Goal: Task Accomplishment & Management: Manage account settings

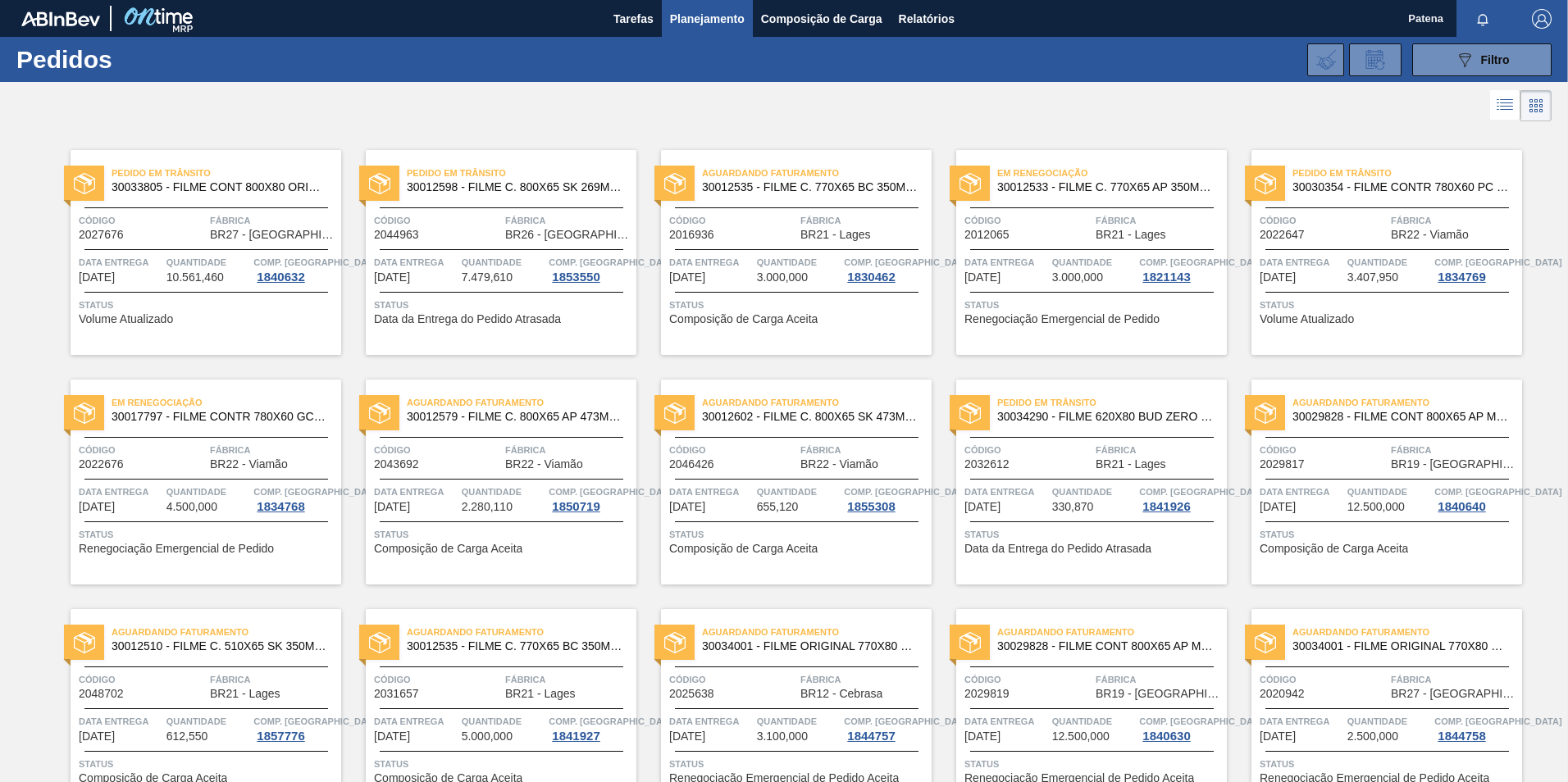
click at [711, 18] on span "Planejamento" at bounding box center [707, 19] width 75 height 20
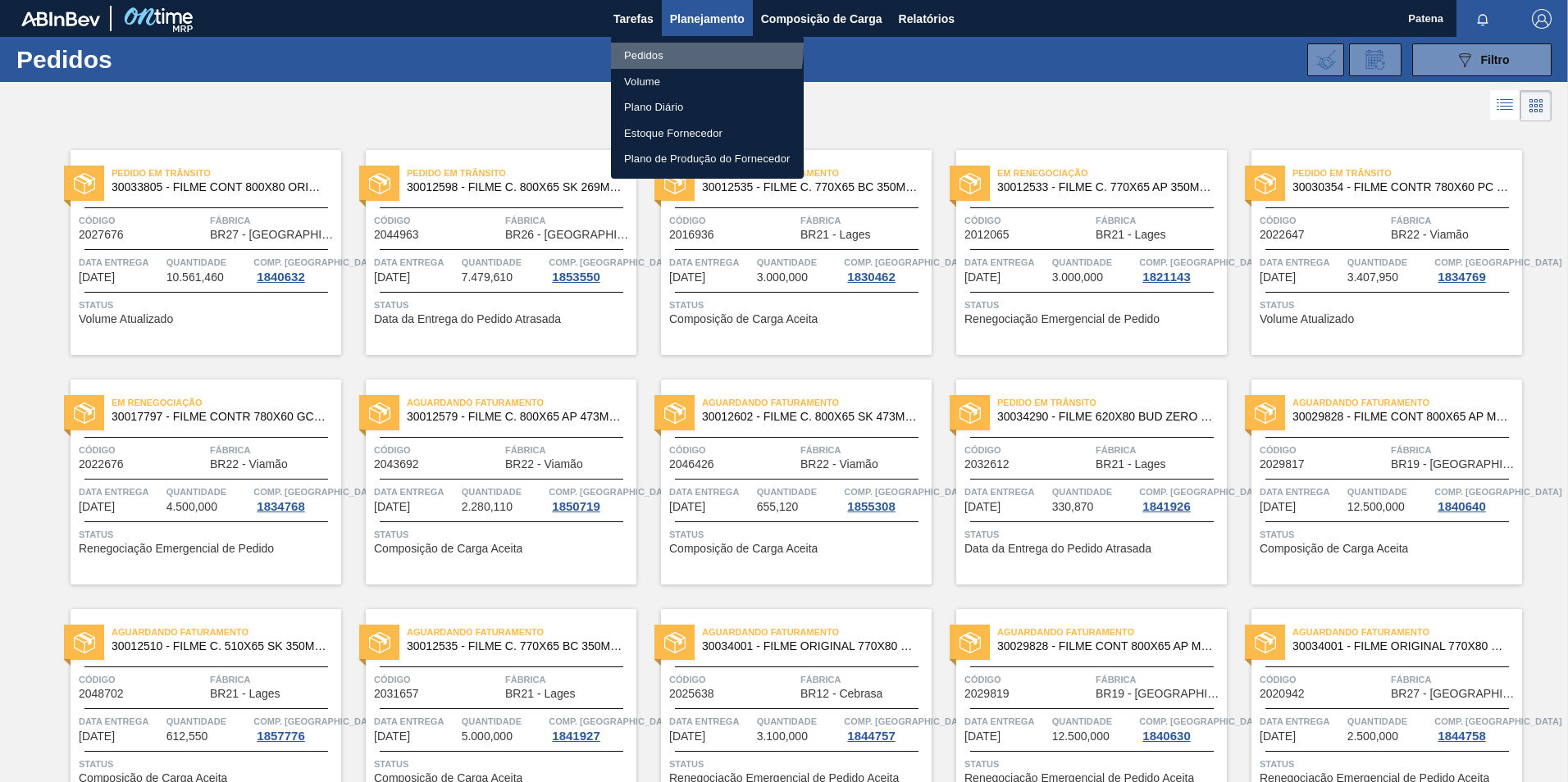
click at [660, 46] on li "Pedidos" at bounding box center [707, 56] width 193 height 27
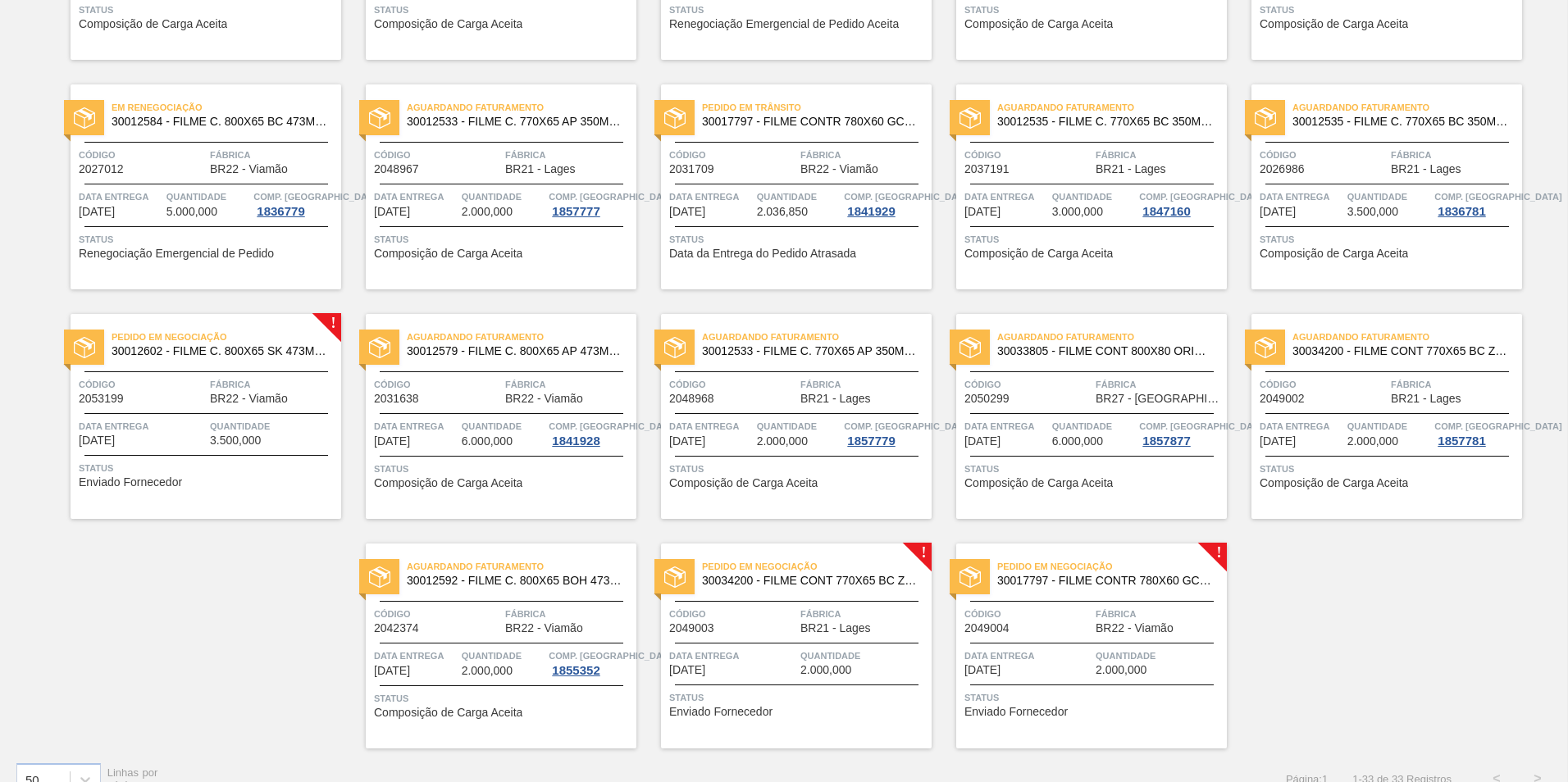
scroll to position [1011, 0]
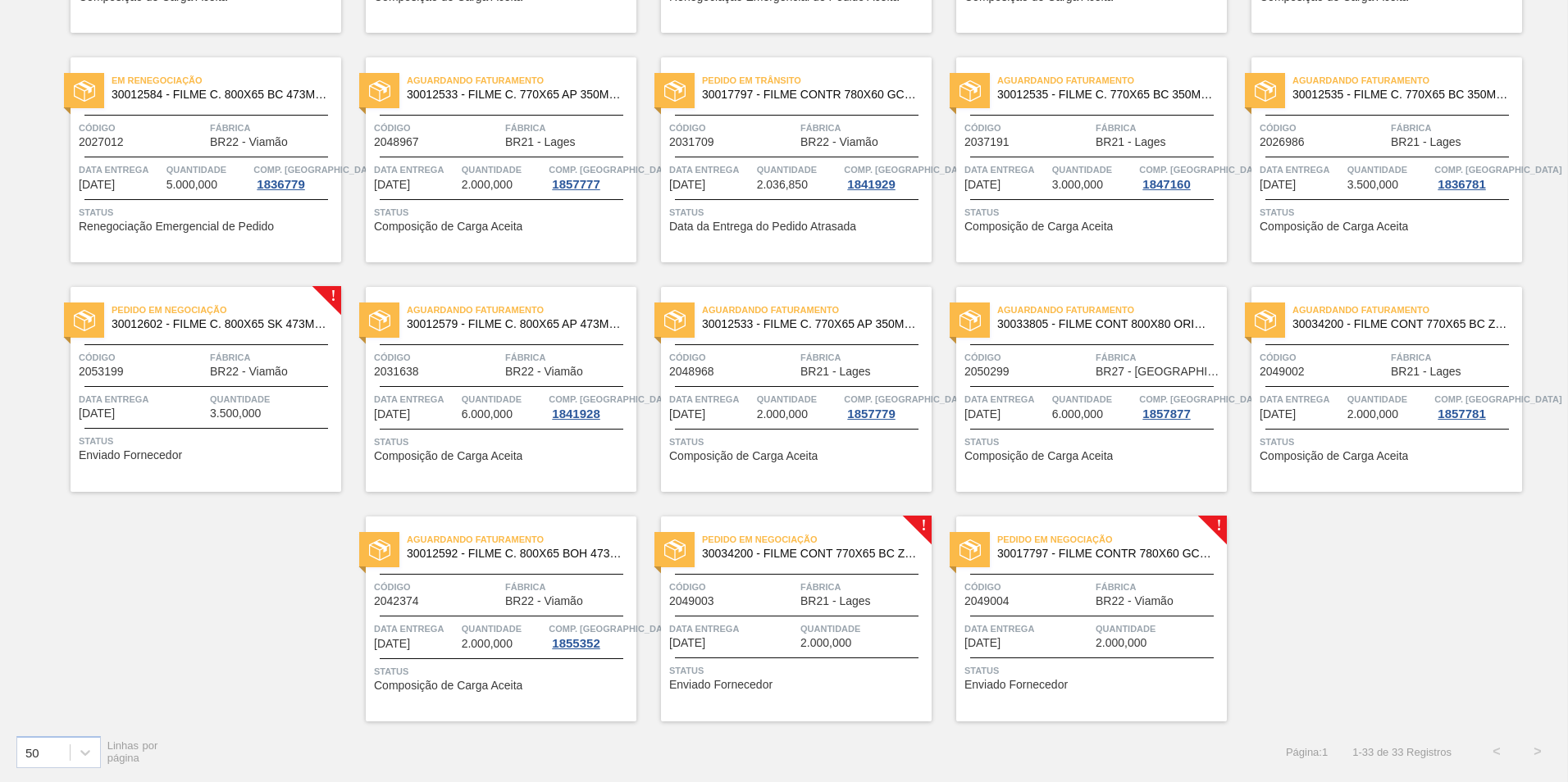
click at [214, 396] on span "Quantidade" at bounding box center [273, 399] width 127 height 17
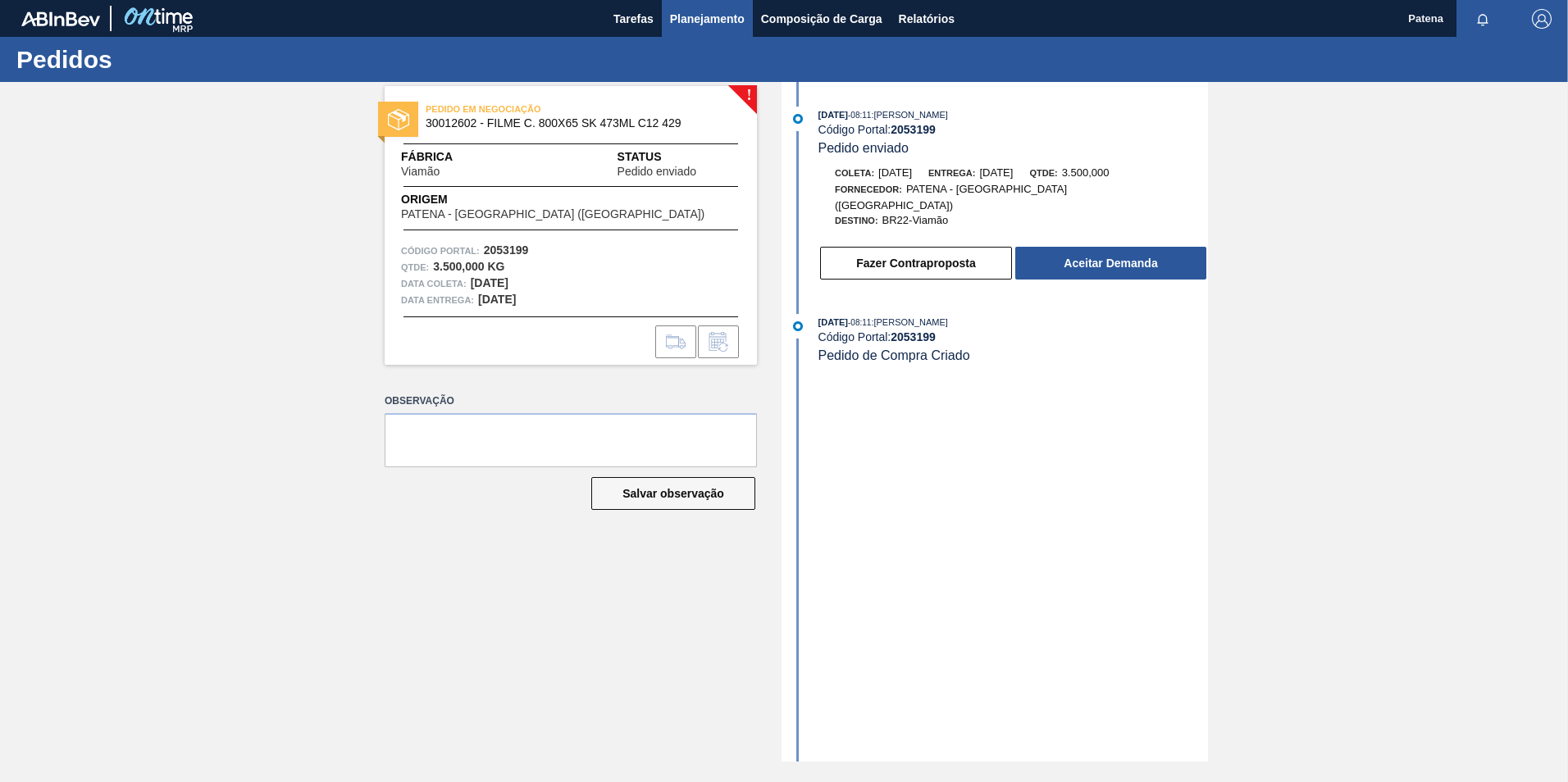
click at [702, 18] on span "Planejamento" at bounding box center [707, 19] width 75 height 20
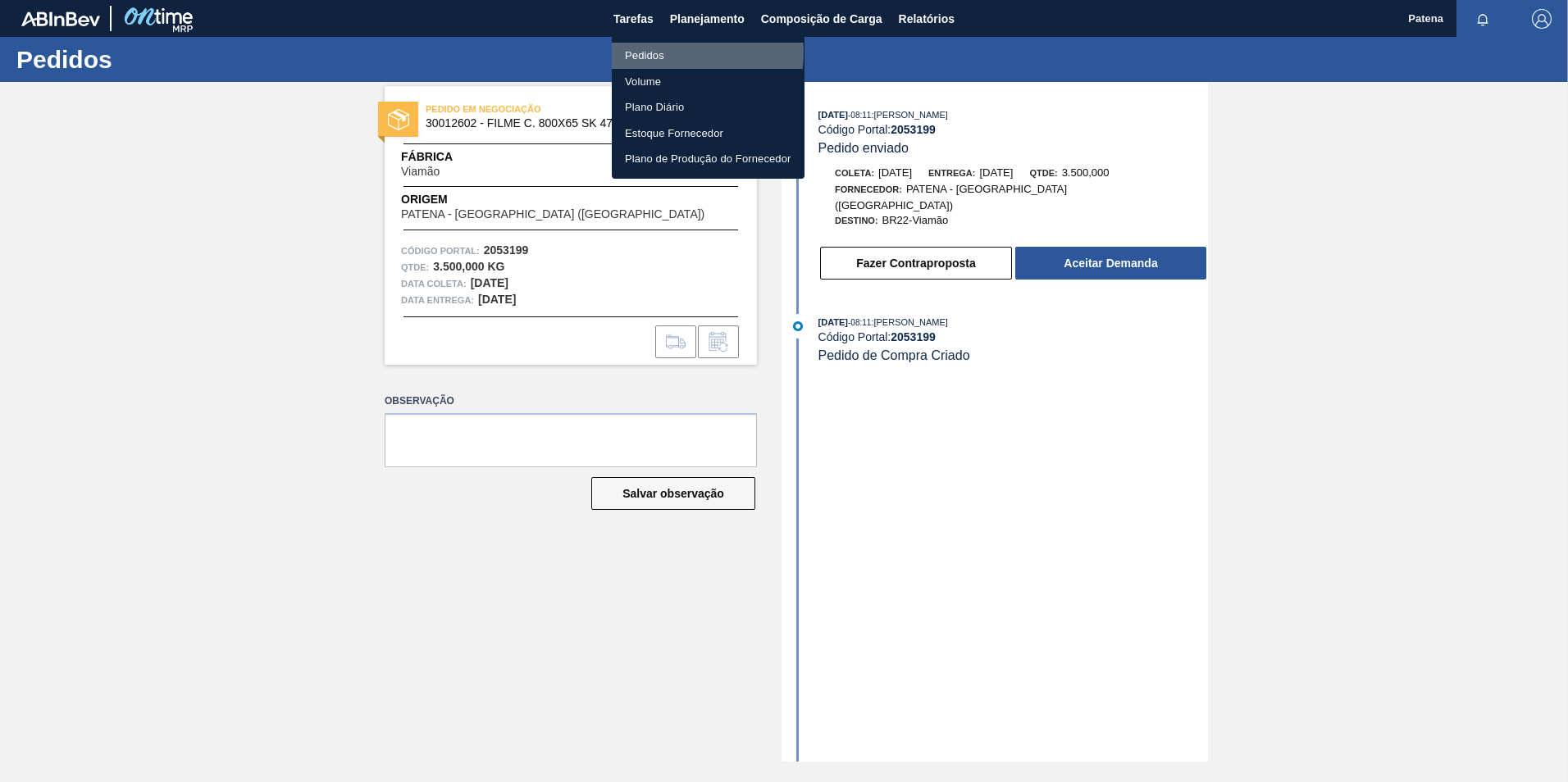
click at [661, 51] on li "Pedidos" at bounding box center [708, 56] width 193 height 27
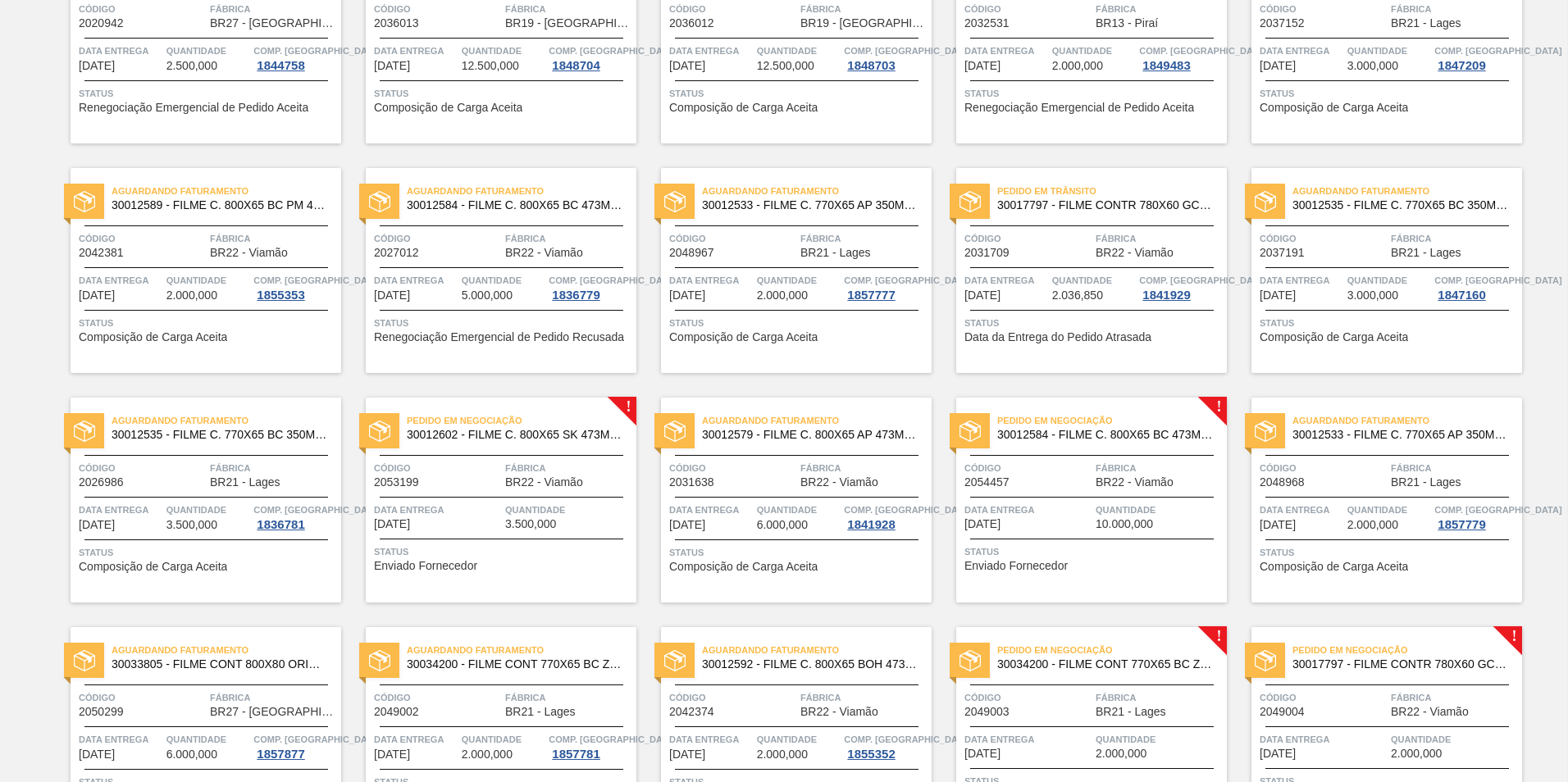
scroll to position [983, 0]
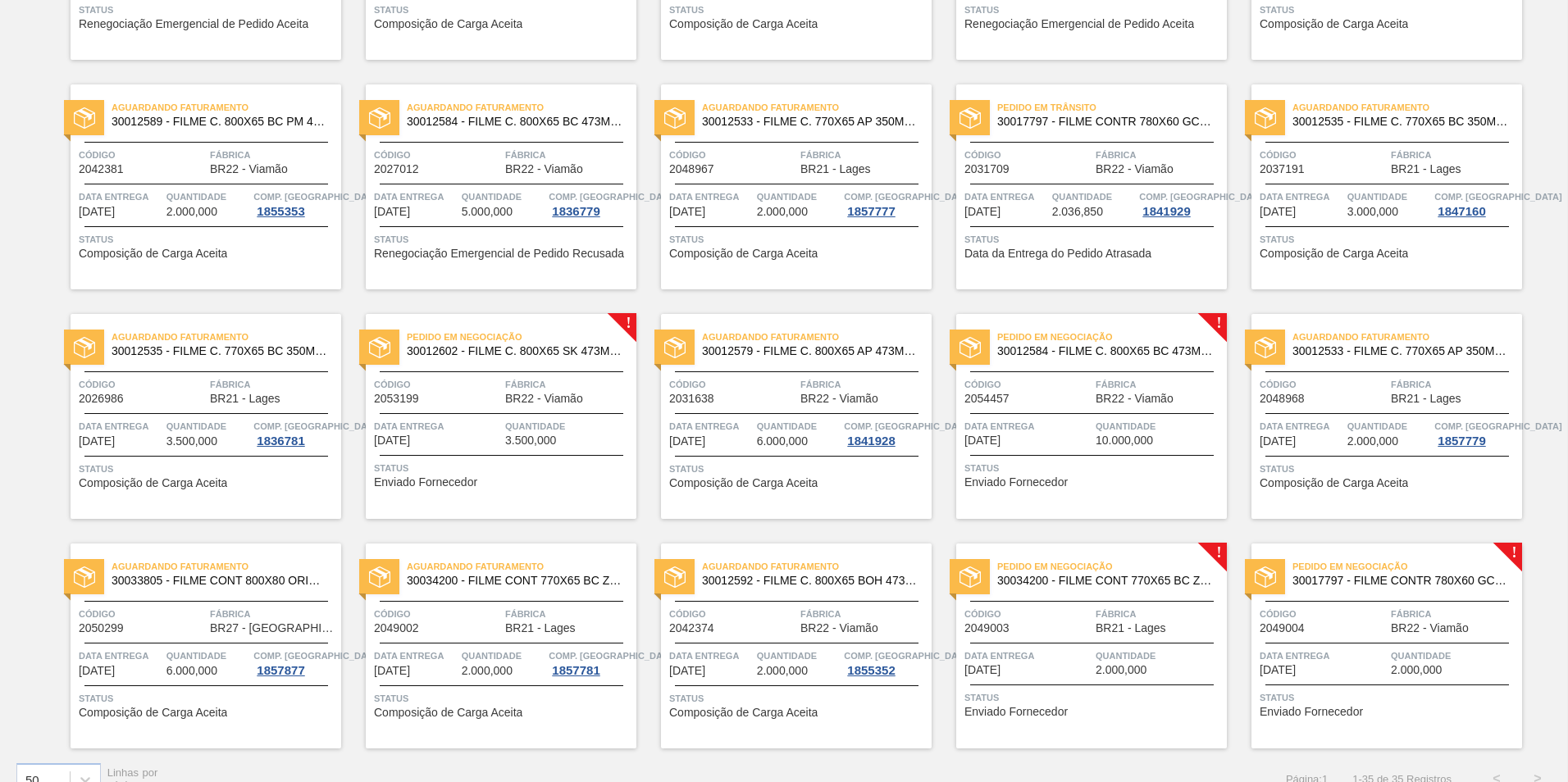
click at [1058, 432] on span "Data Entrega" at bounding box center [1028, 427] width 127 height 17
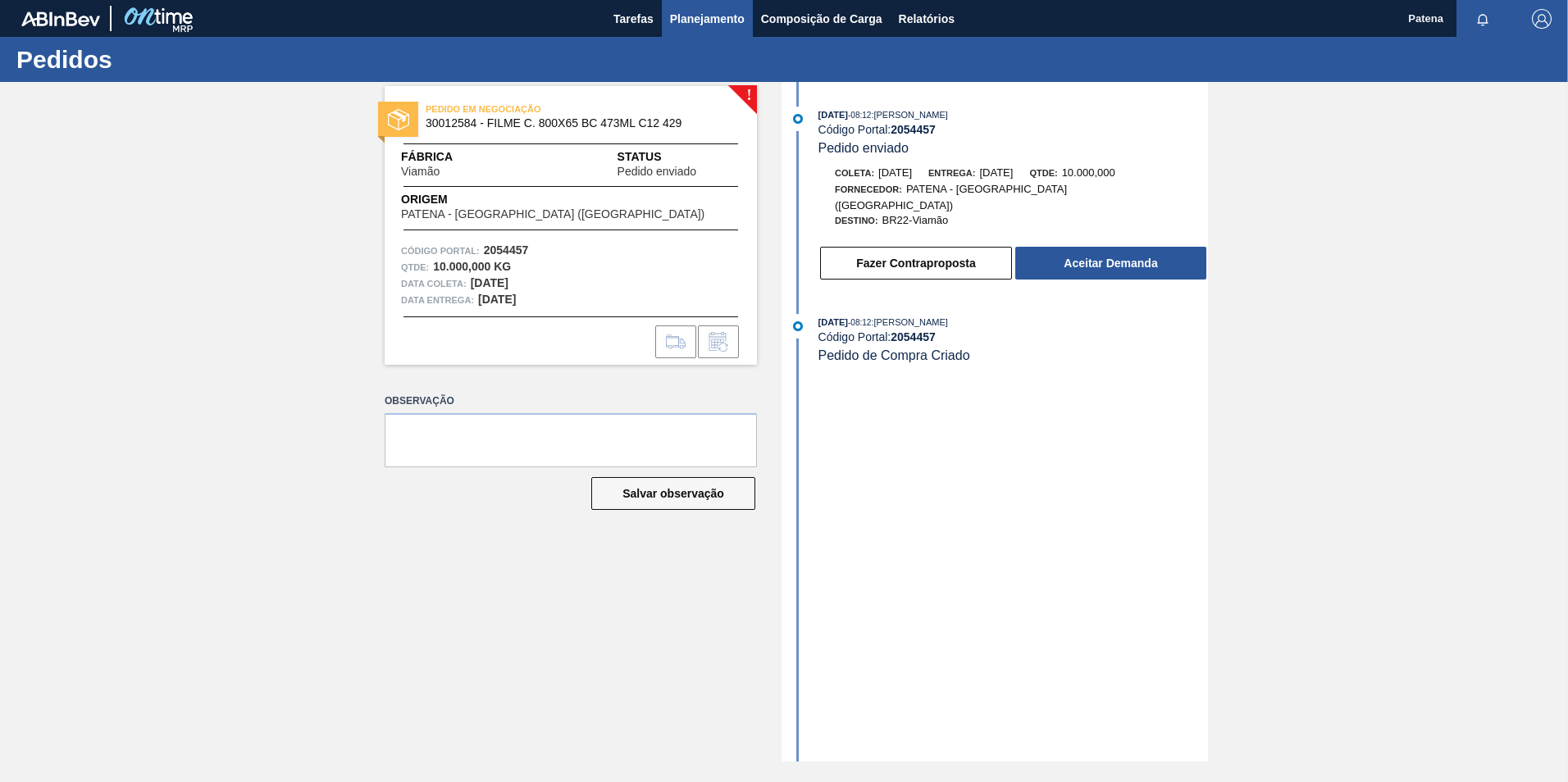
click at [710, 19] on span "Planejamento" at bounding box center [707, 19] width 75 height 20
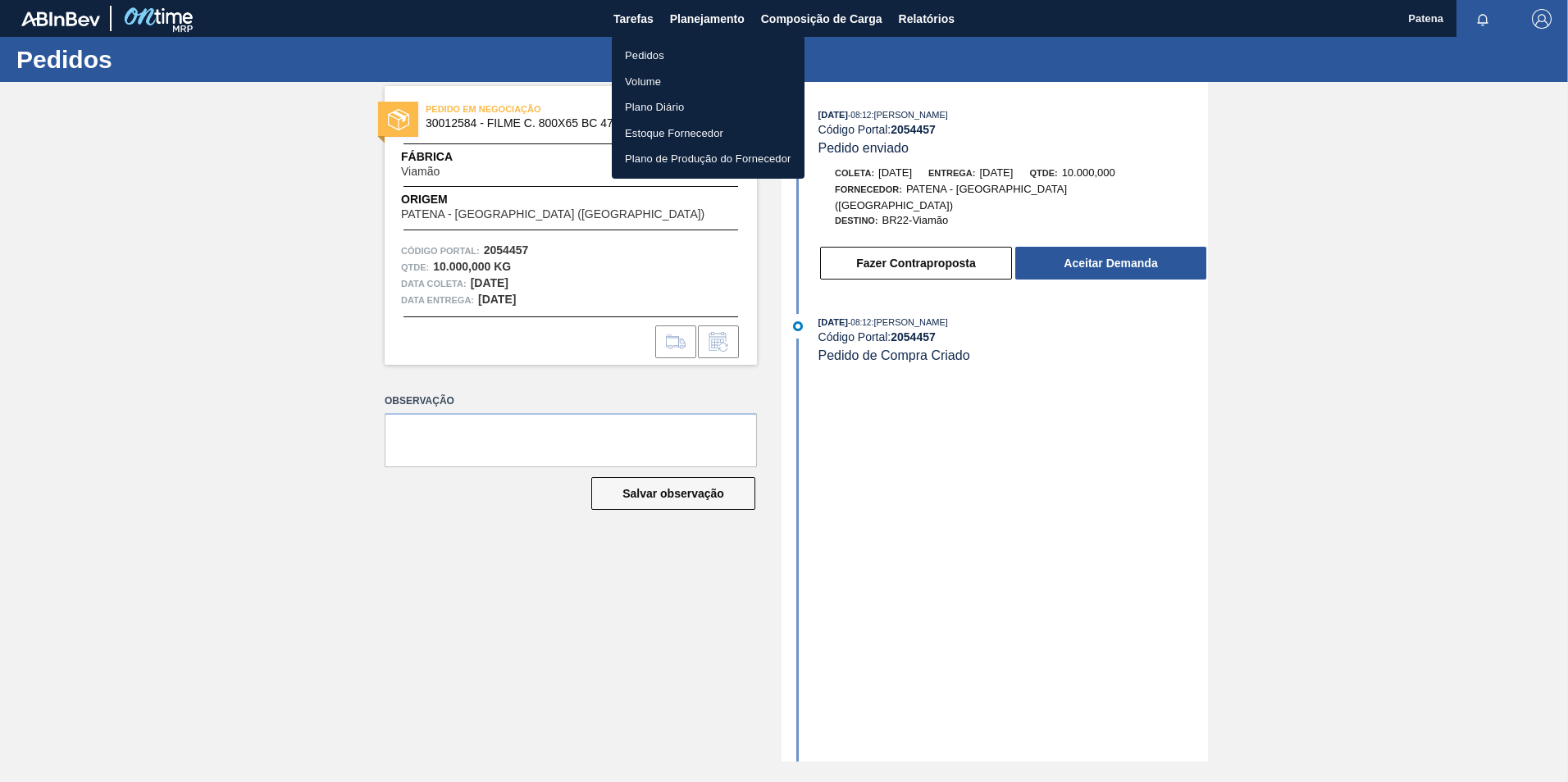
click at [657, 55] on li "Pedidos" at bounding box center [708, 56] width 193 height 27
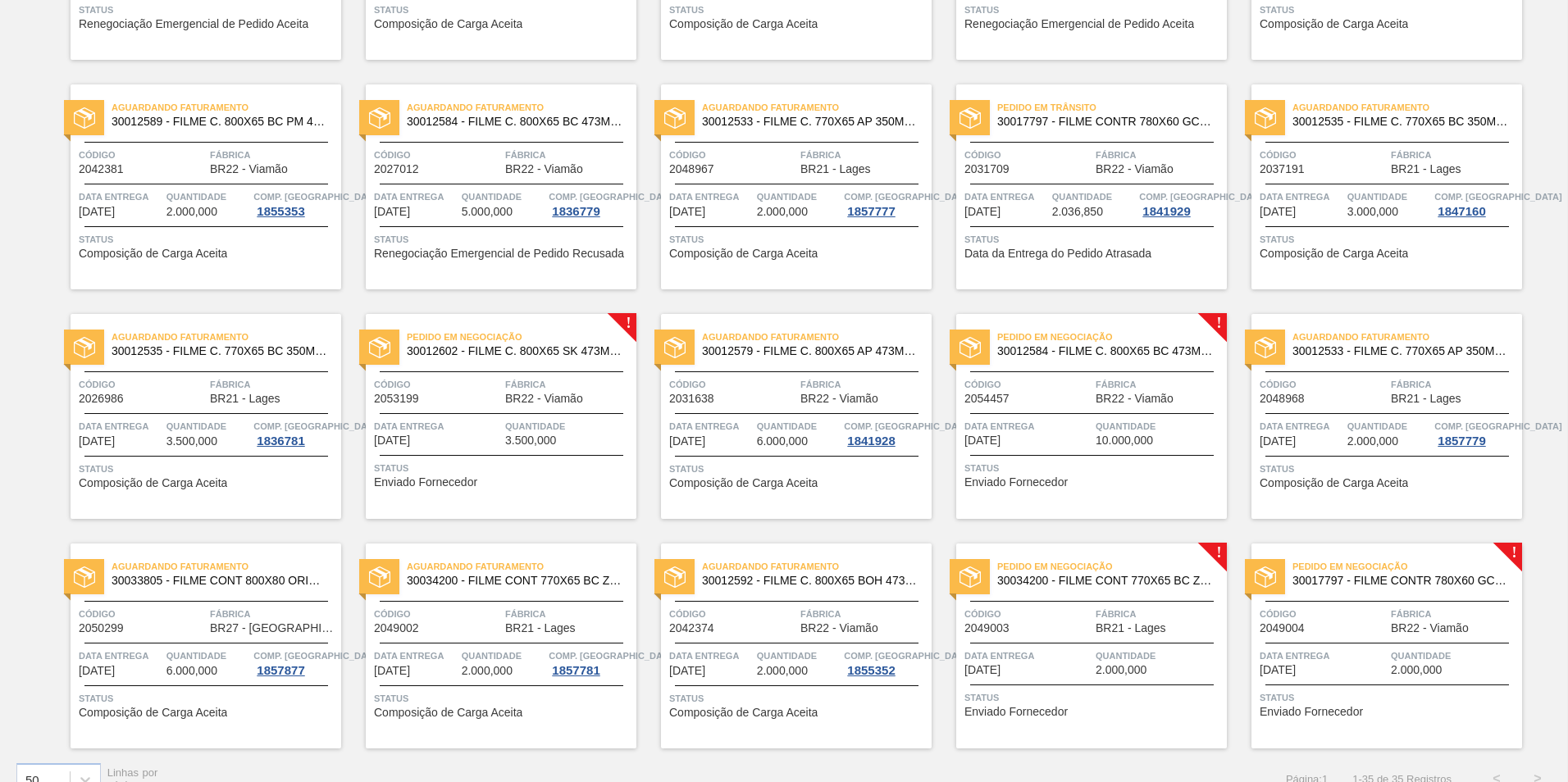
scroll to position [1011, 0]
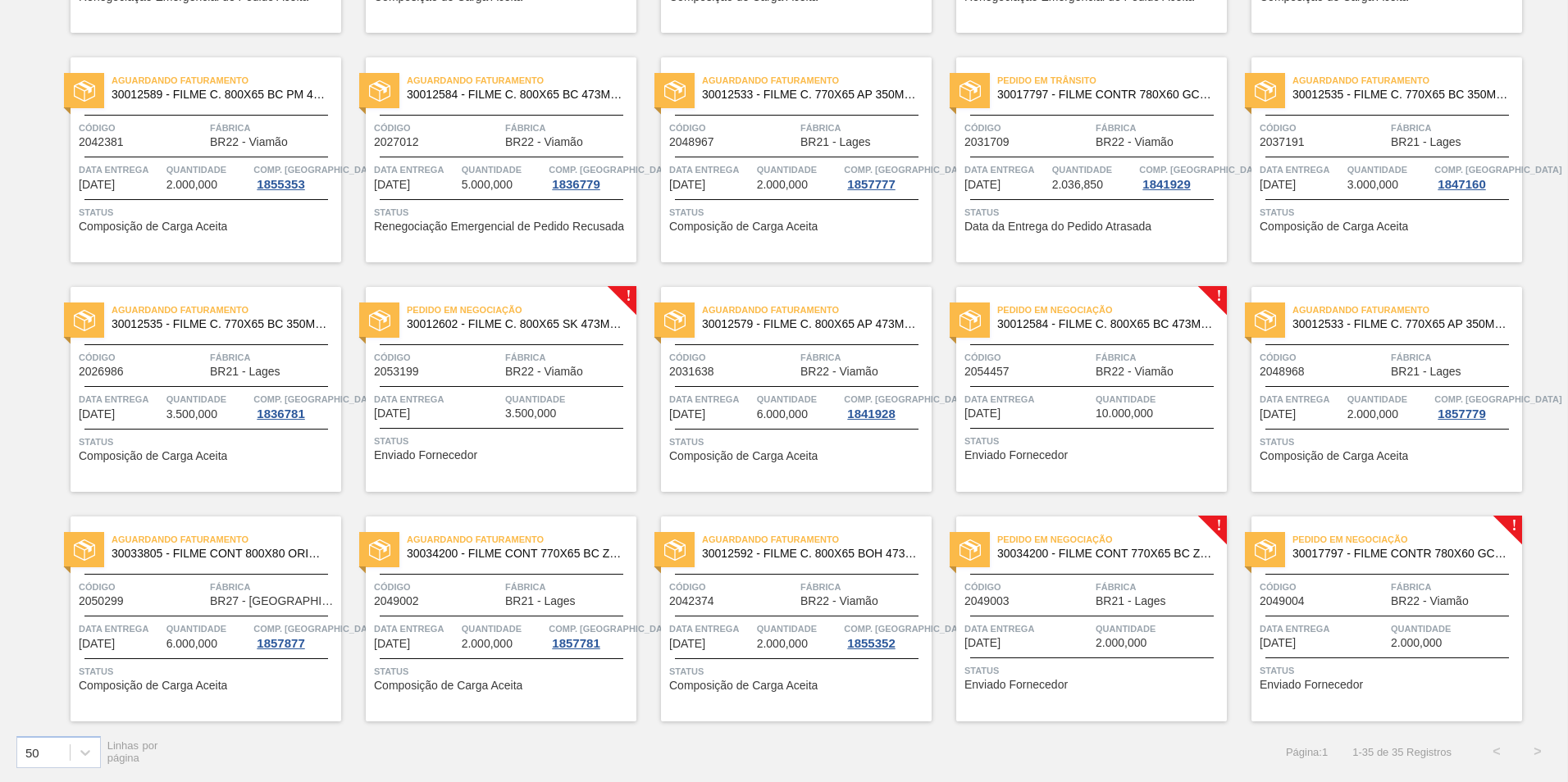
click at [1172, 586] on span "Fábrica" at bounding box center [1159, 587] width 127 height 17
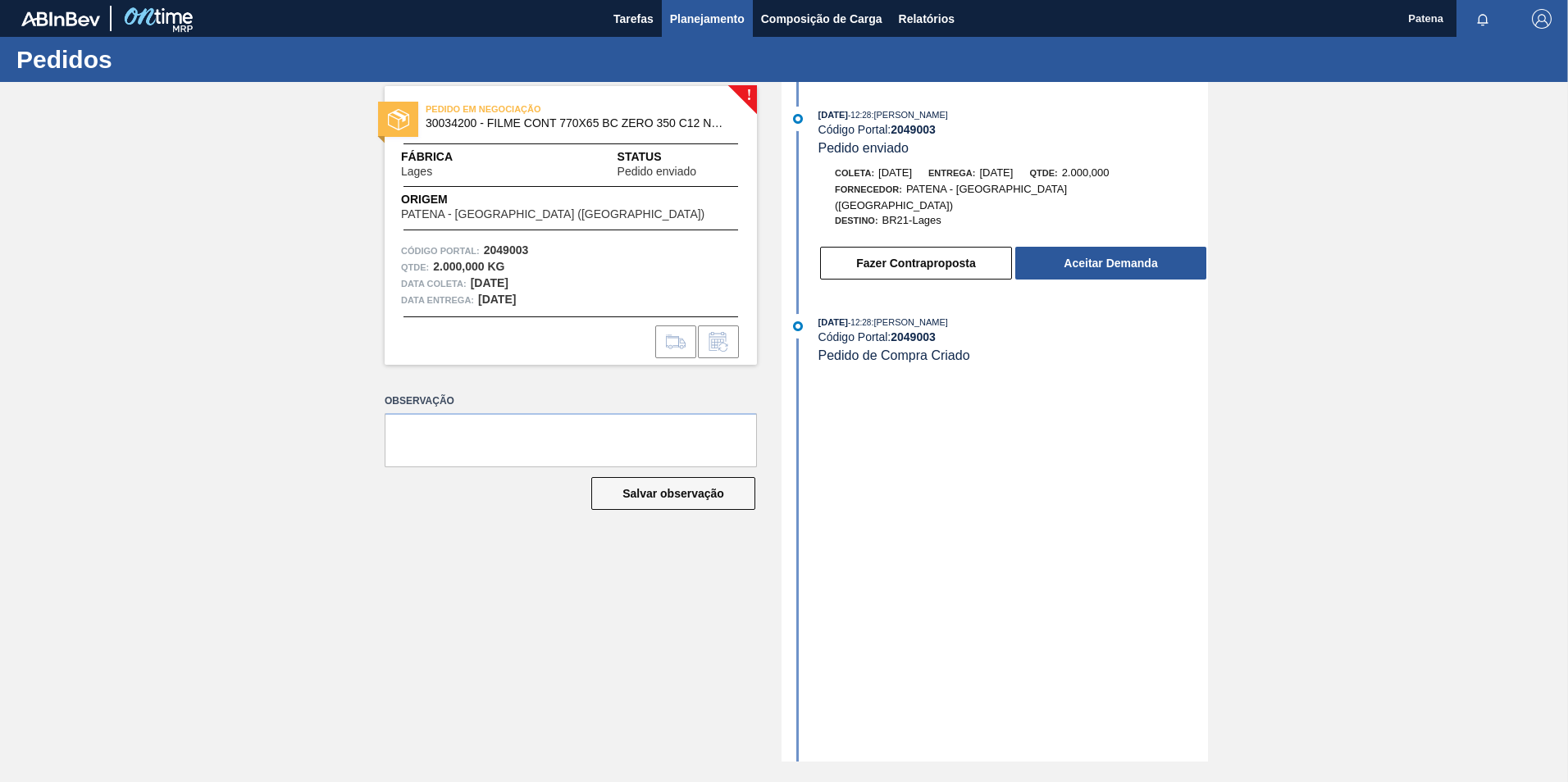
click at [685, 16] on span "Planejamento" at bounding box center [707, 19] width 75 height 20
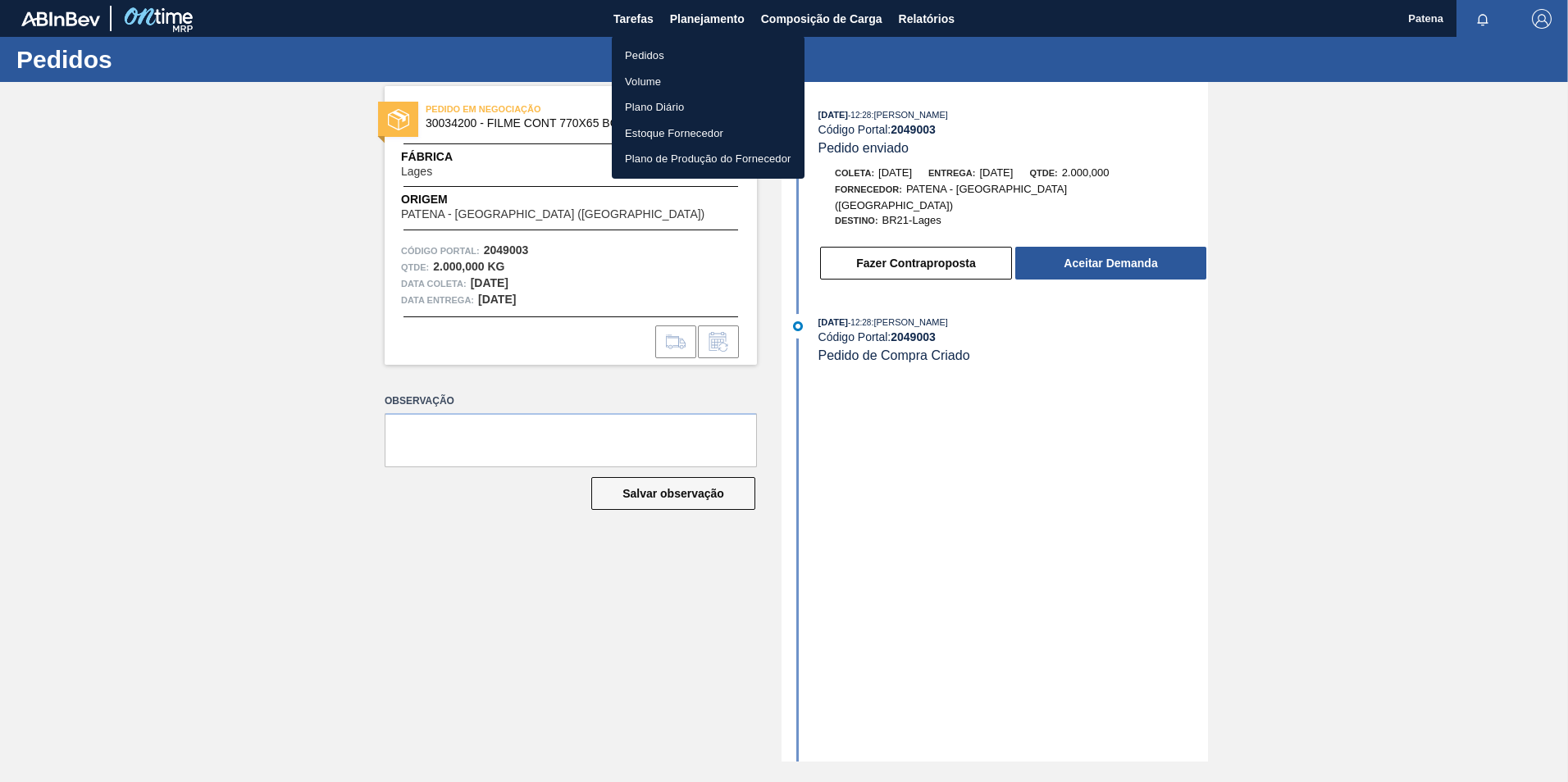
click at [653, 53] on li "Pedidos" at bounding box center [708, 56] width 193 height 27
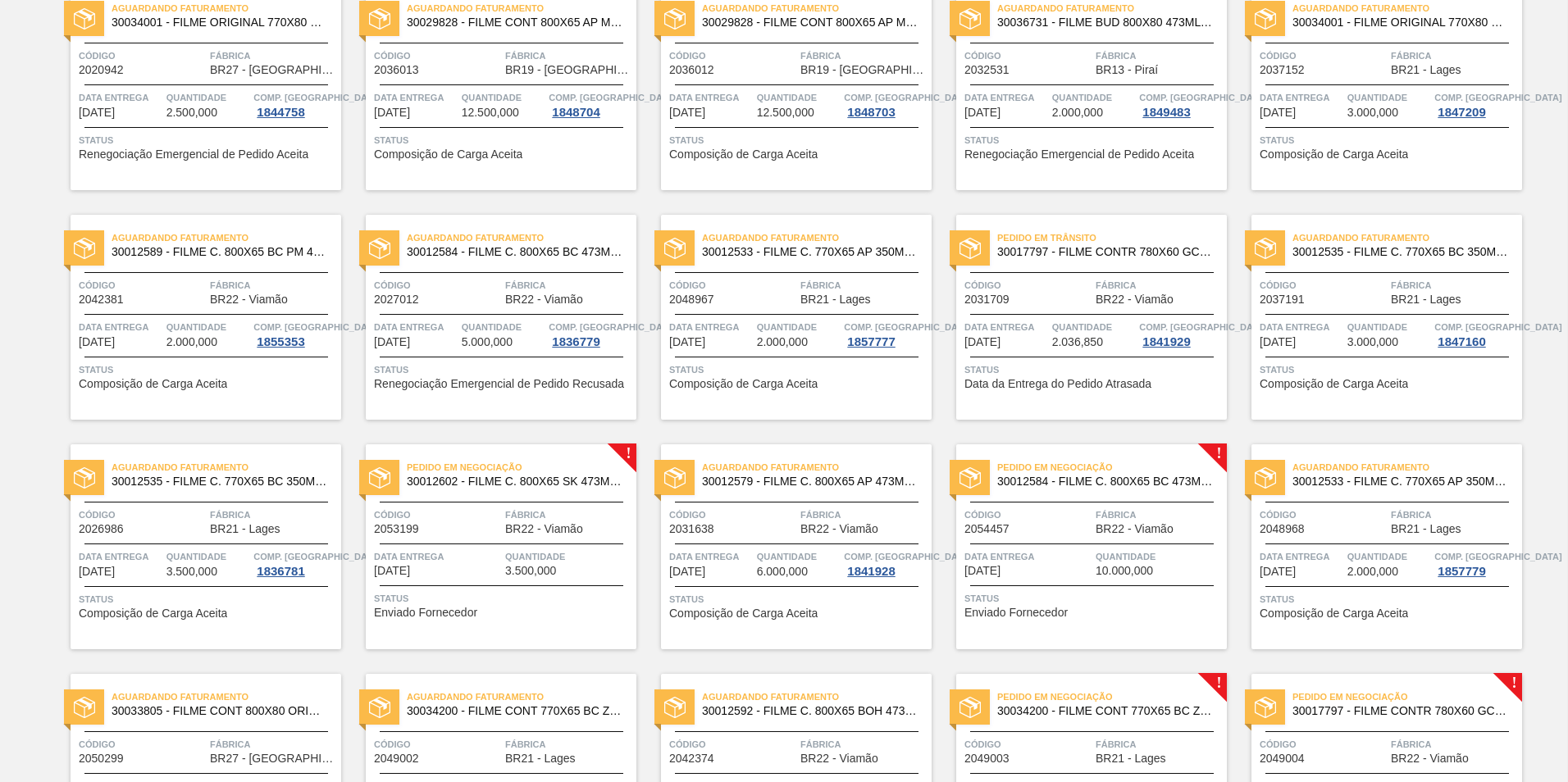
scroll to position [1011, 0]
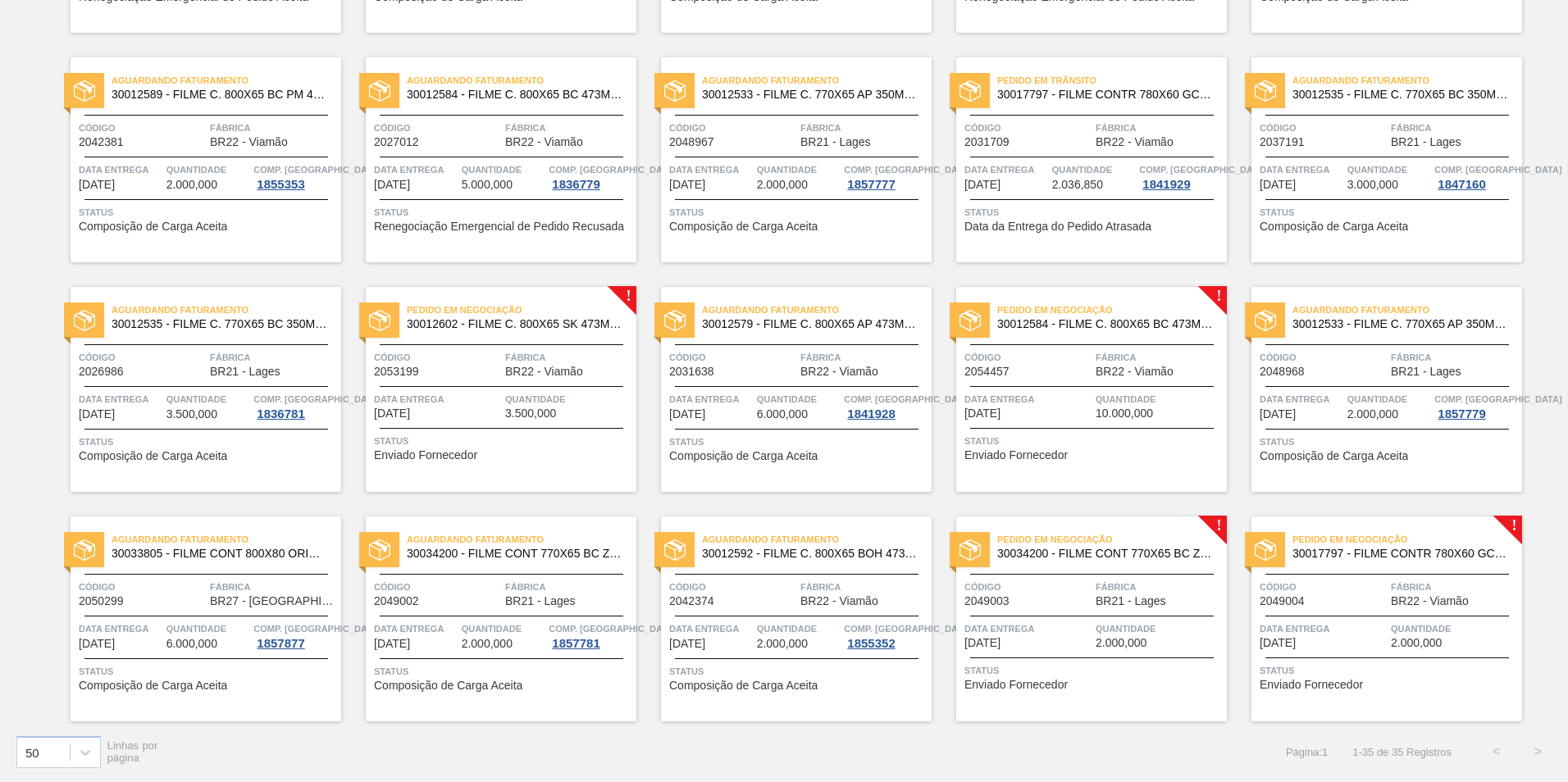
click at [1424, 580] on span "Fábrica" at bounding box center [1454, 587] width 127 height 17
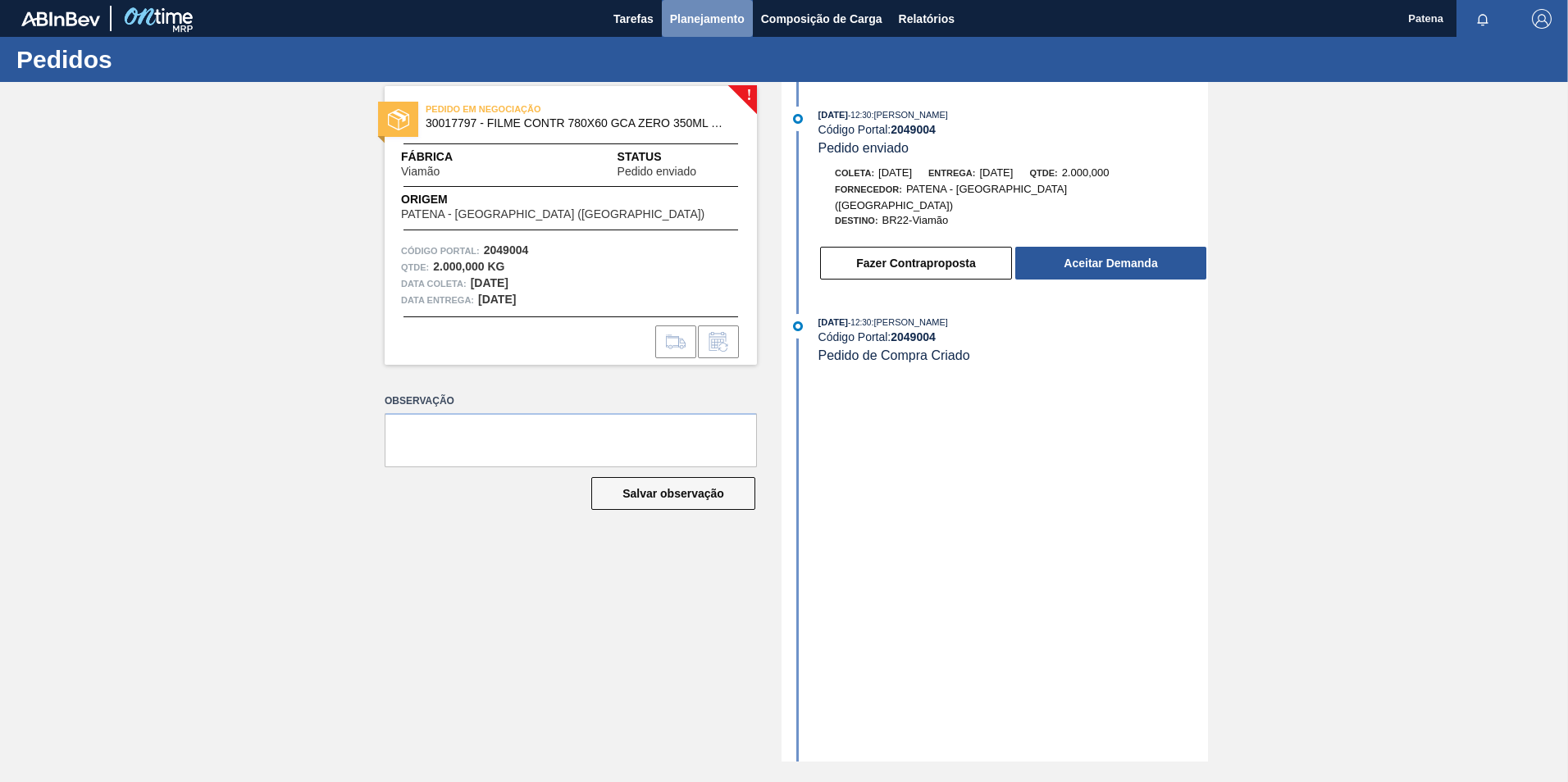
click at [711, 24] on span "Planejamento" at bounding box center [707, 19] width 75 height 20
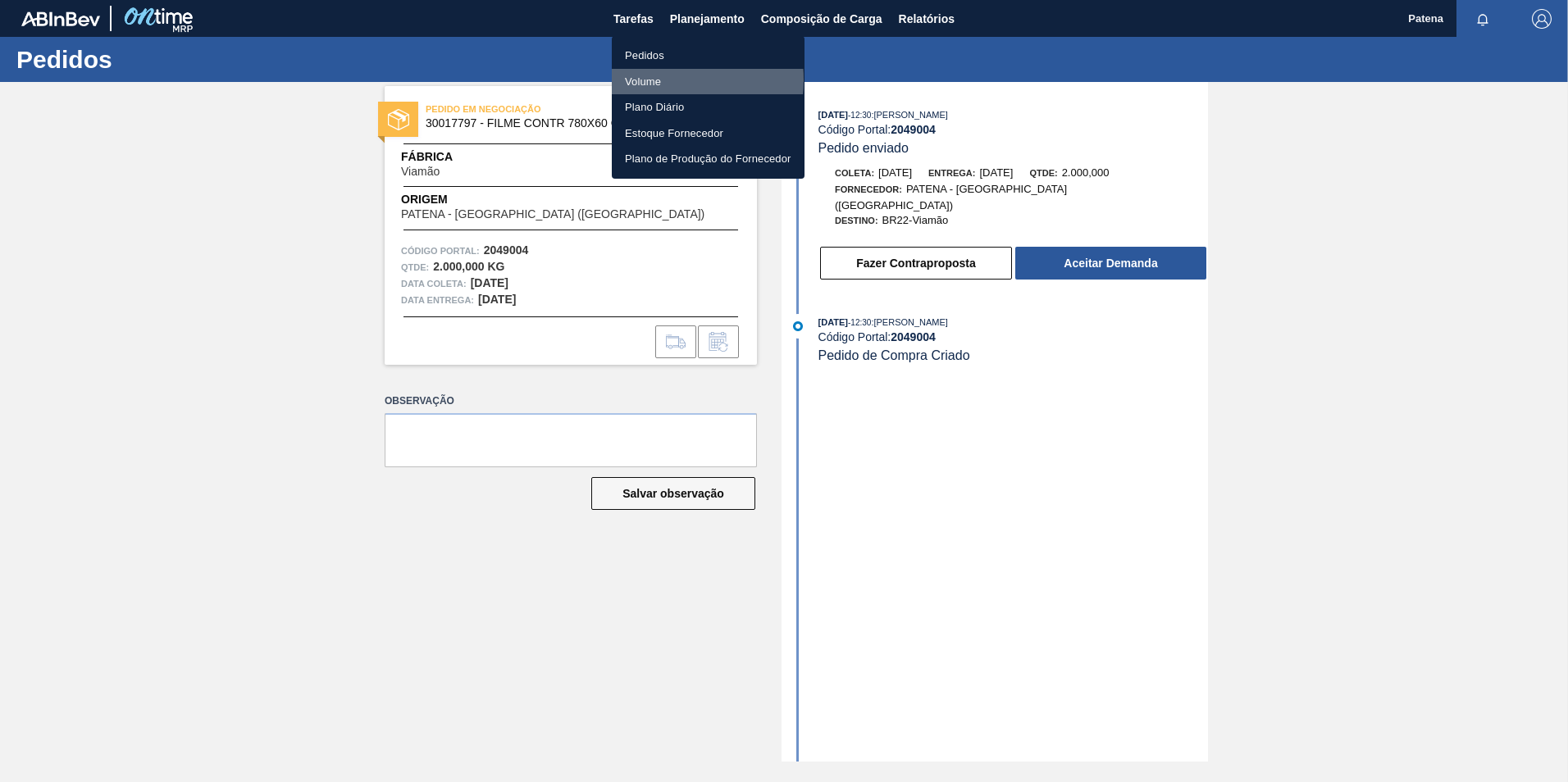
click at [660, 80] on li "Volume" at bounding box center [708, 82] width 193 height 27
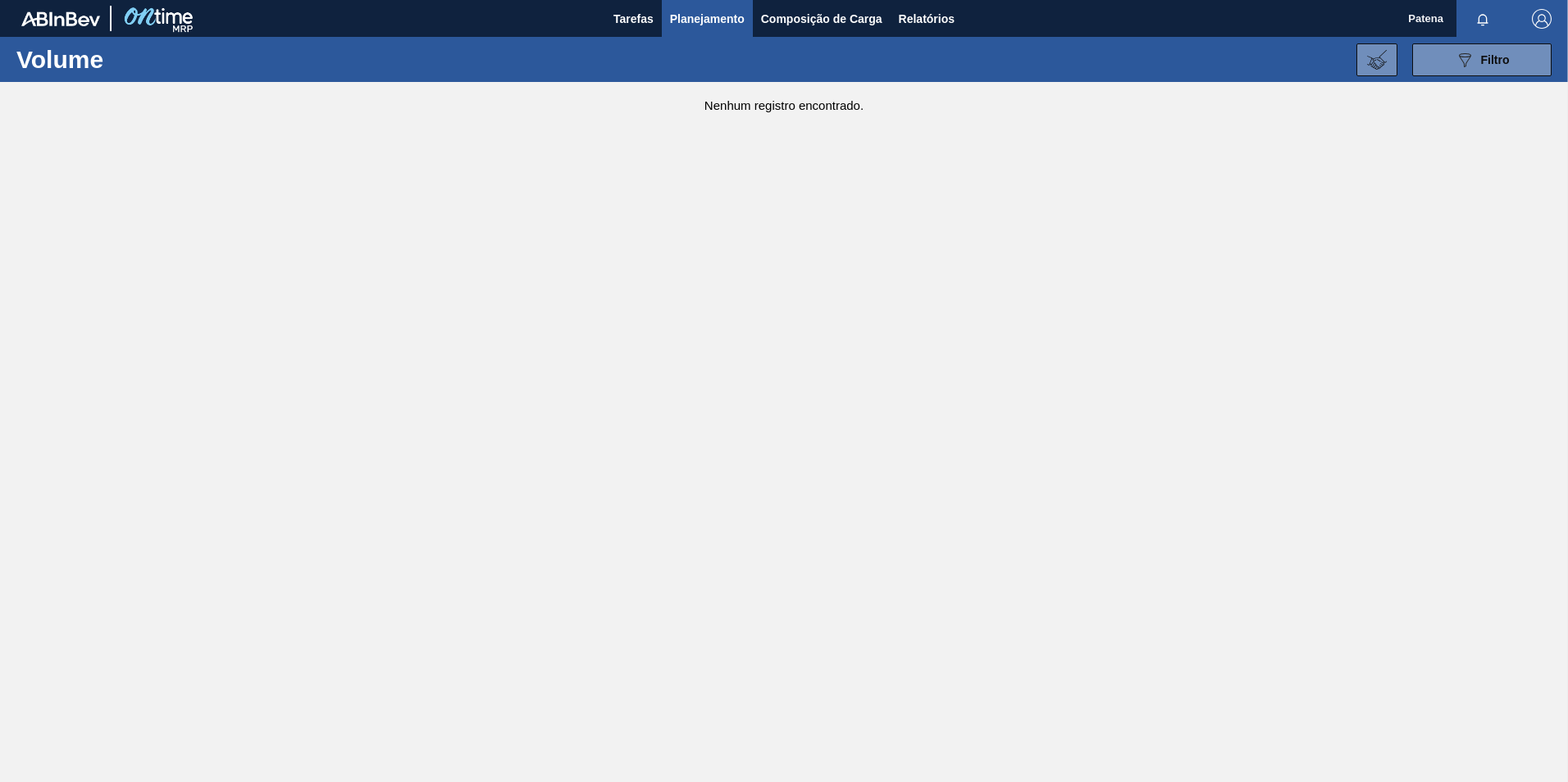
click at [717, 22] on span "Planejamento" at bounding box center [707, 19] width 75 height 20
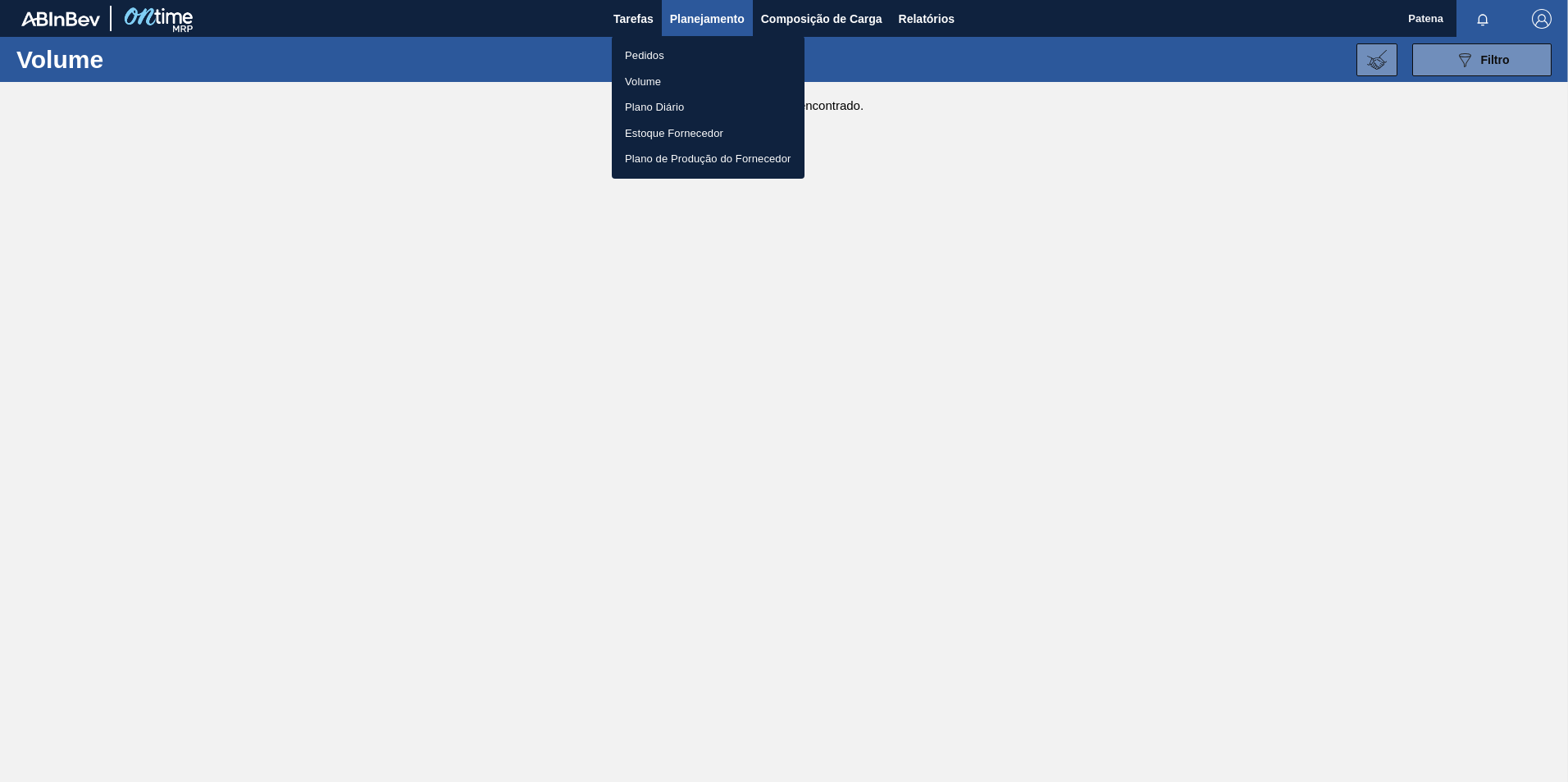
click at [651, 54] on li "Pedidos" at bounding box center [708, 56] width 193 height 27
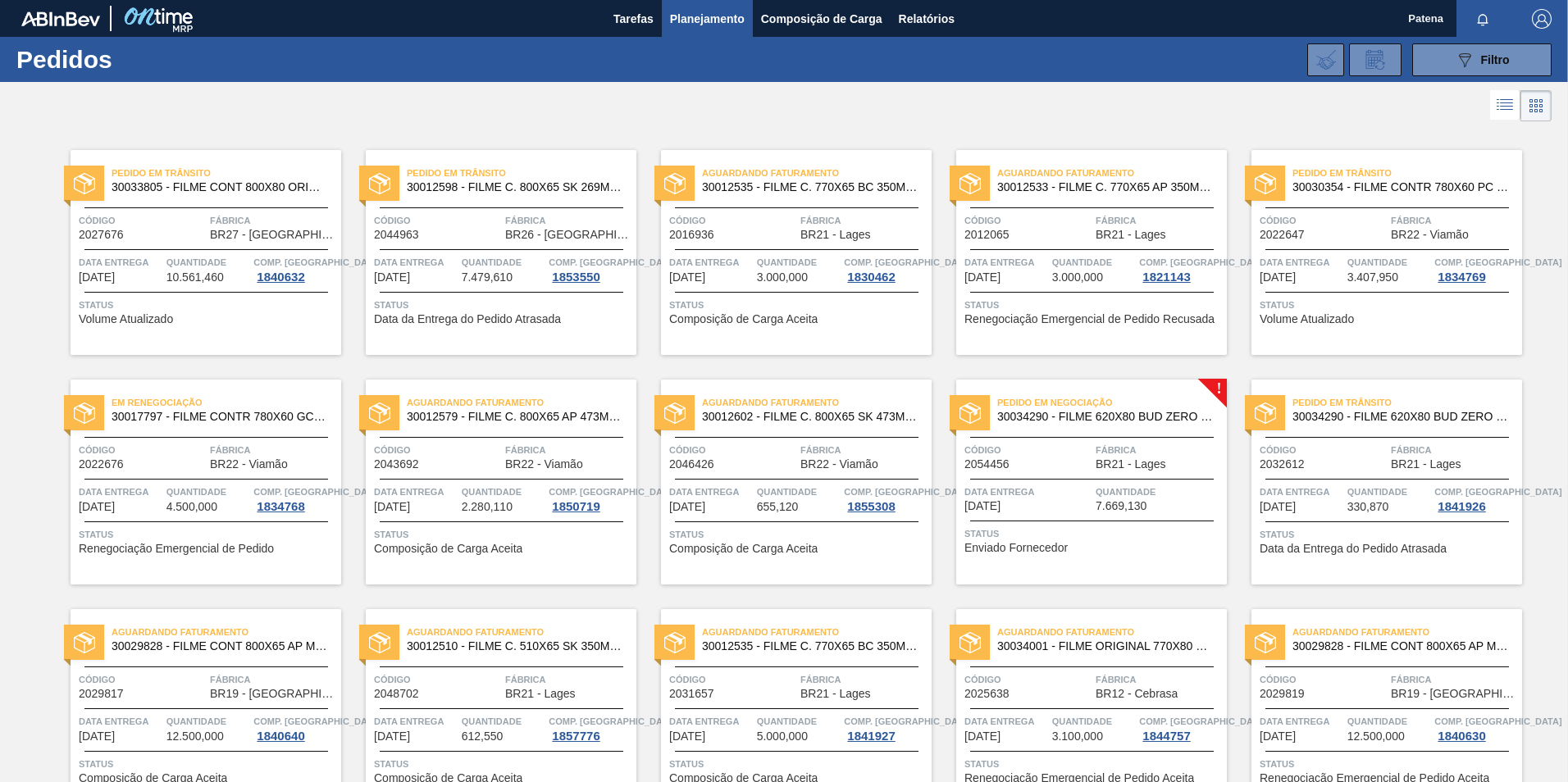
scroll to position [82, 0]
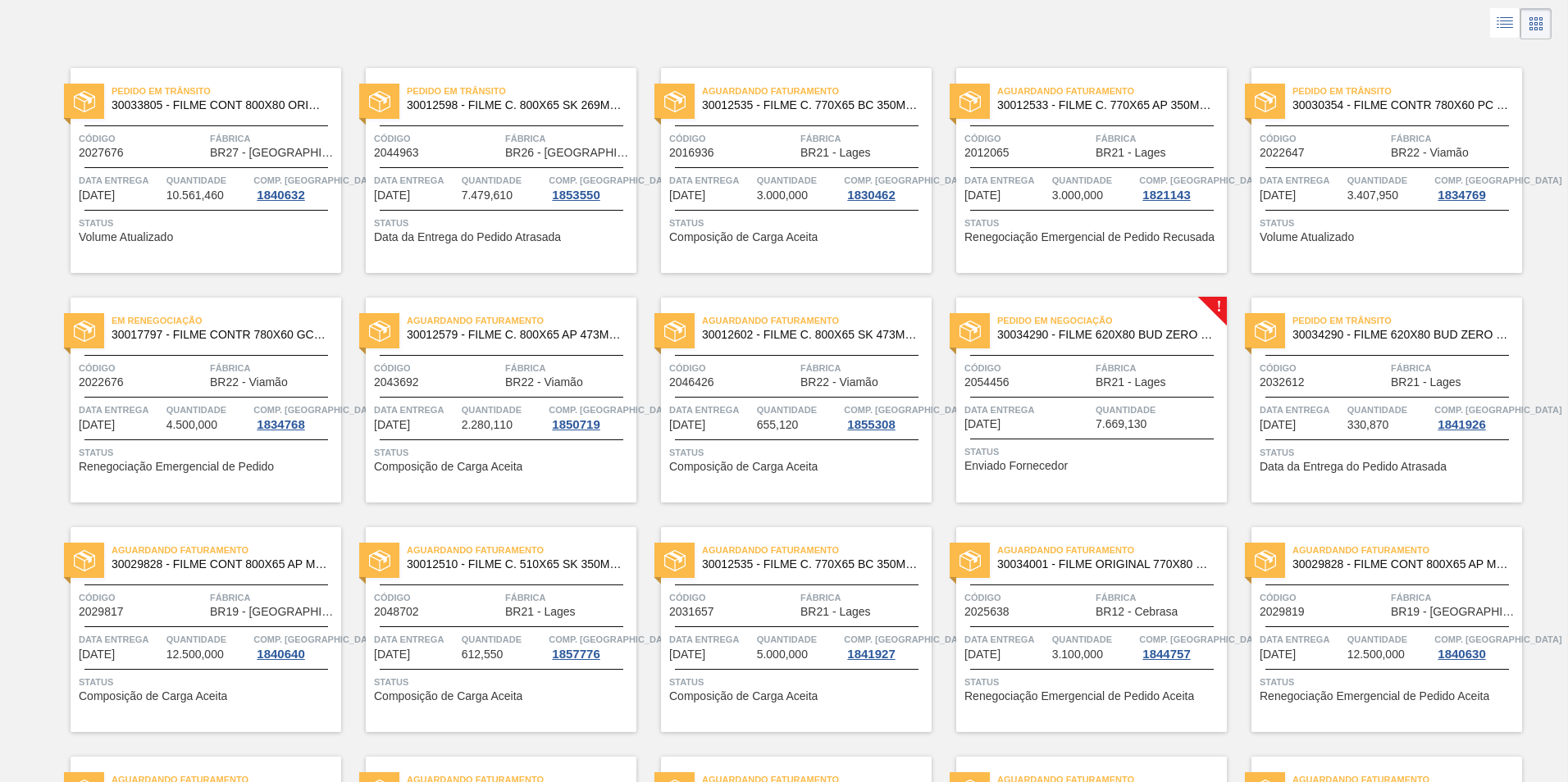
click at [1073, 397] on div at bounding box center [1092, 397] width 244 height 1
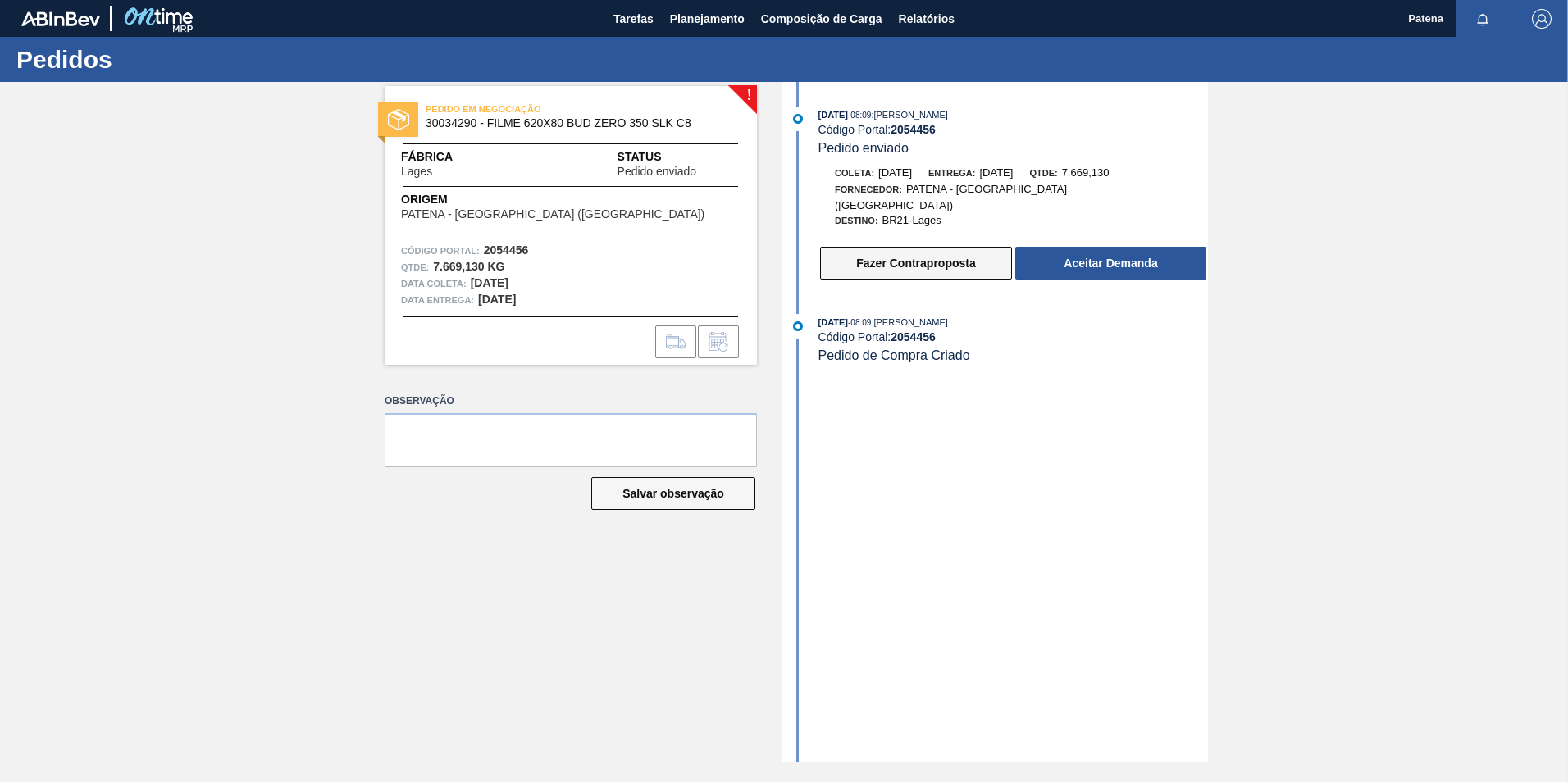
click at [903, 247] on button "Fazer Contraproposta" at bounding box center [917, 263] width 192 height 33
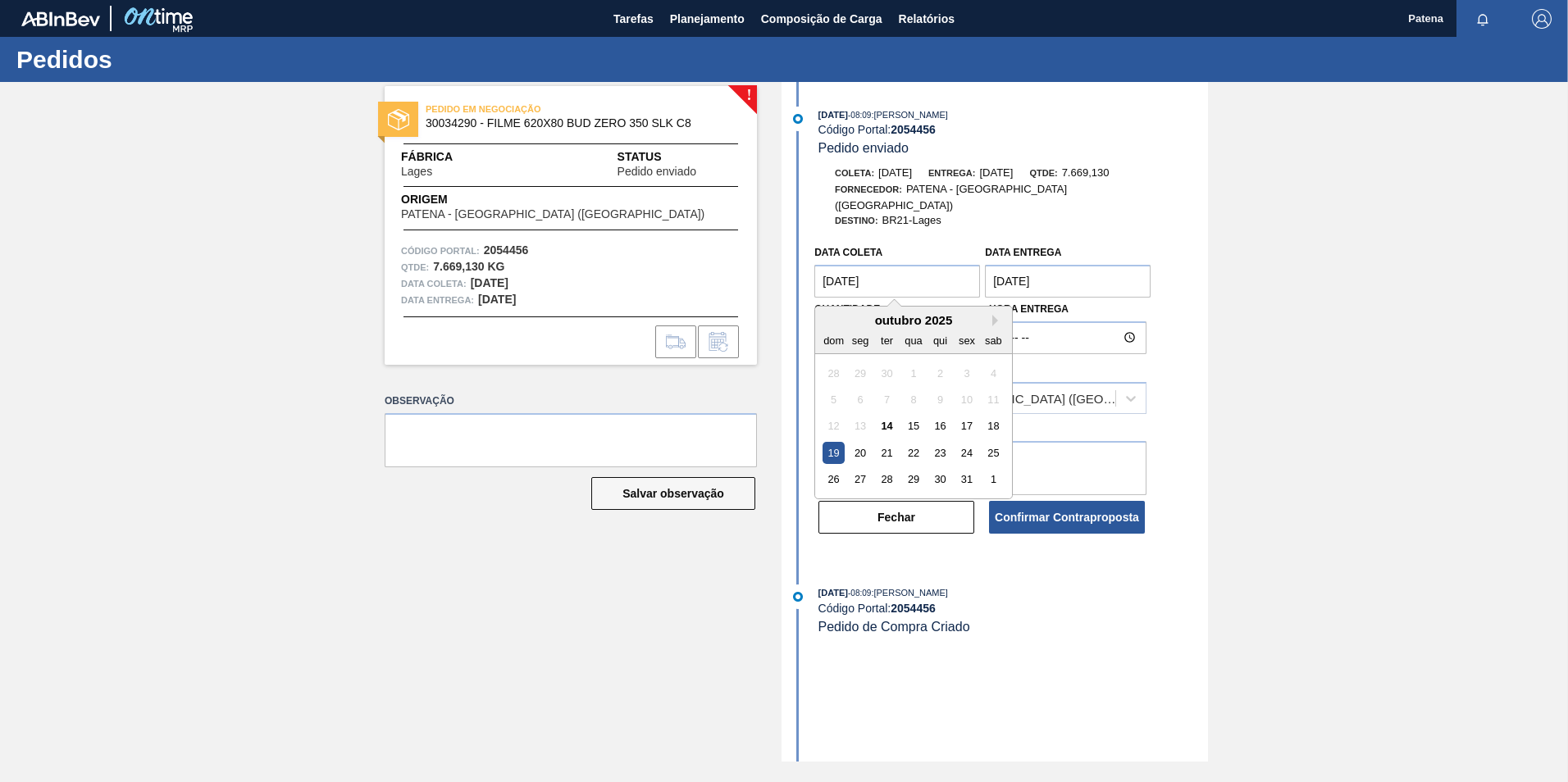
drag, startPoint x: 902, startPoint y: 261, endPoint x: 813, endPoint y: 265, distance: 89.1
click at [811, 263] on div "Data coleta [DATE] Next Month [DATE] dom seg ter qua qui sex sab 28 29 30 1 2 3…" at bounding box center [997, 386] width 423 height 298
click at [856, 442] on div "20" at bounding box center [860, 452] width 22 height 22
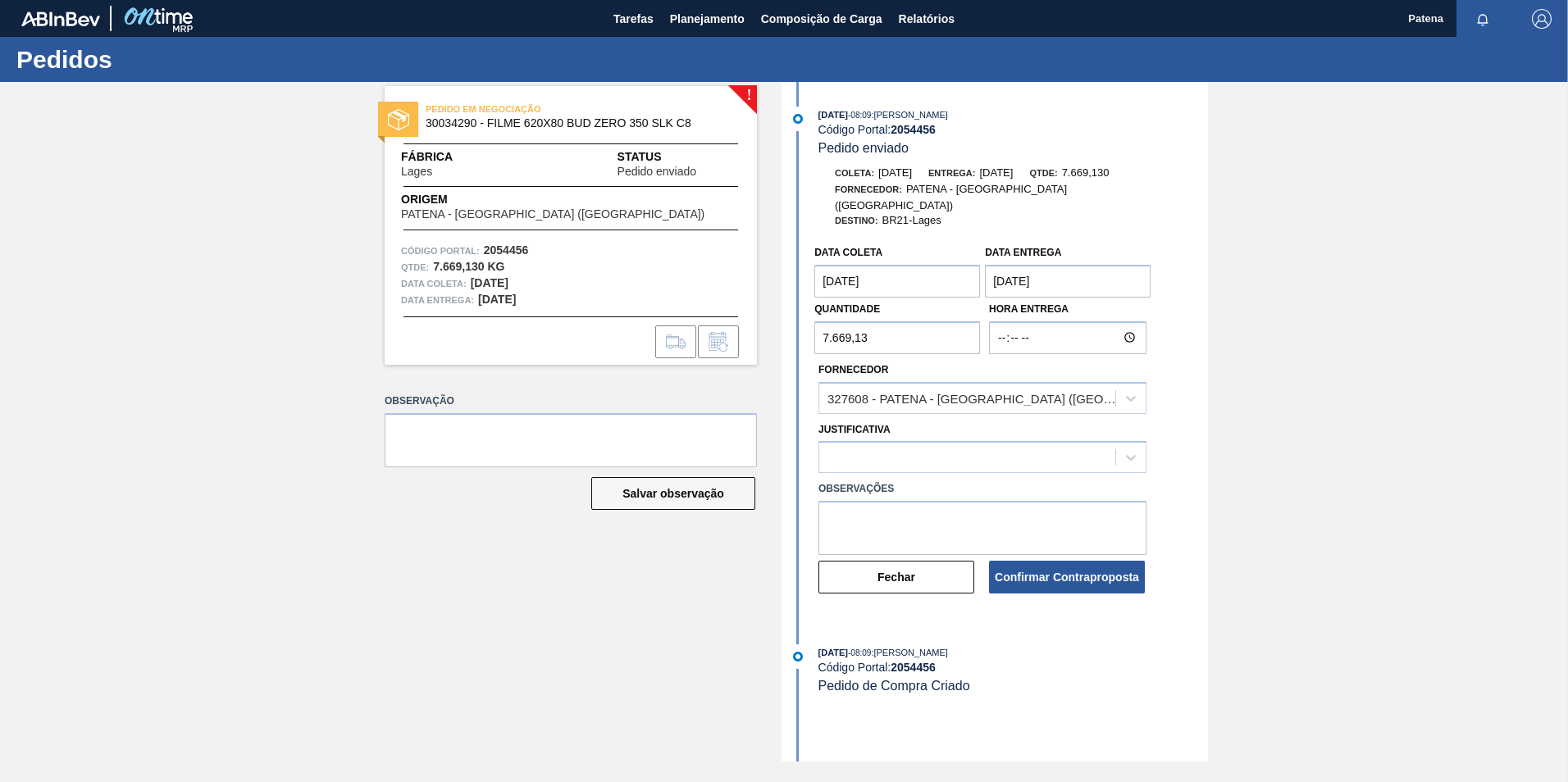
type coleta "[DATE]"
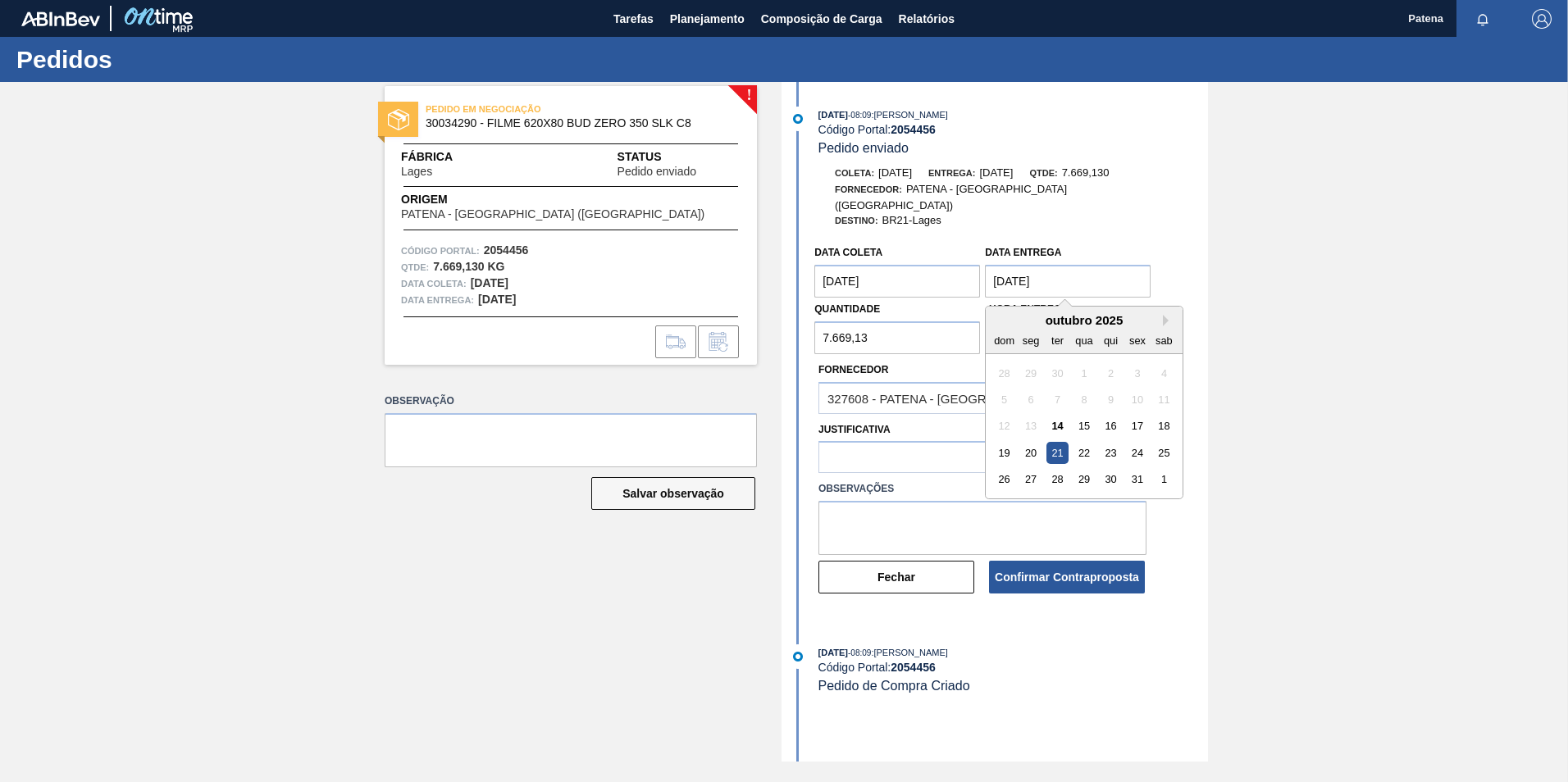
drag, startPoint x: 1062, startPoint y: 270, endPoint x: 950, endPoint y: 269, distance: 112.0
click at [950, 269] on div "Data coleta [DATE] Data Entrega [DATE] Next Month [DATE] dom seg ter qua qui se…" at bounding box center [983, 296] width 341 height 118
click at [1086, 442] on div "22" at bounding box center [1084, 452] width 22 height 22
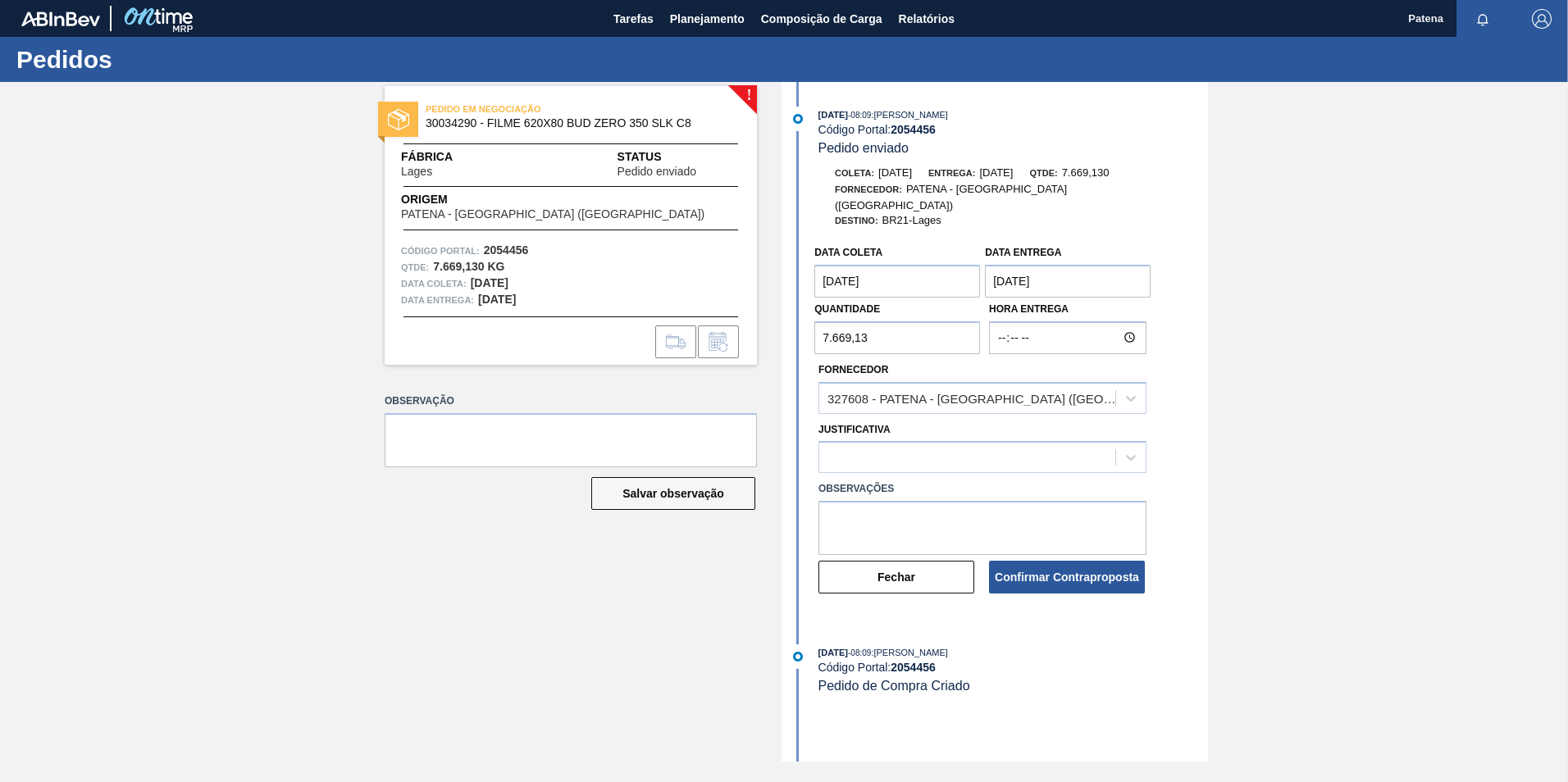
type Entrega "[DATE]"
click at [1075, 561] on button "Confirmar Contraproposta" at bounding box center [1067, 577] width 156 height 33
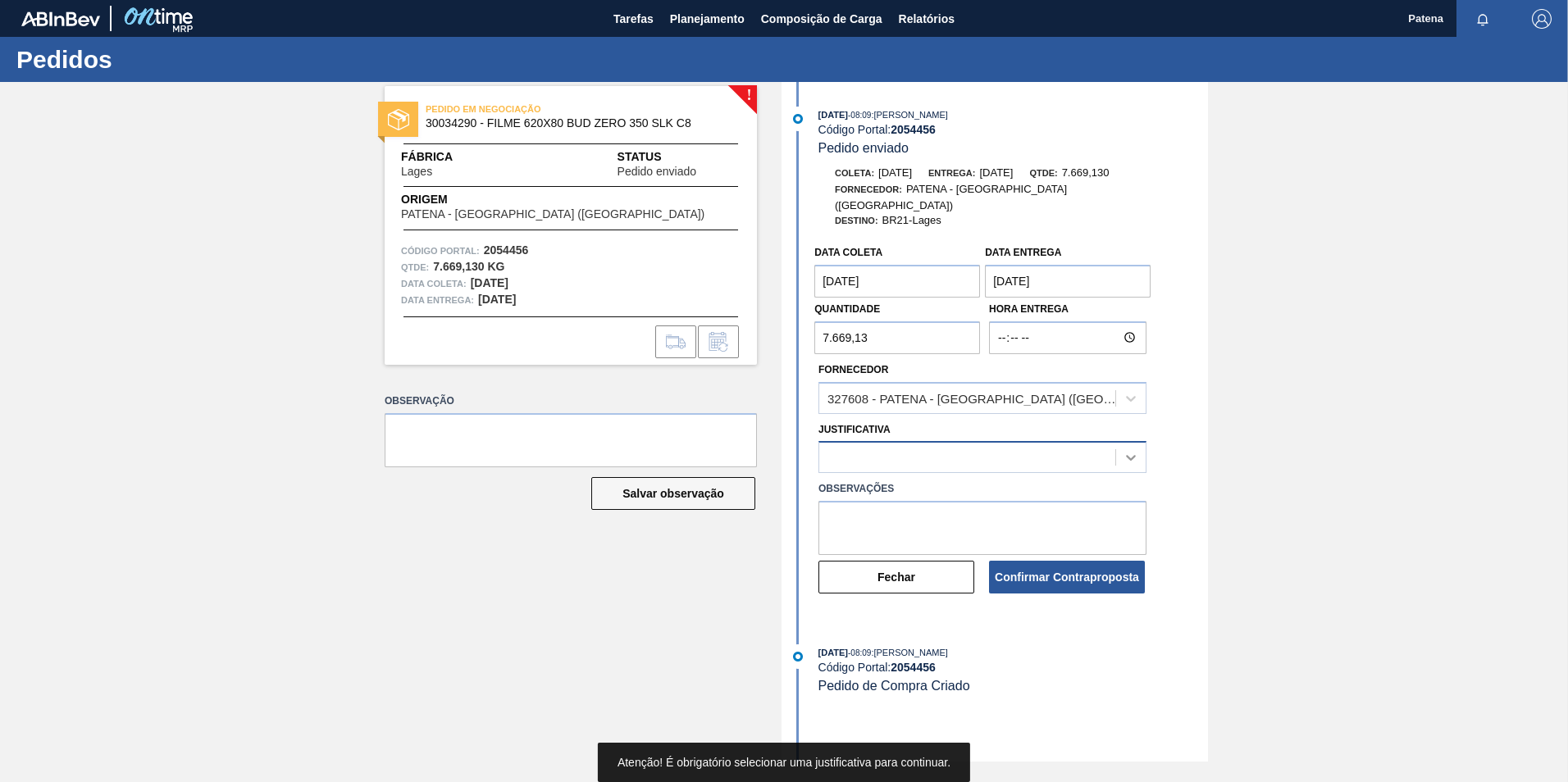
click at [1130, 449] on icon at bounding box center [1131, 457] width 17 height 17
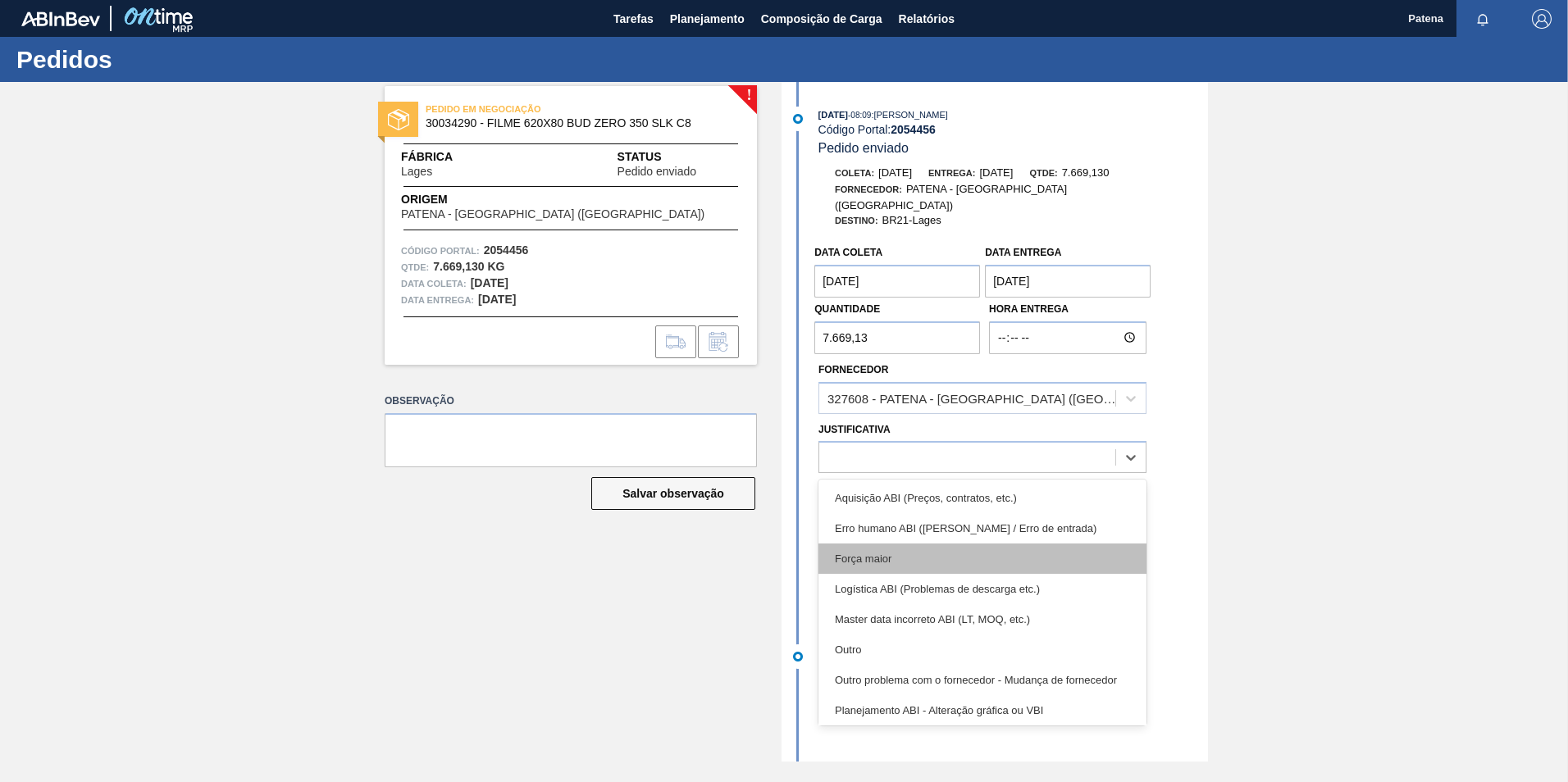
click at [884, 543] on div "Força maior" at bounding box center [983, 558] width 328 height 31
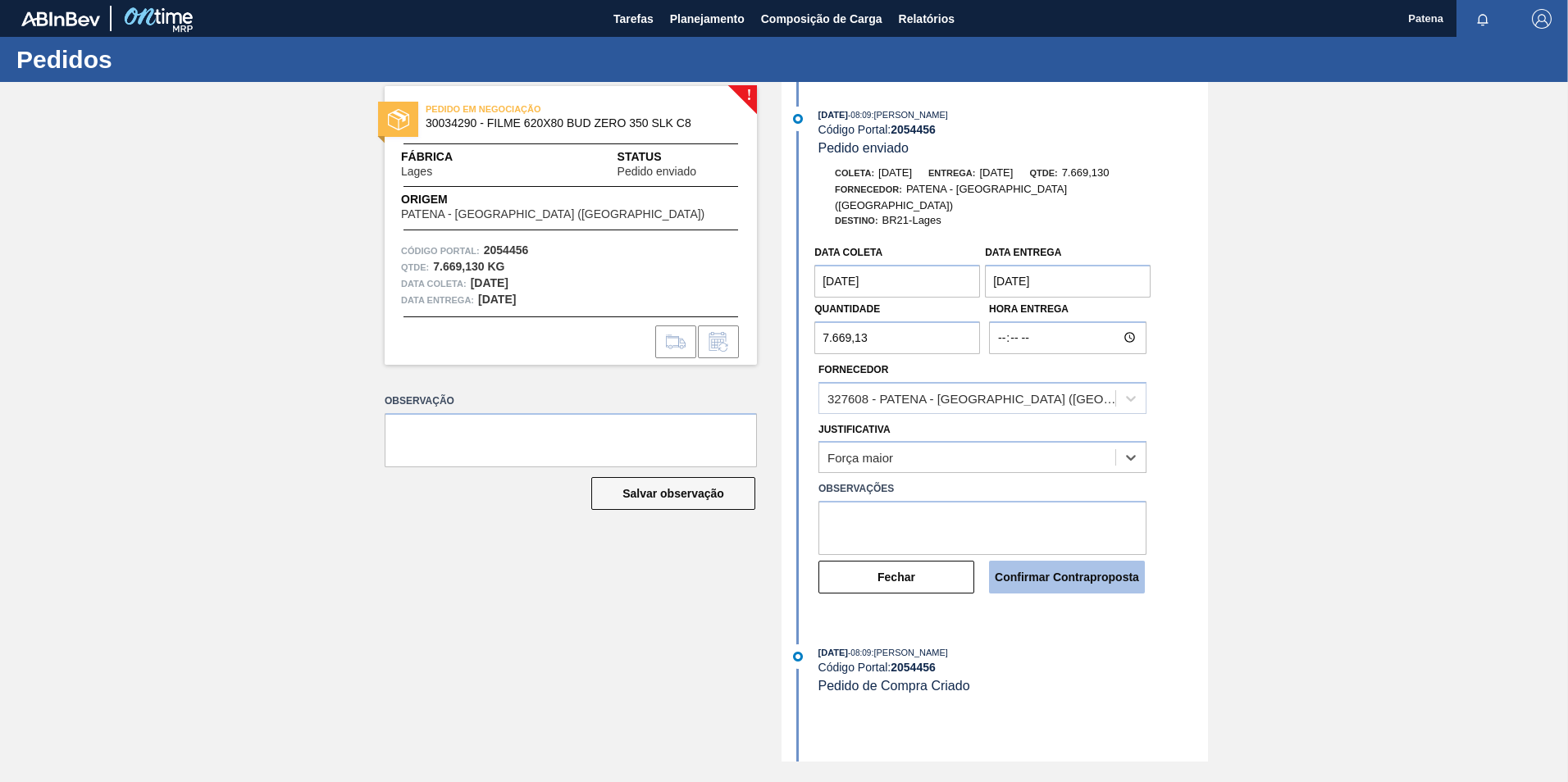
click at [1043, 565] on button "Confirmar Contraproposta" at bounding box center [1067, 577] width 156 height 33
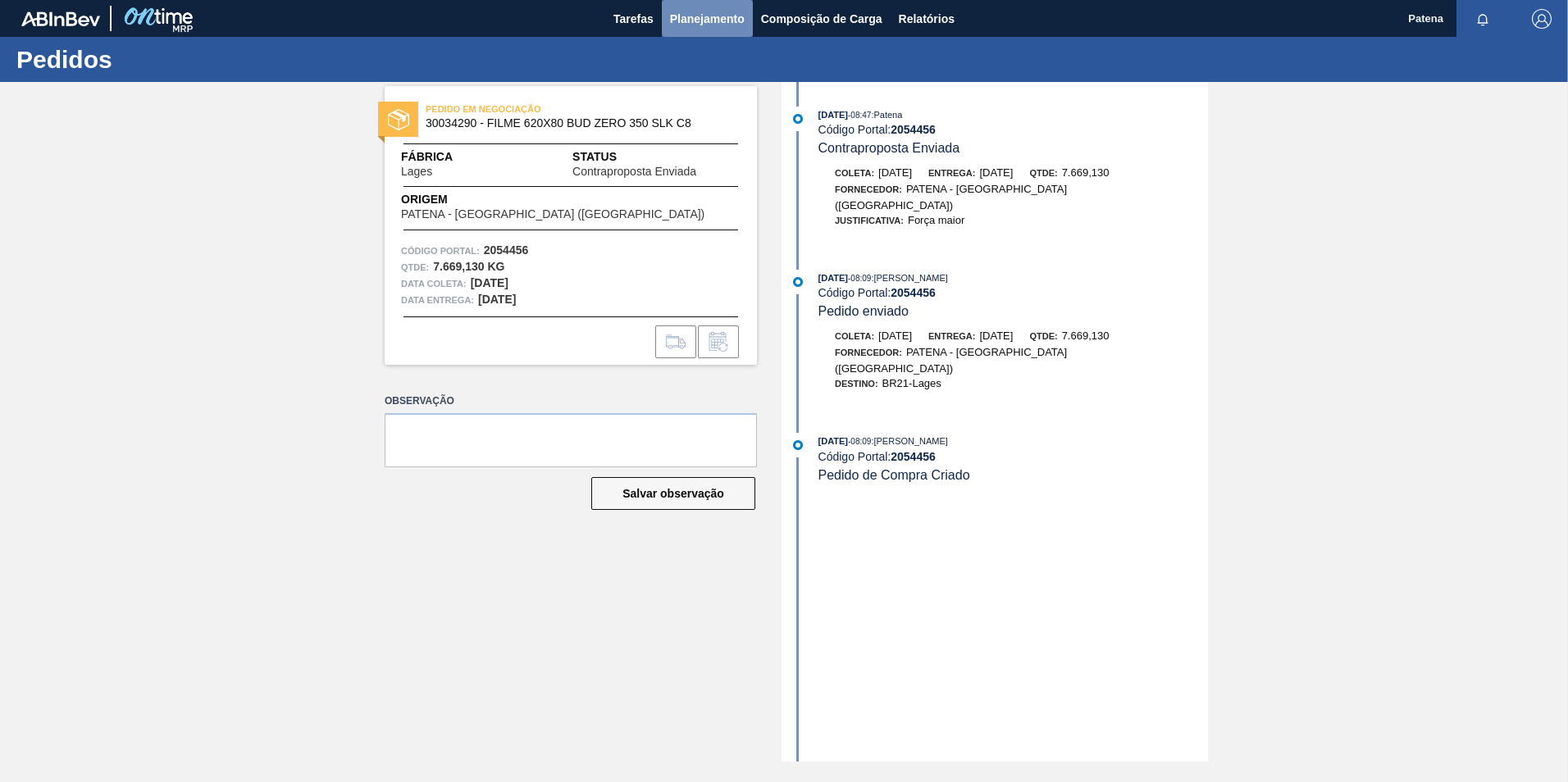
click at [721, 24] on span "Planejamento" at bounding box center [707, 19] width 75 height 20
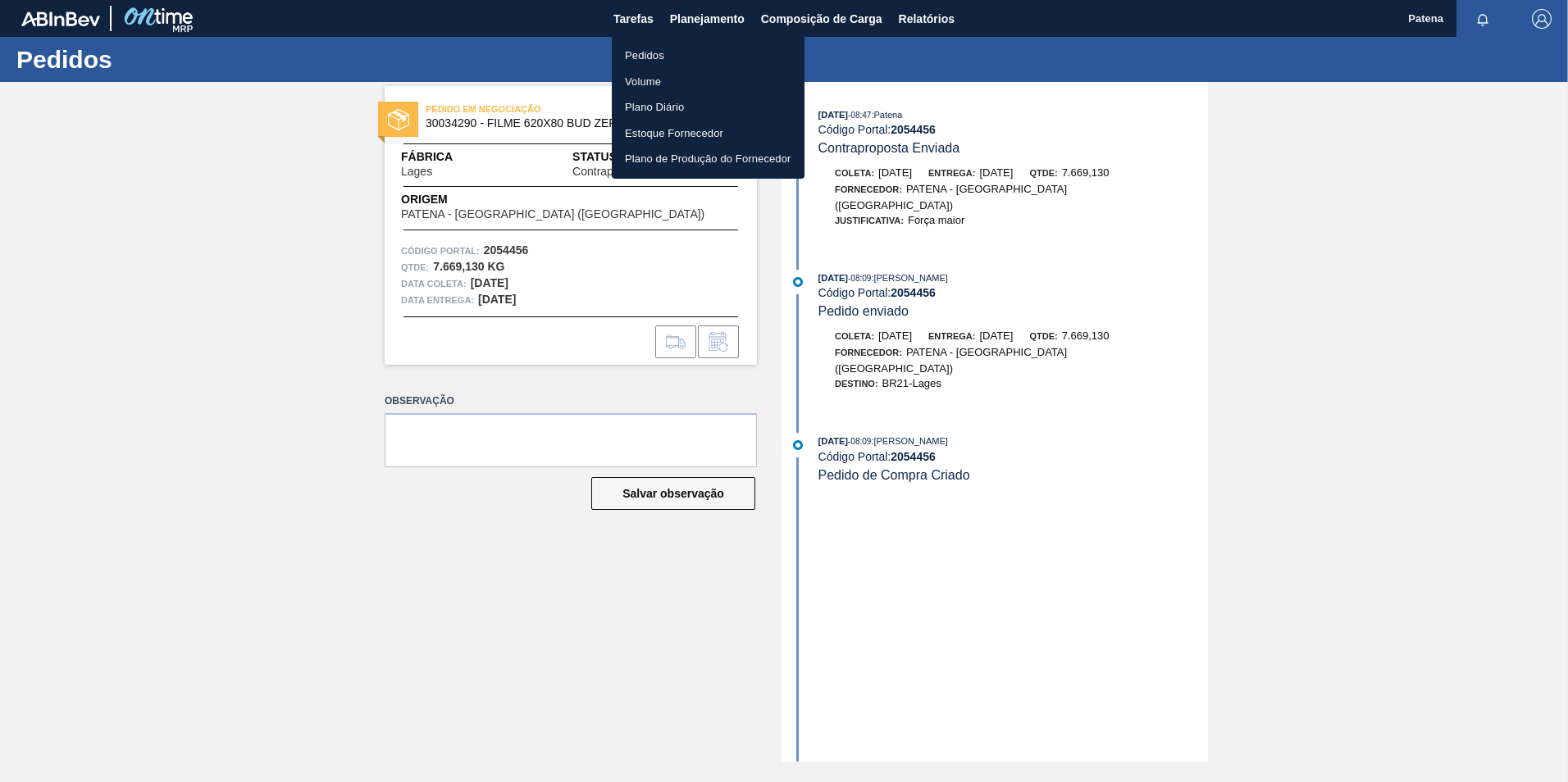
click at [669, 51] on li "Pedidos" at bounding box center [708, 56] width 193 height 27
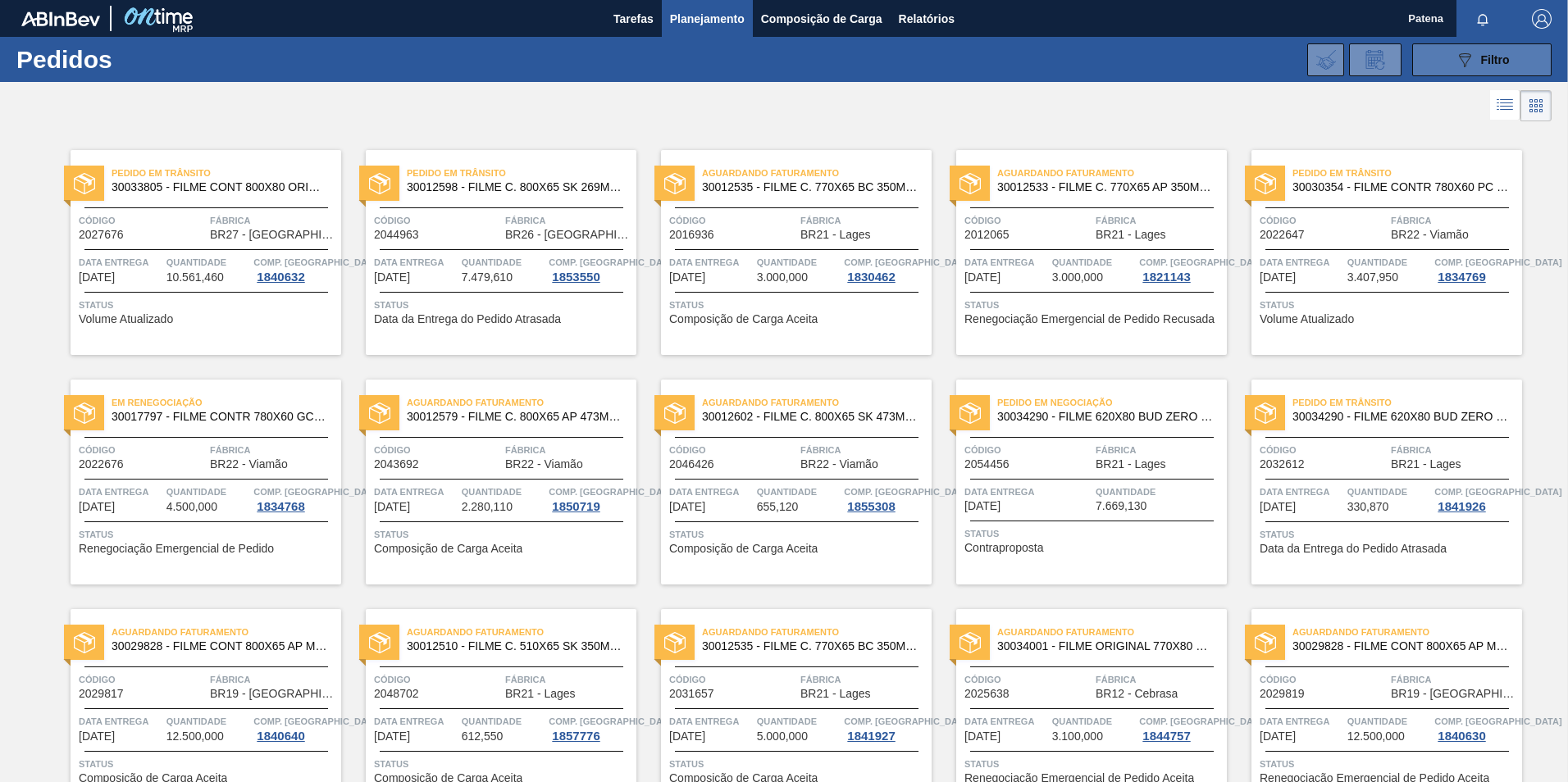
click at [1464, 56] on icon at bounding box center [1464, 60] width 12 height 14
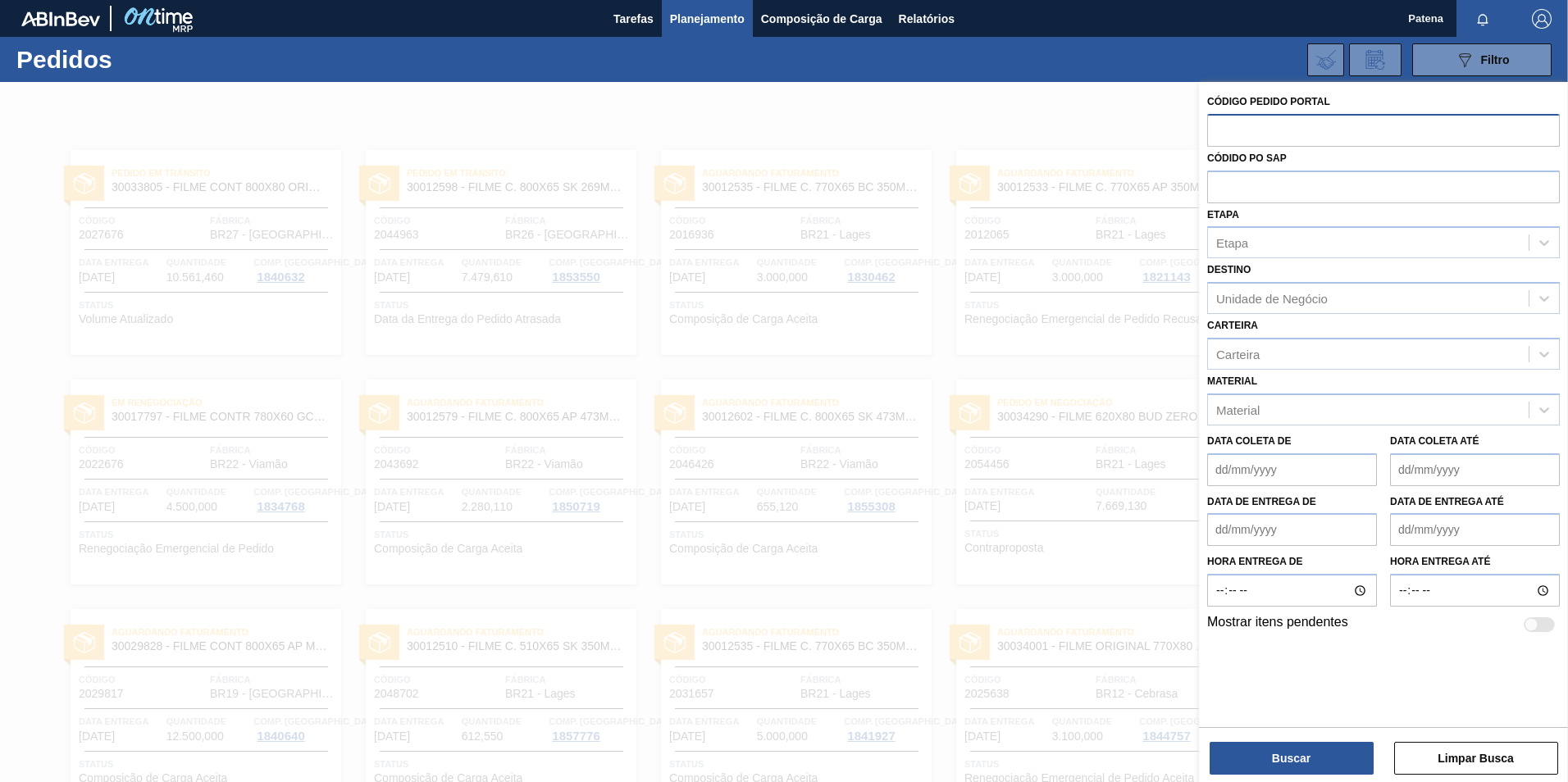
click at [1295, 131] on input "text" at bounding box center [1384, 130] width 353 height 31
type input "2027012"
click at [1305, 751] on button "Buscar" at bounding box center [1292, 759] width 164 height 33
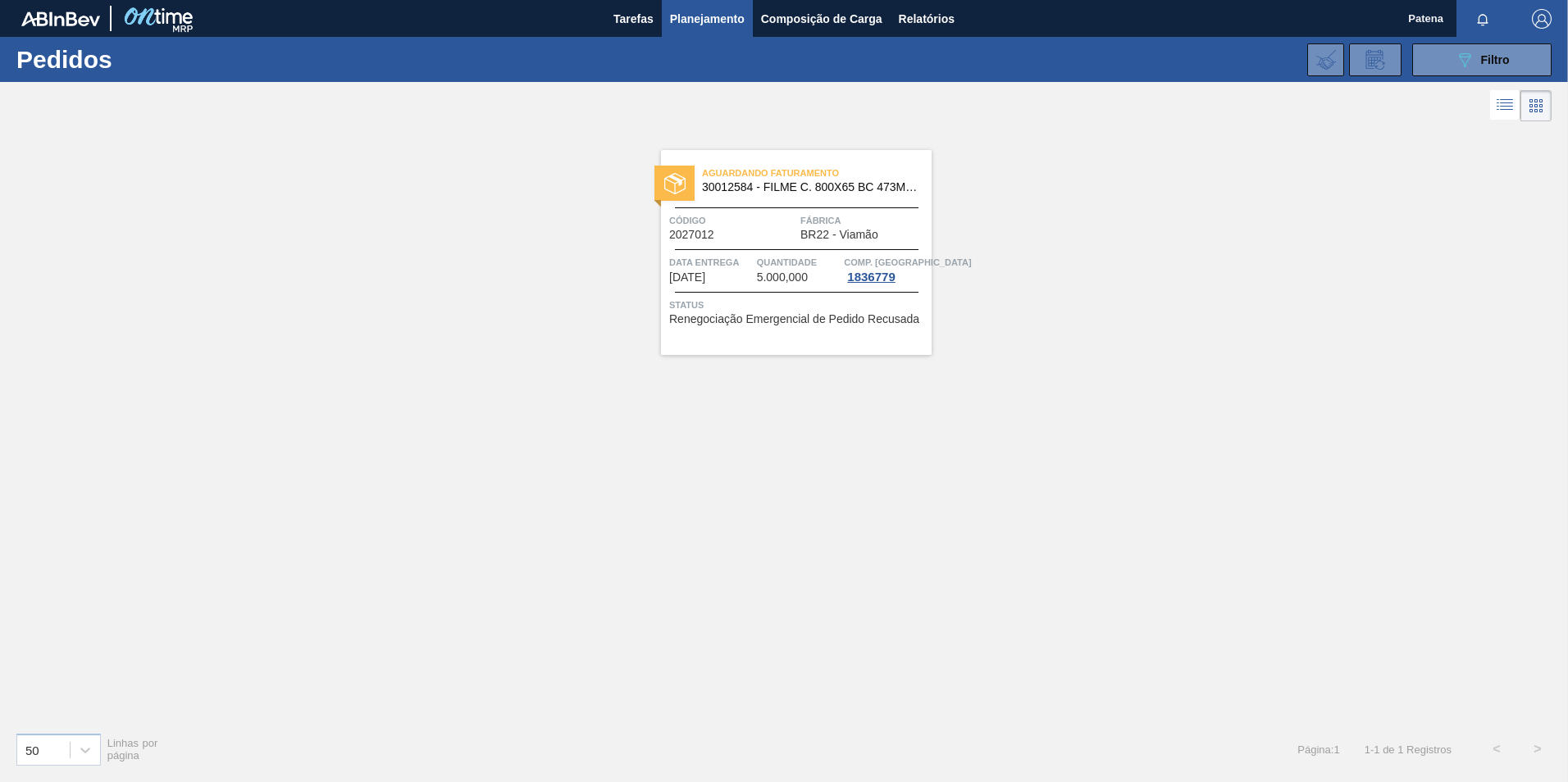
click at [809, 245] on div "Aguardando Faturamento 30012584 - FILME C. 800X65 BC 473ML C12 429 Código 20270…" at bounding box center [796, 252] width 271 height 205
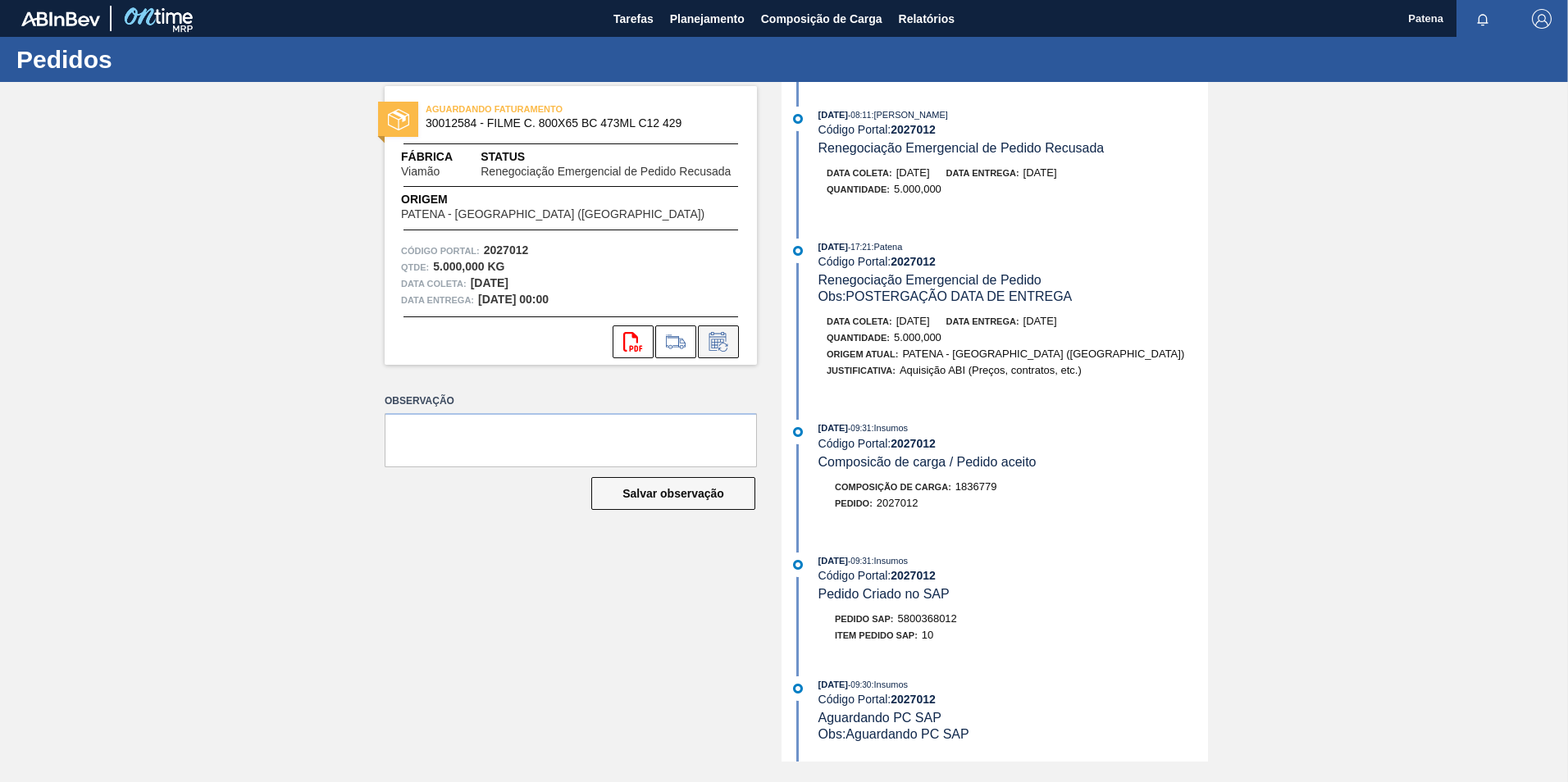
click at [724, 345] on icon at bounding box center [719, 342] width 27 height 20
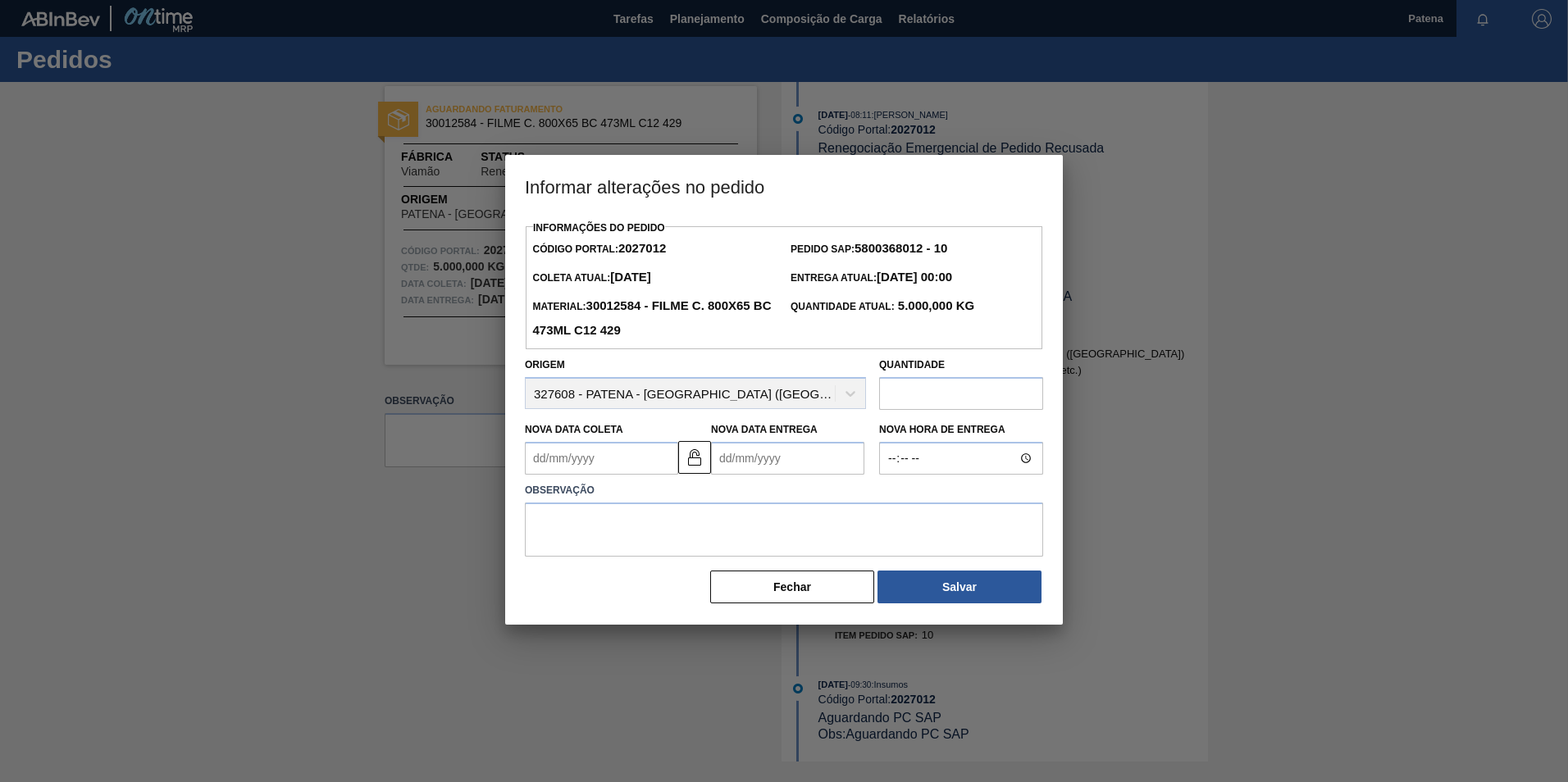
click at [629, 460] on Coleta2027012 "Nova Data Coleta" at bounding box center [601, 458] width 153 height 33
type Coleta2027012 "[DATE]"
type Entrega2027012 "[DATE]"
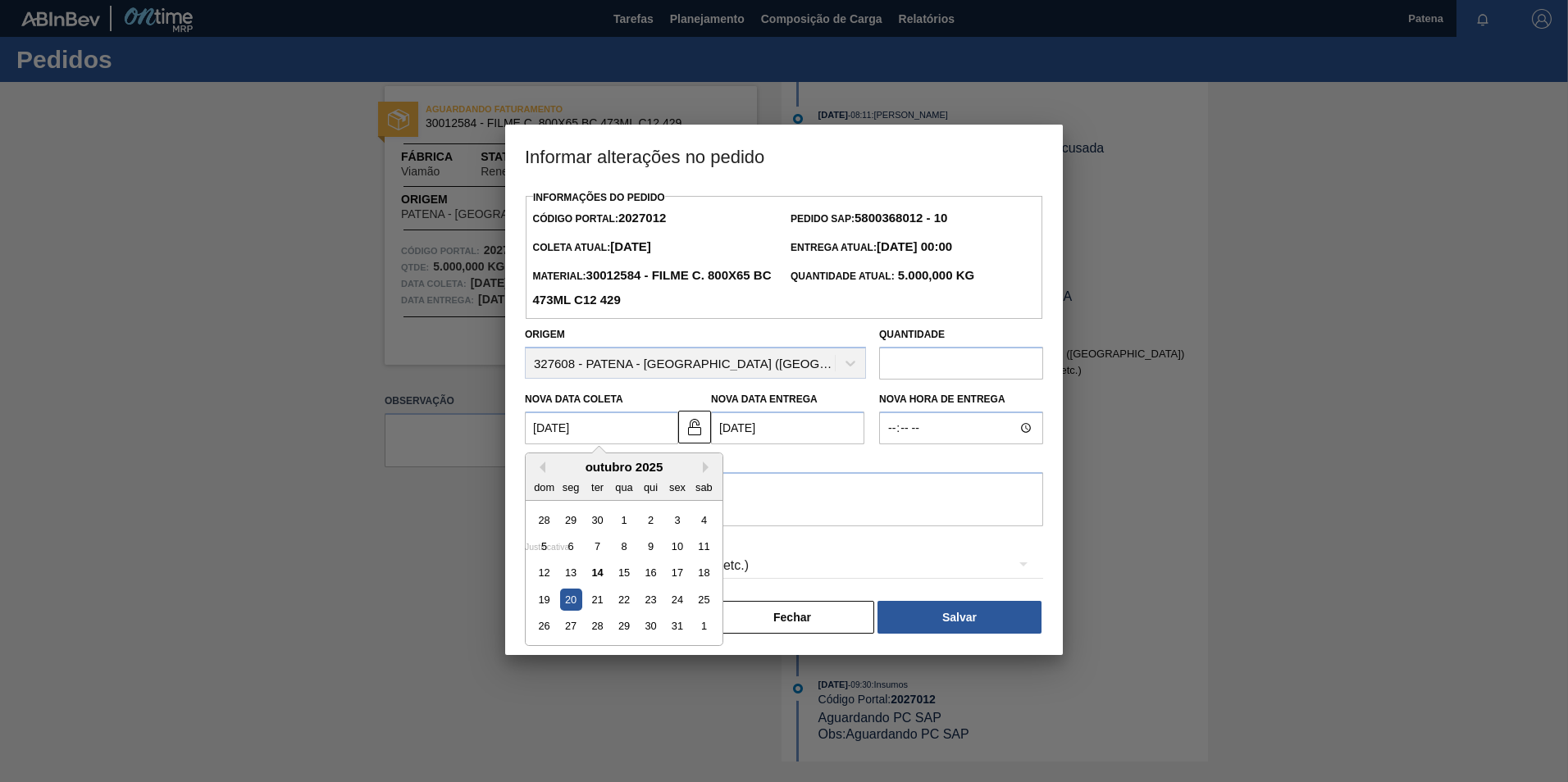
click at [806, 434] on Entrega2027012 "[DATE]" at bounding box center [787, 428] width 153 height 33
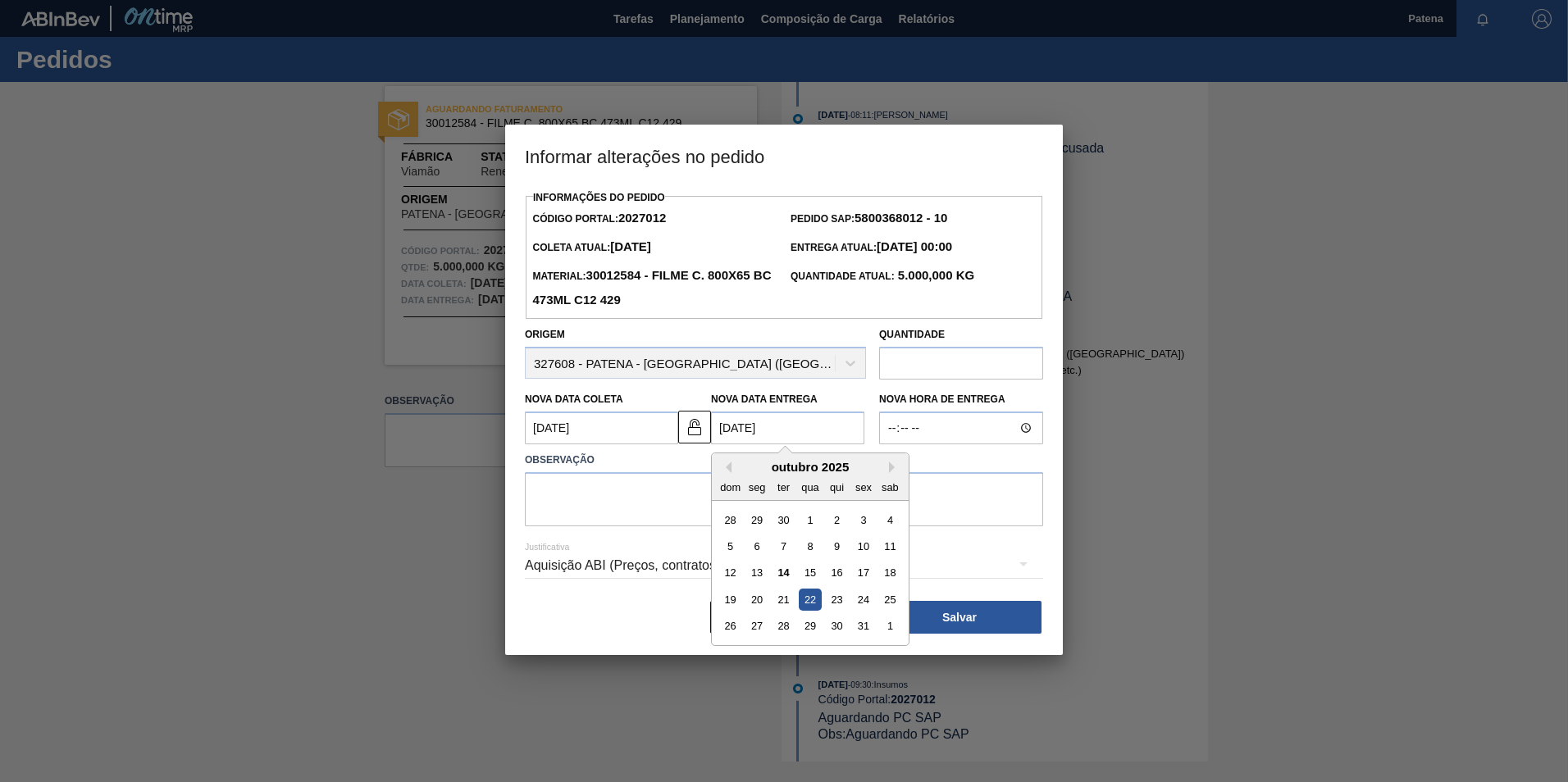
click at [617, 434] on Coleta2027012 "[DATE]" at bounding box center [601, 428] width 153 height 33
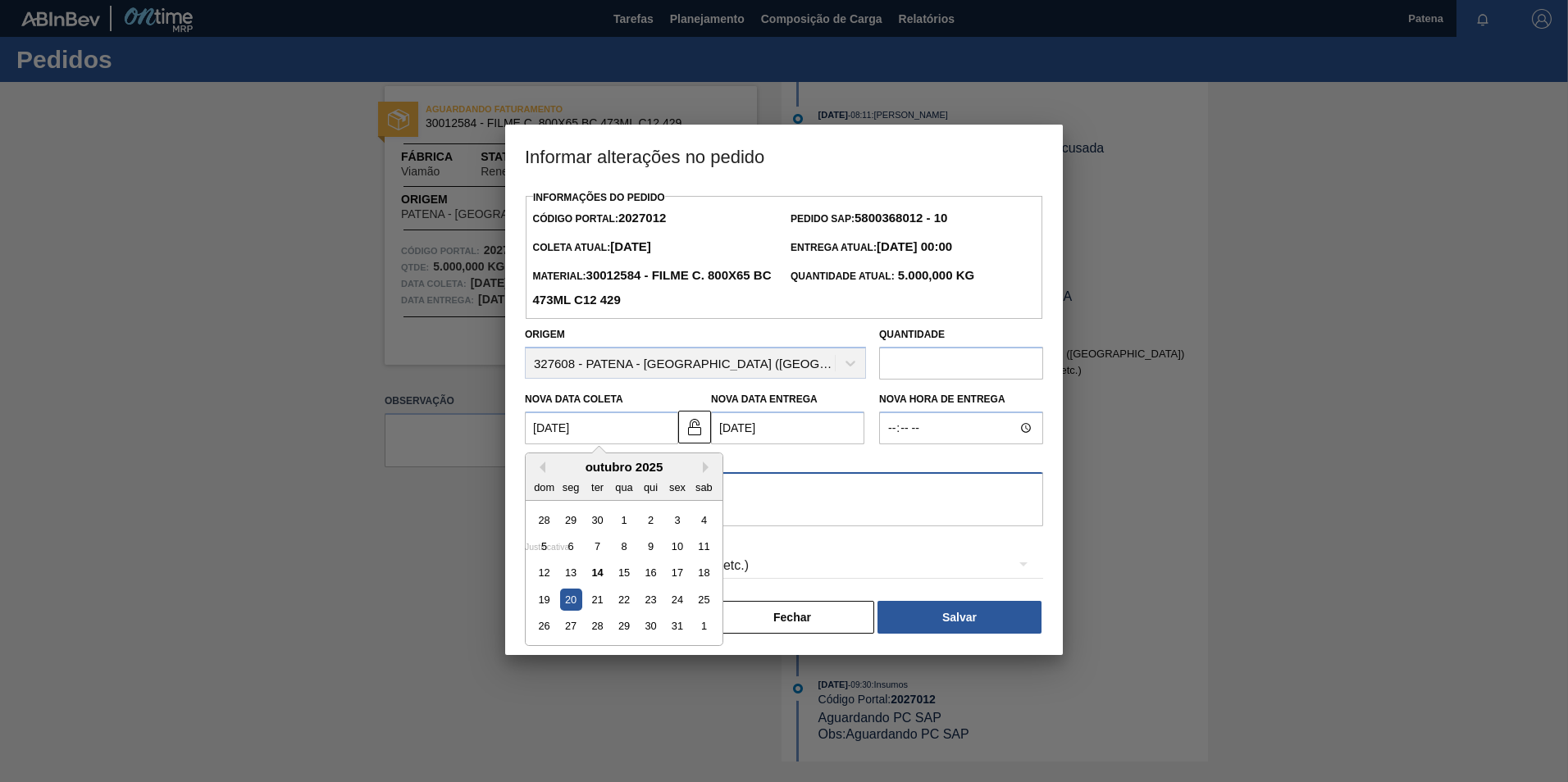
click at [772, 509] on textarea at bounding box center [783, 499] width 518 height 54
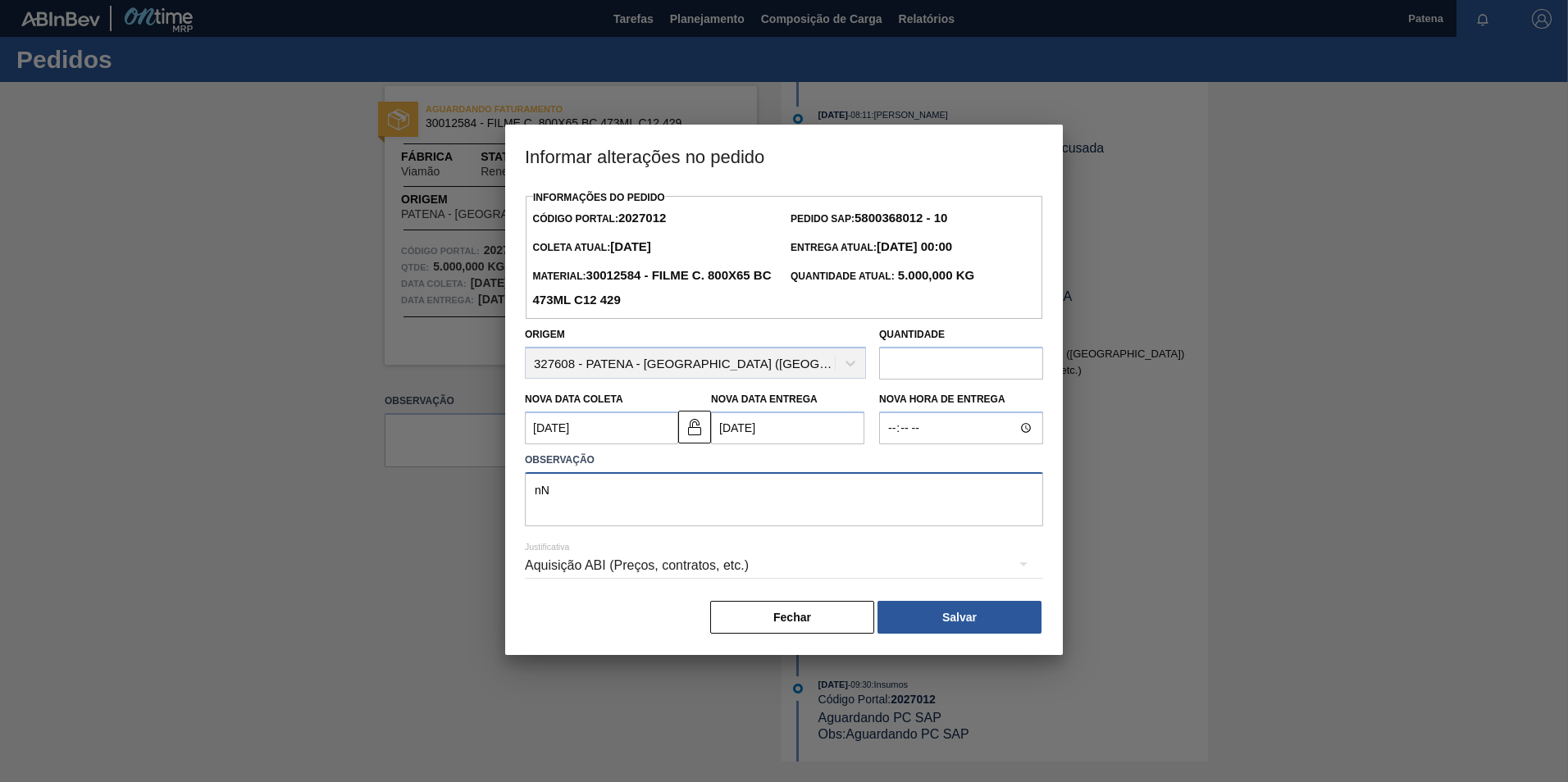
type textarea "n"
type textarea "NOVA DATA DE ENTREGA"
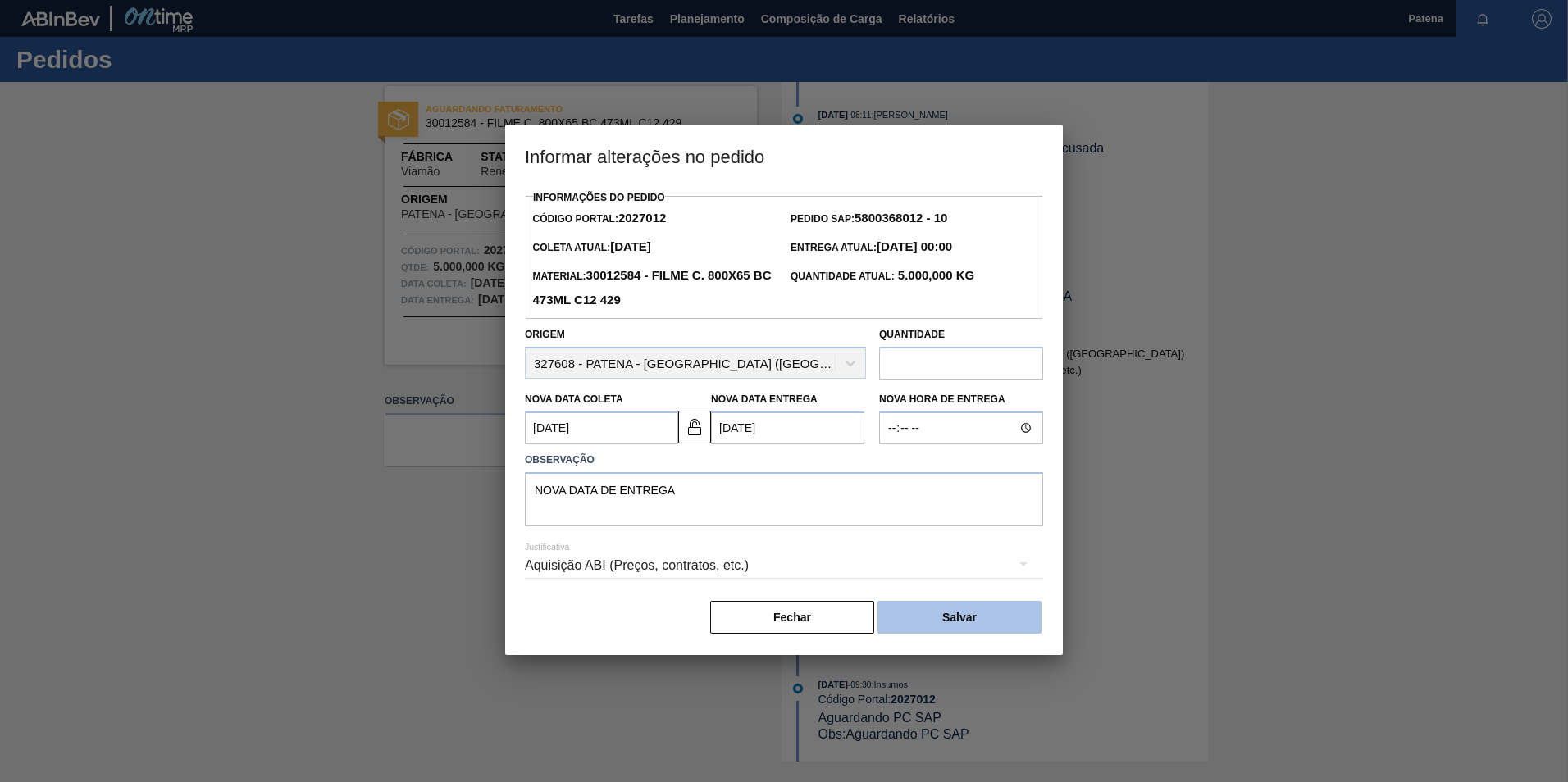
click at [966, 617] on button "Salvar" at bounding box center [960, 617] width 164 height 33
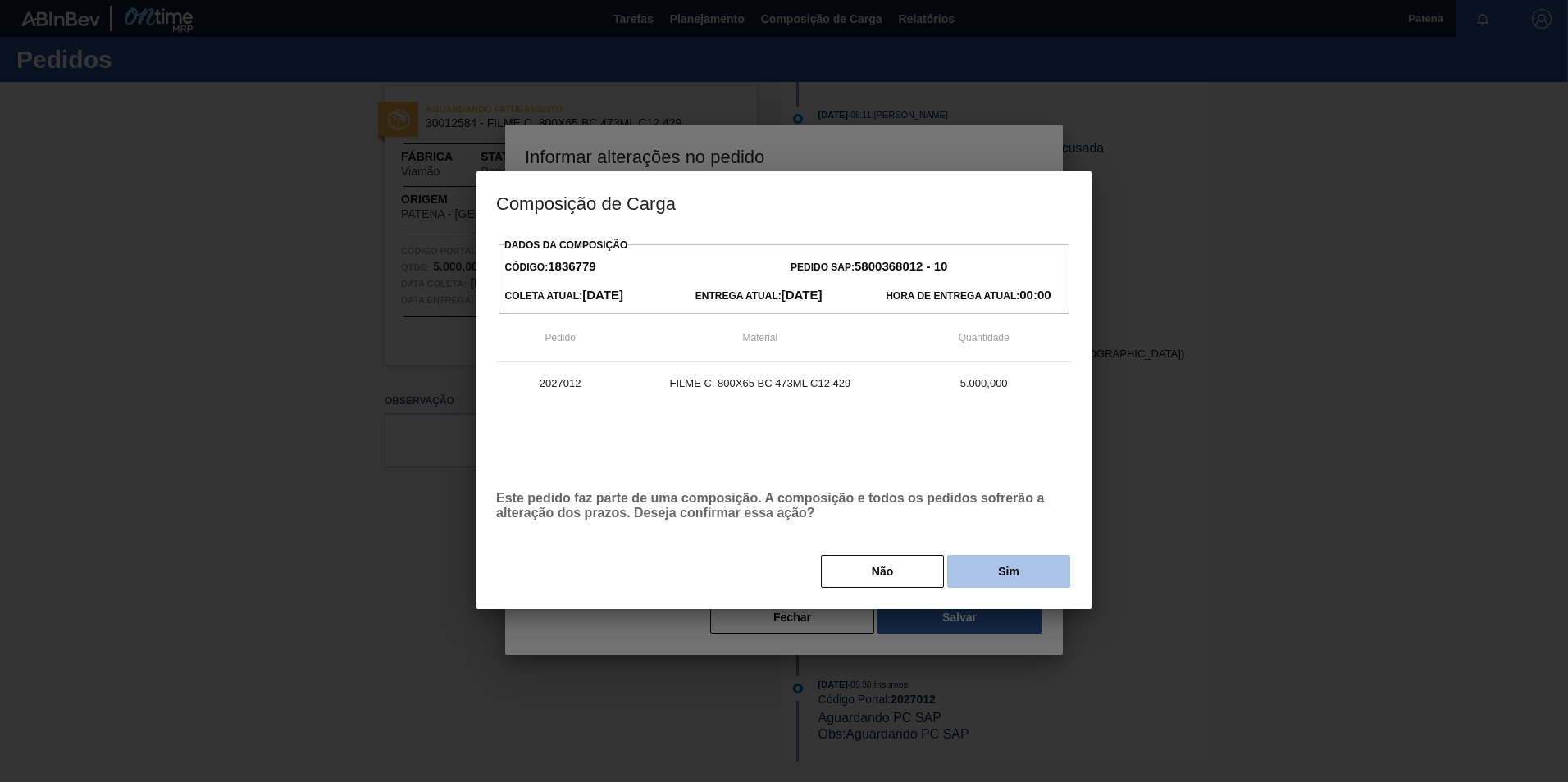
click at [1014, 575] on button "Sim" at bounding box center [1009, 572] width 123 height 33
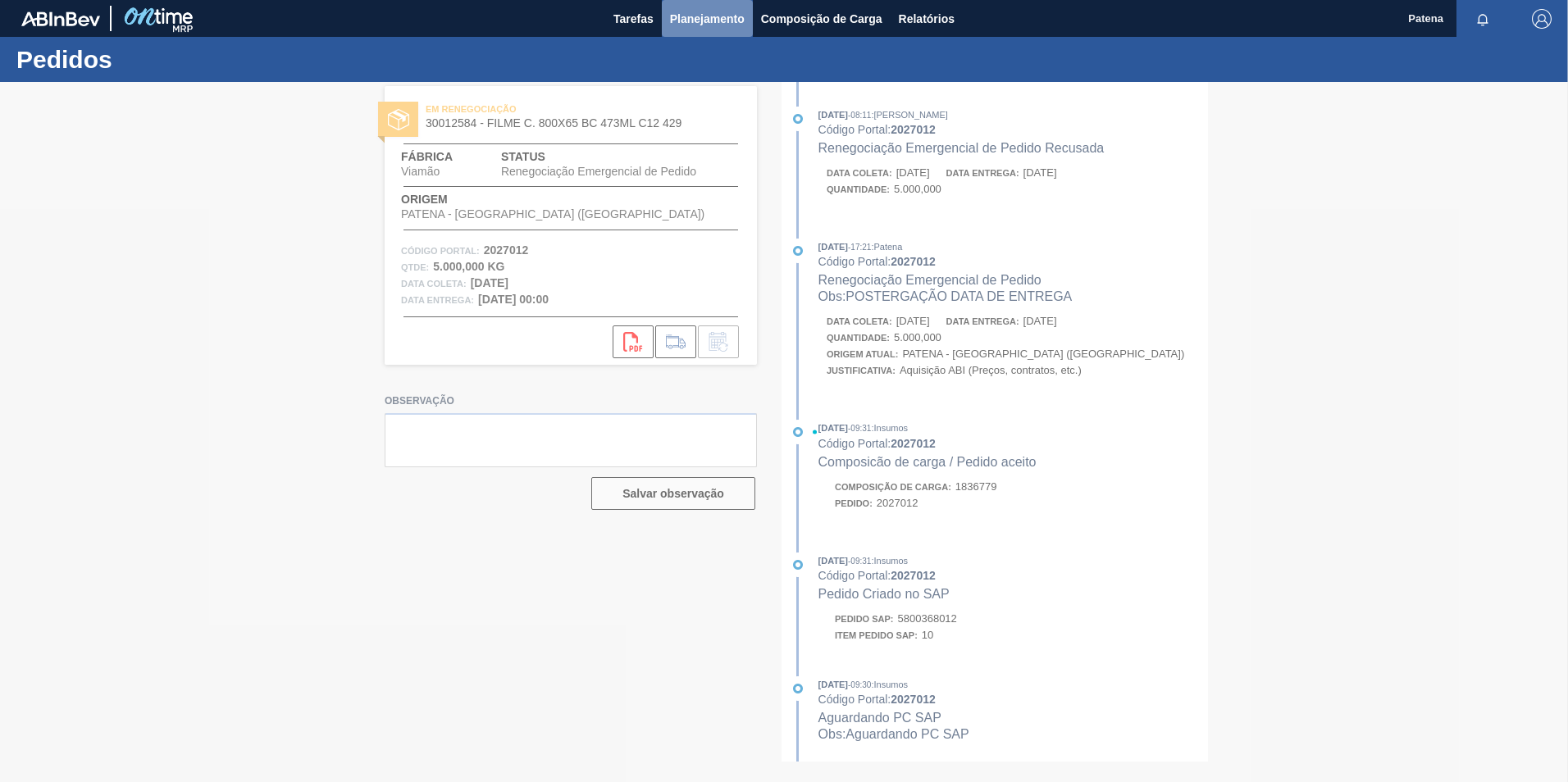
click at [719, 16] on span "Planejamento" at bounding box center [707, 19] width 75 height 20
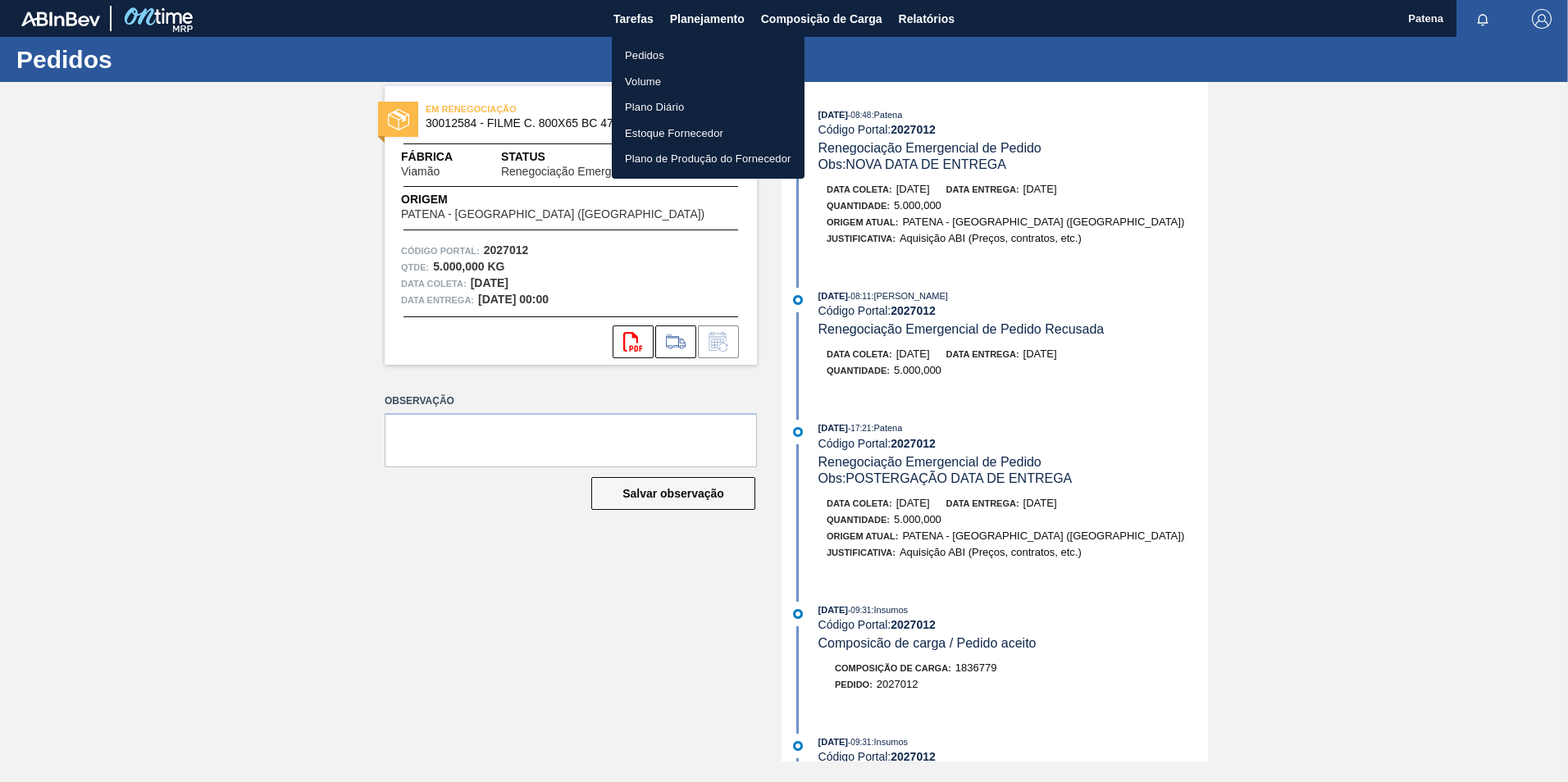
click at [660, 56] on li "Pedidos" at bounding box center [708, 56] width 193 height 27
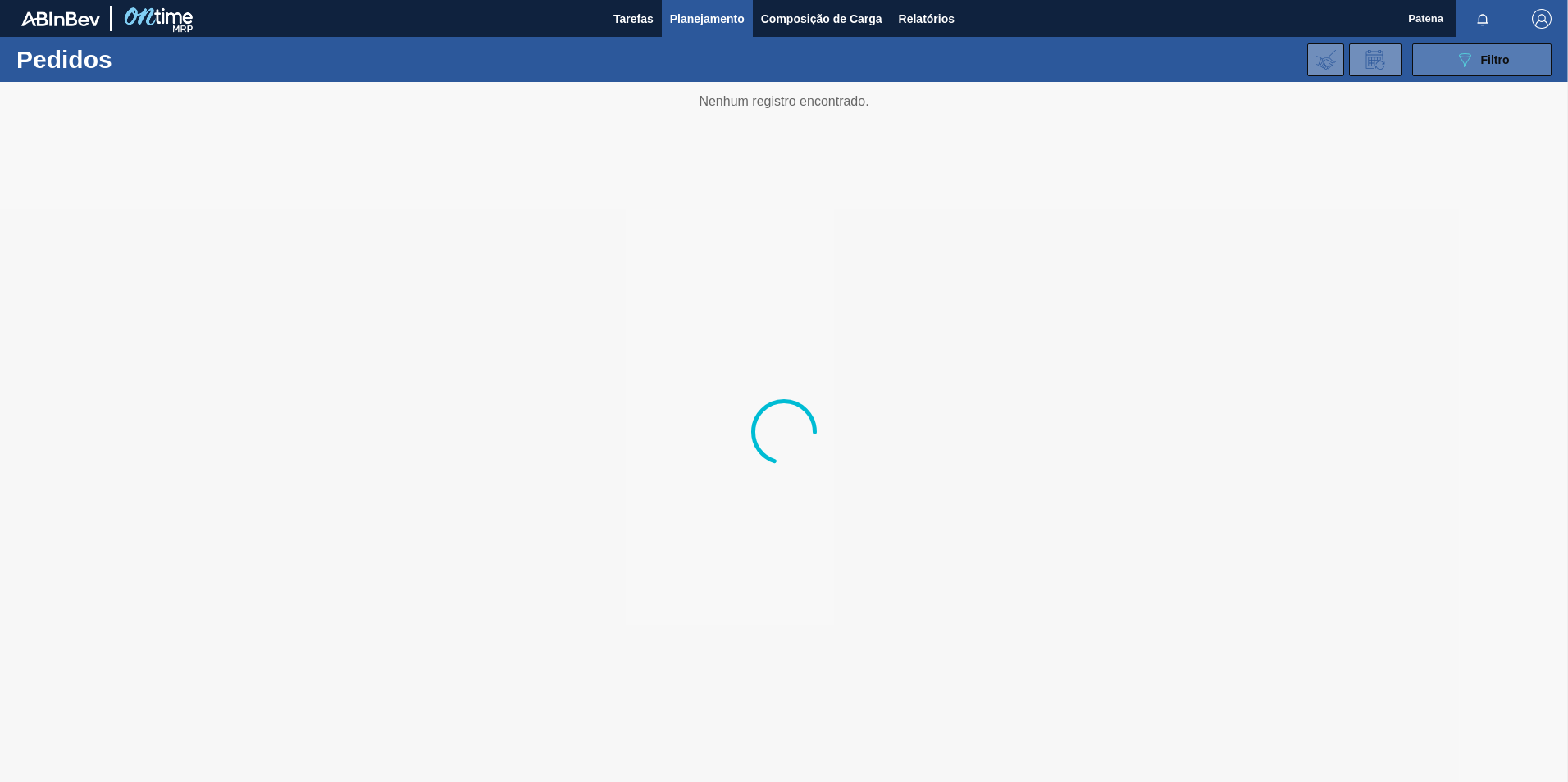
click at [1457, 58] on icon "089F7B8B-B2A5-4AFE-B5C0-19BA573D28AC" at bounding box center [1465, 60] width 20 height 20
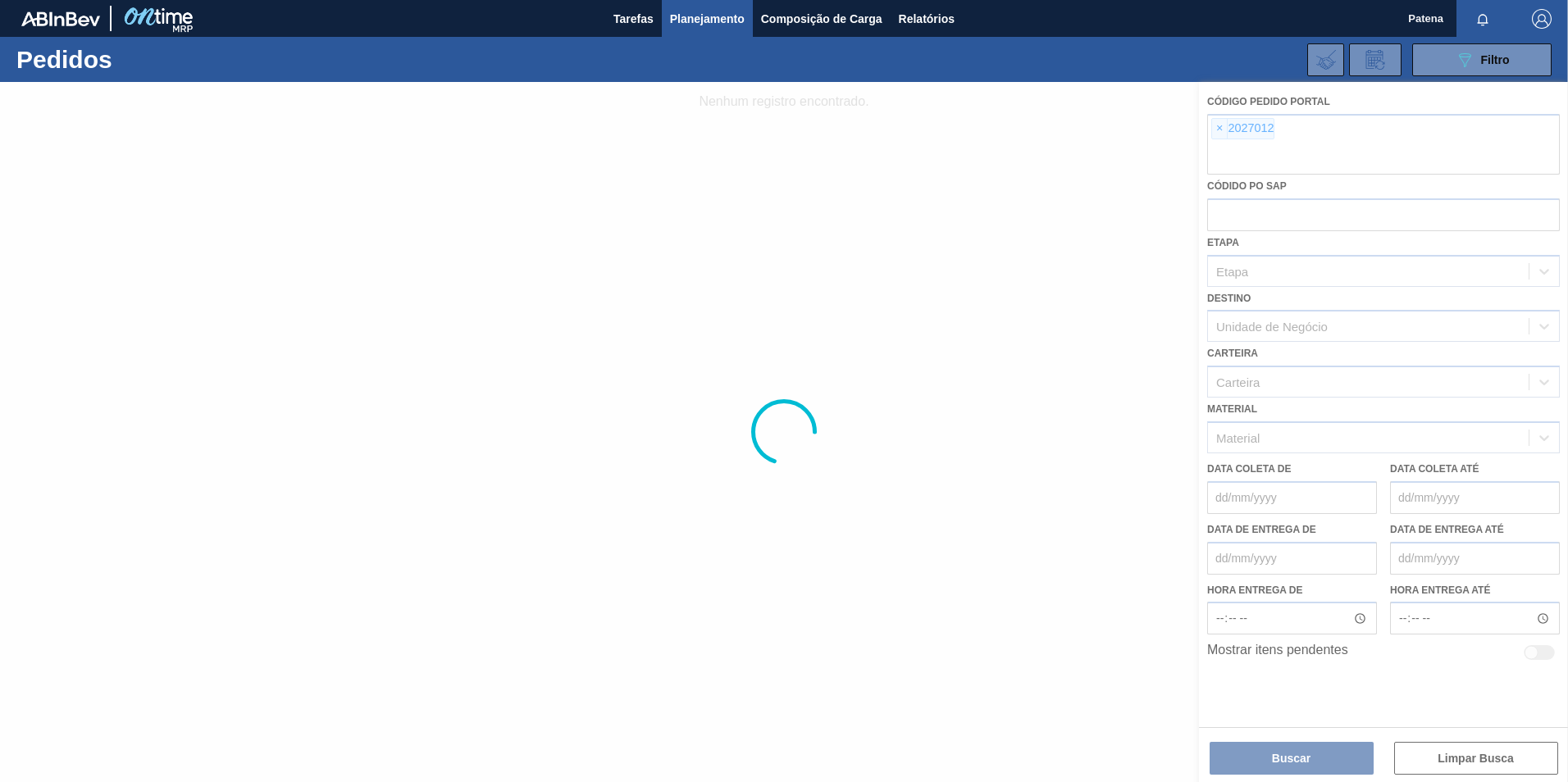
click at [1220, 129] on div at bounding box center [784, 432] width 1568 height 700
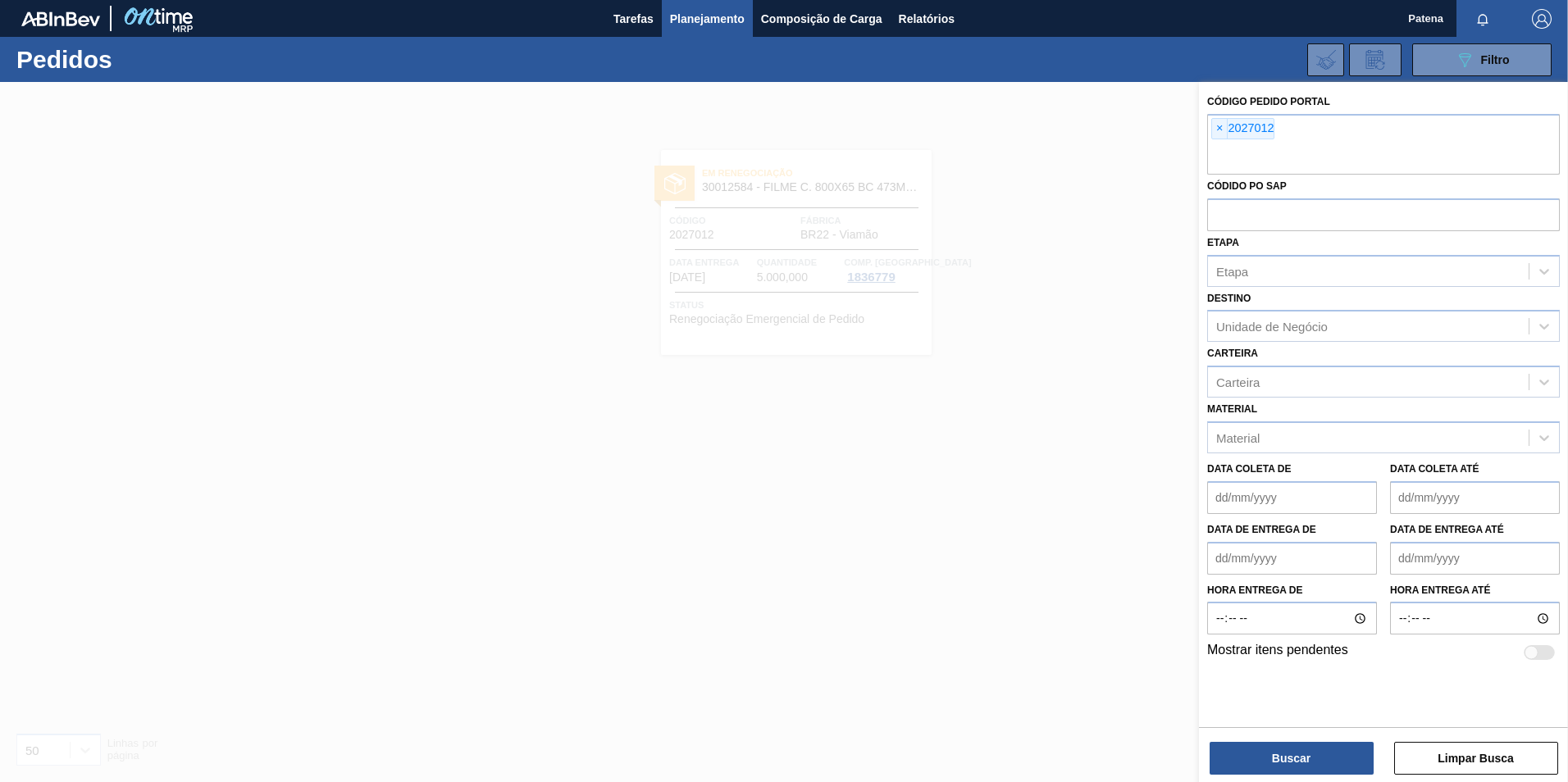
click at [1219, 127] on span "×" at bounding box center [1220, 128] width 16 height 20
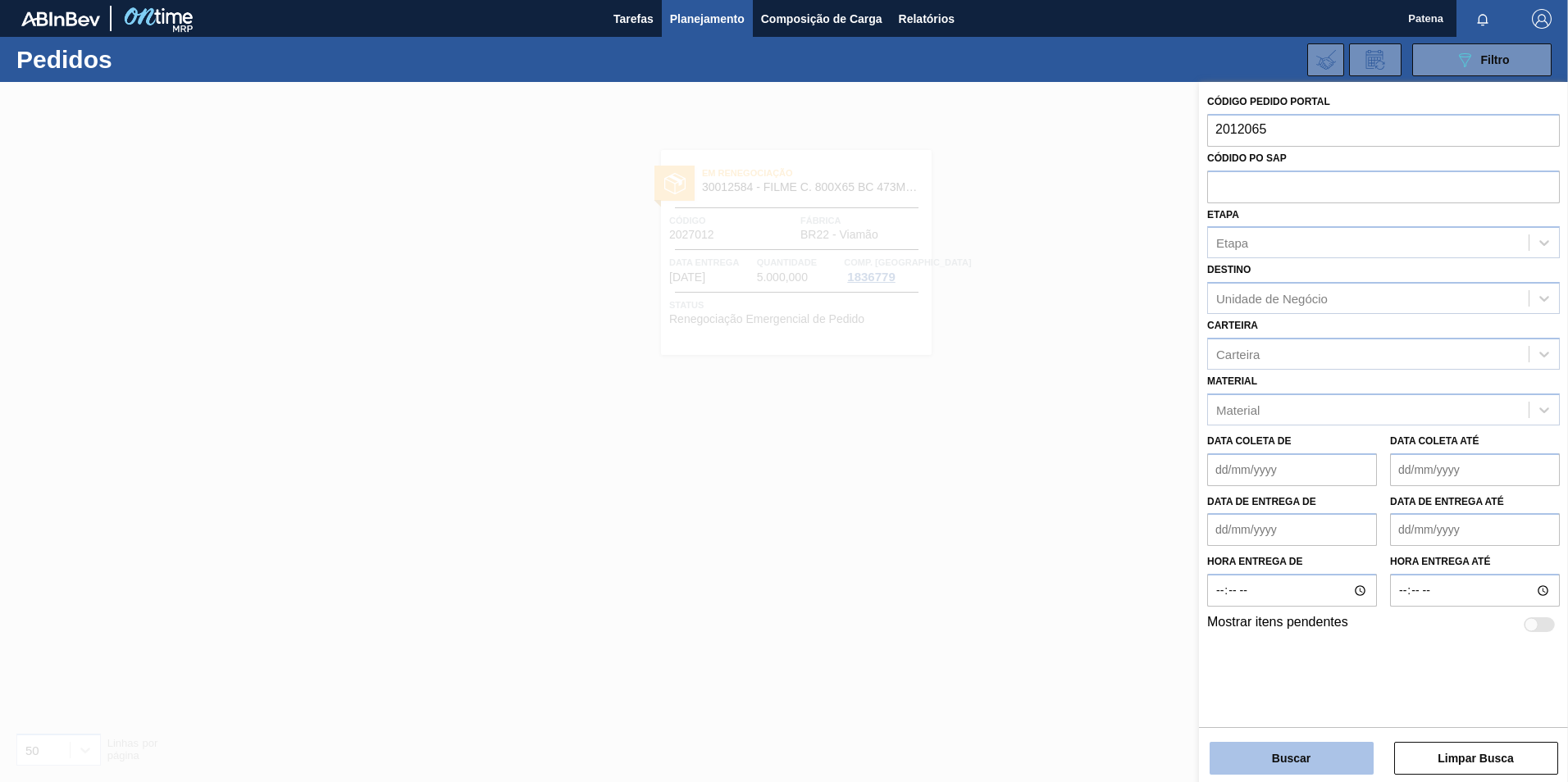
type input "2012065"
click at [1312, 758] on button "Buscar" at bounding box center [1292, 759] width 164 height 33
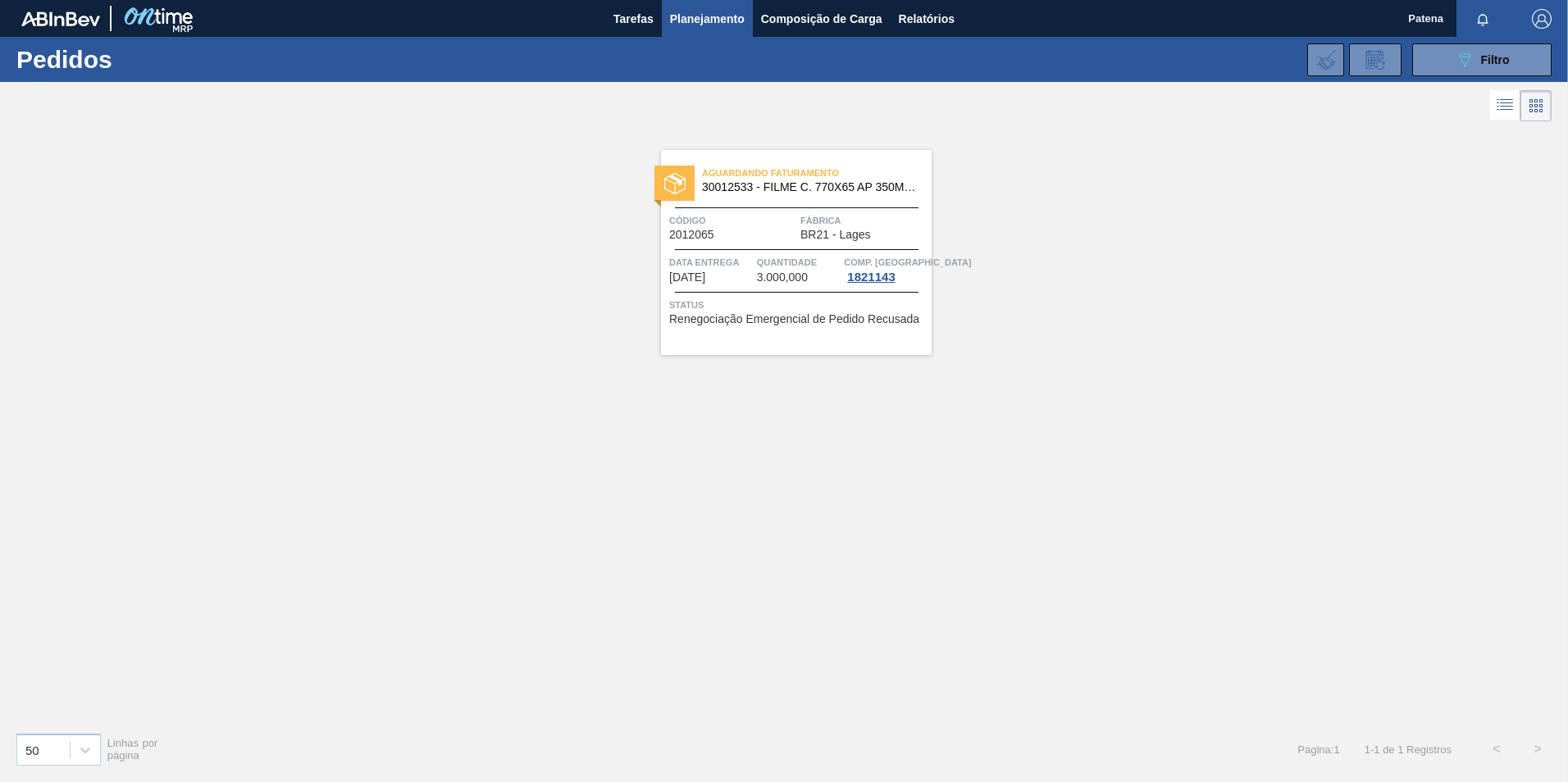
click at [772, 203] on div "Aguardando Faturamento 30012533 - FILME C. 770X65 AP 350ML C12 429 Código 20120…" at bounding box center [796, 252] width 271 height 205
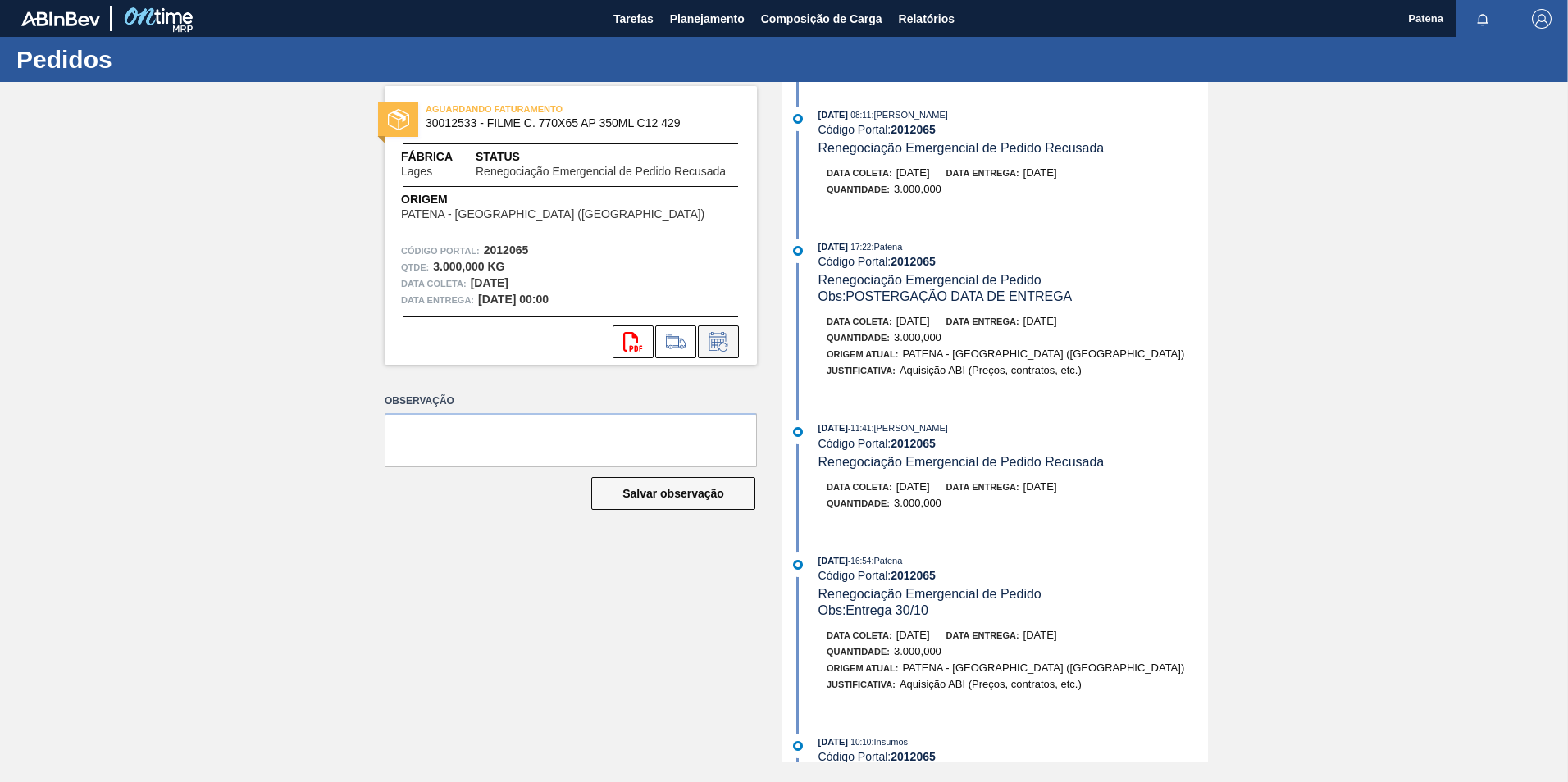
click at [714, 353] on button at bounding box center [718, 342] width 41 height 33
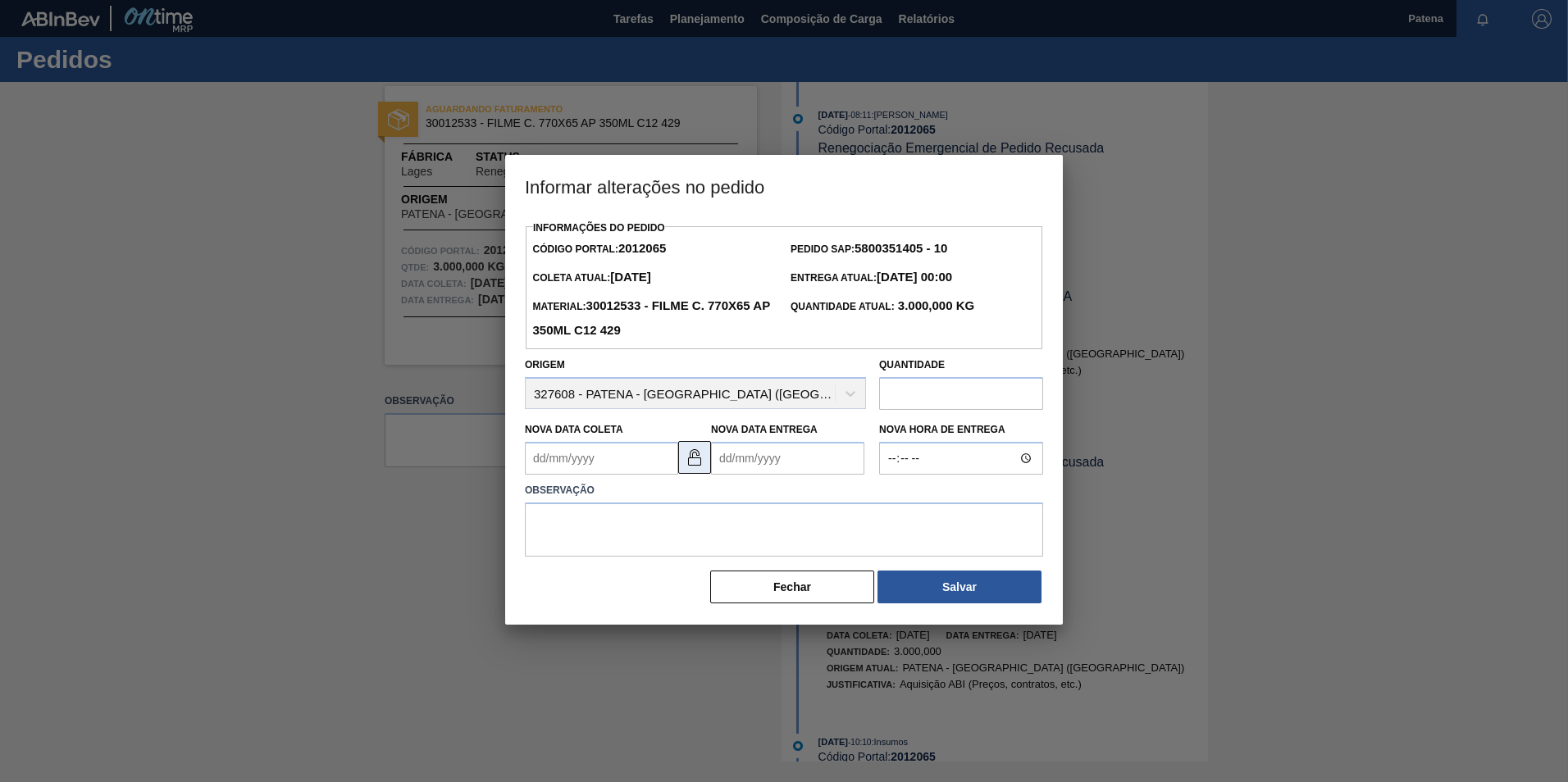
click at [688, 462] on img at bounding box center [694, 457] width 20 height 20
click at [695, 459] on img at bounding box center [694, 457] width 20 height 20
click at [632, 462] on Coleta2012065 "Nova Data Coleta" at bounding box center [601, 458] width 153 height 33
type Coleta2012065 "[DATE]"
type Entrega2012065 "[DATE]"
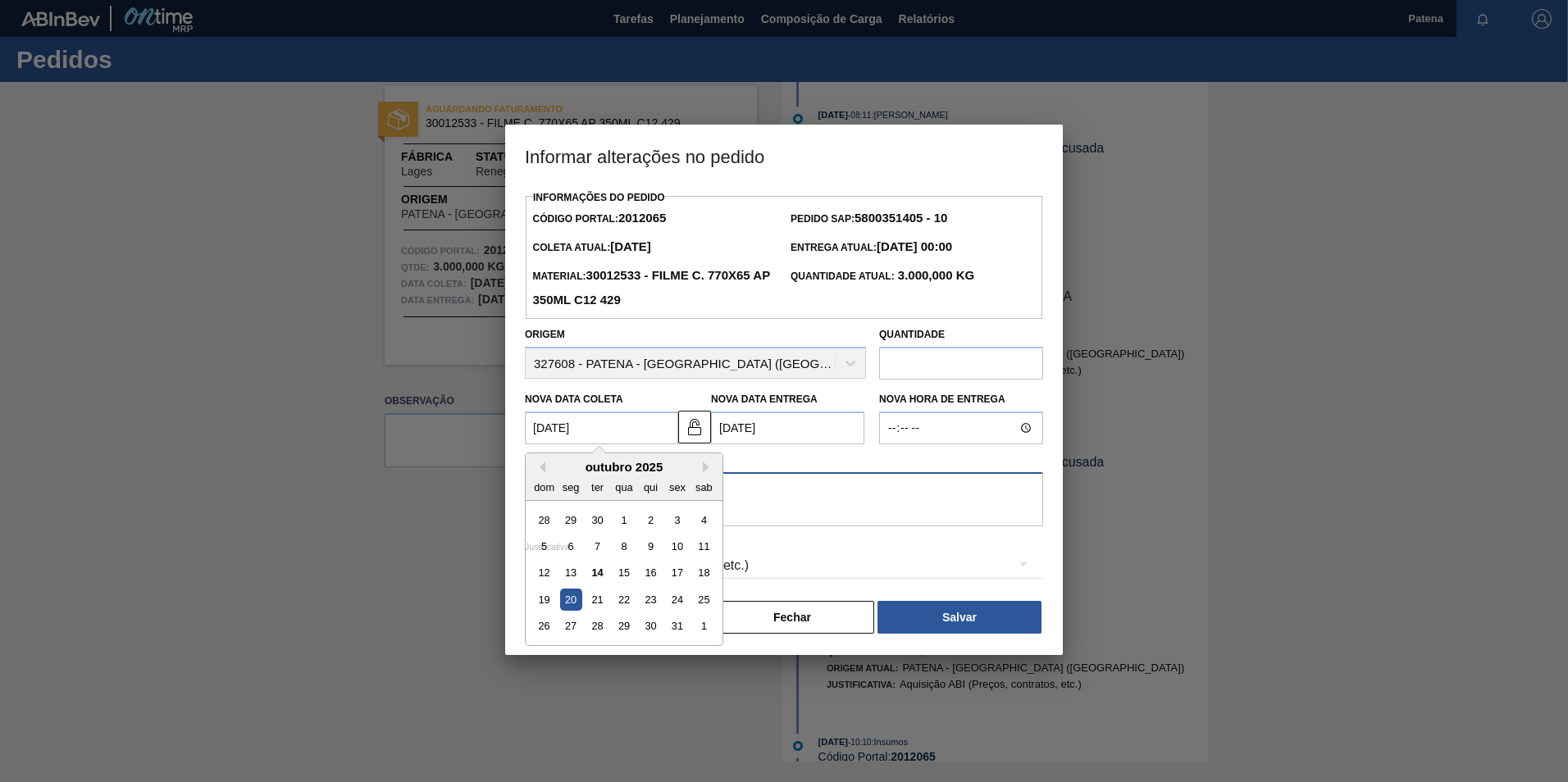
click at [815, 505] on textarea at bounding box center [783, 499] width 518 height 54
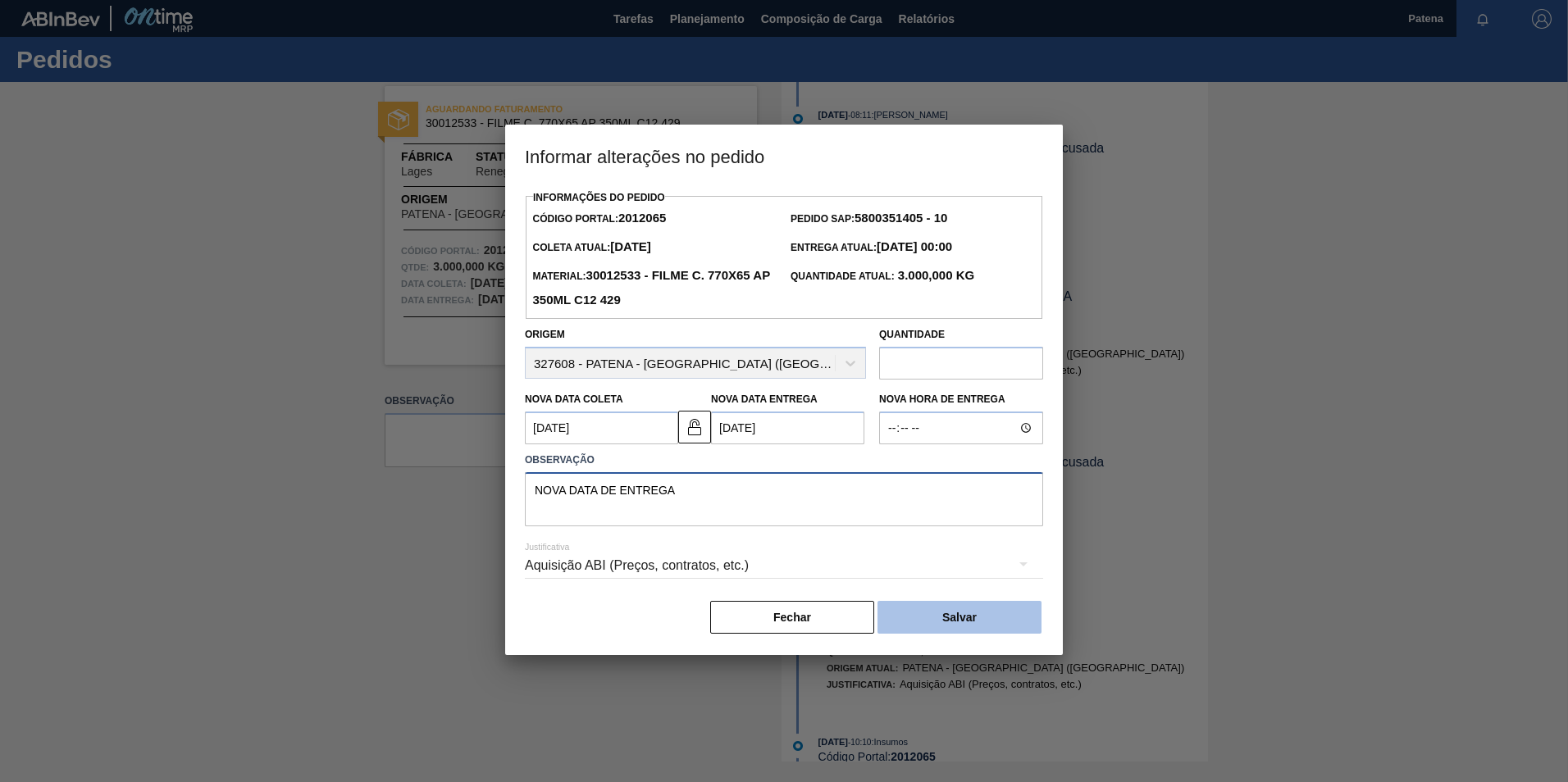
type textarea "NOVA DATA DE ENTREGA"
click at [999, 623] on button "Salvar" at bounding box center [960, 617] width 164 height 33
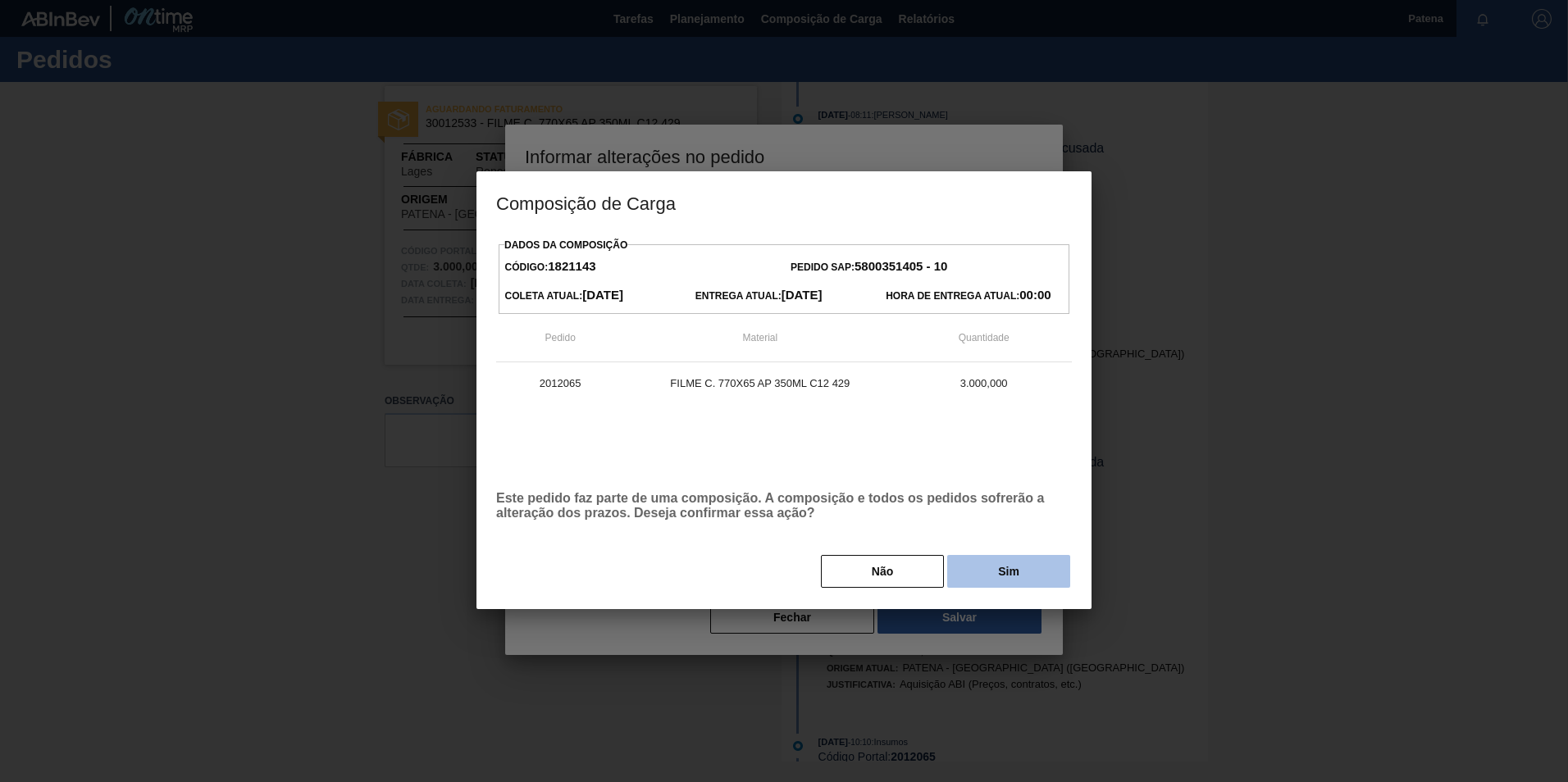
click at [1001, 577] on button "Sim" at bounding box center [1009, 572] width 123 height 33
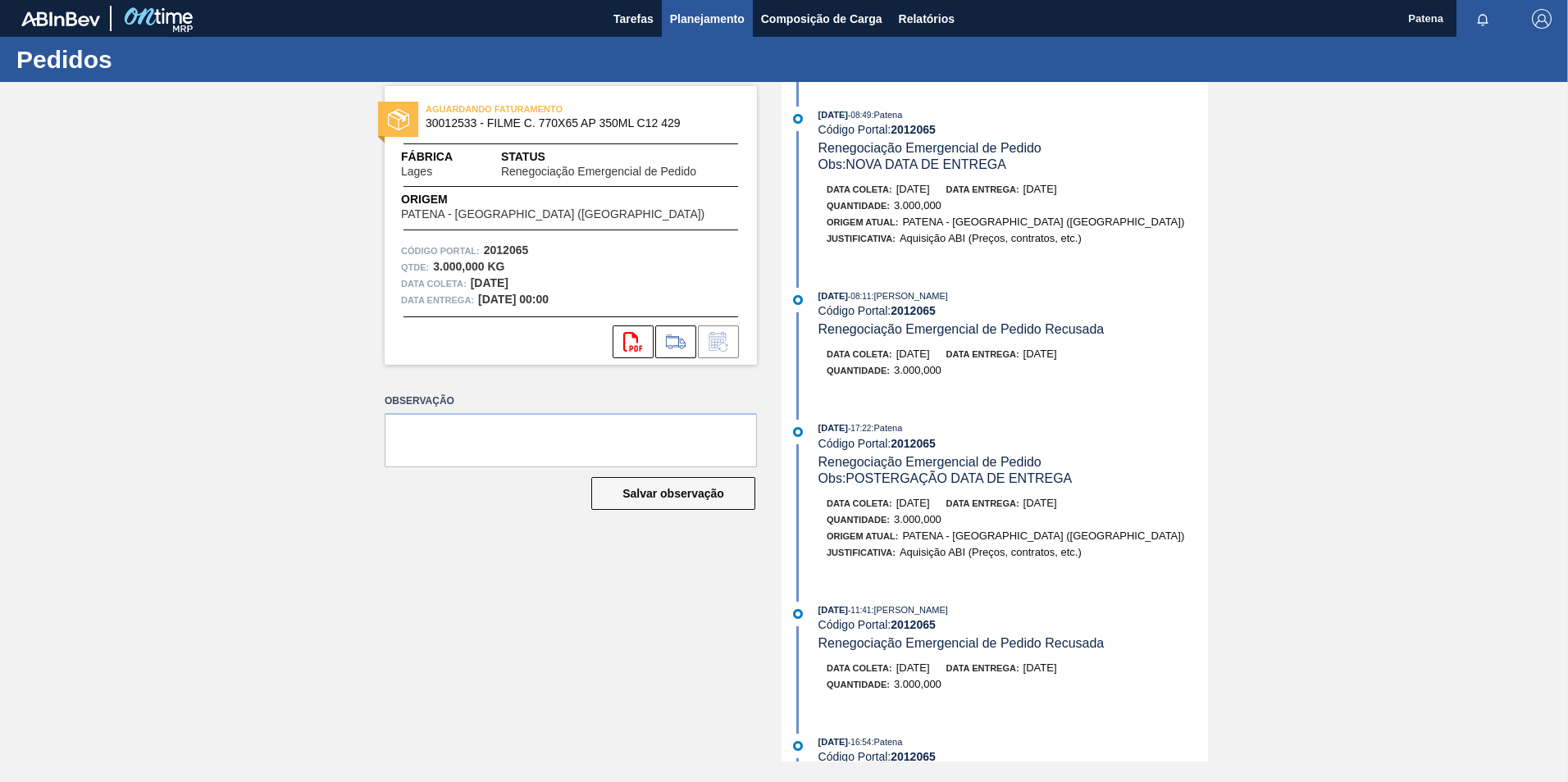
click at [714, 22] on span "Planejamento" at bounding box center [707, 19] width 75 height 20
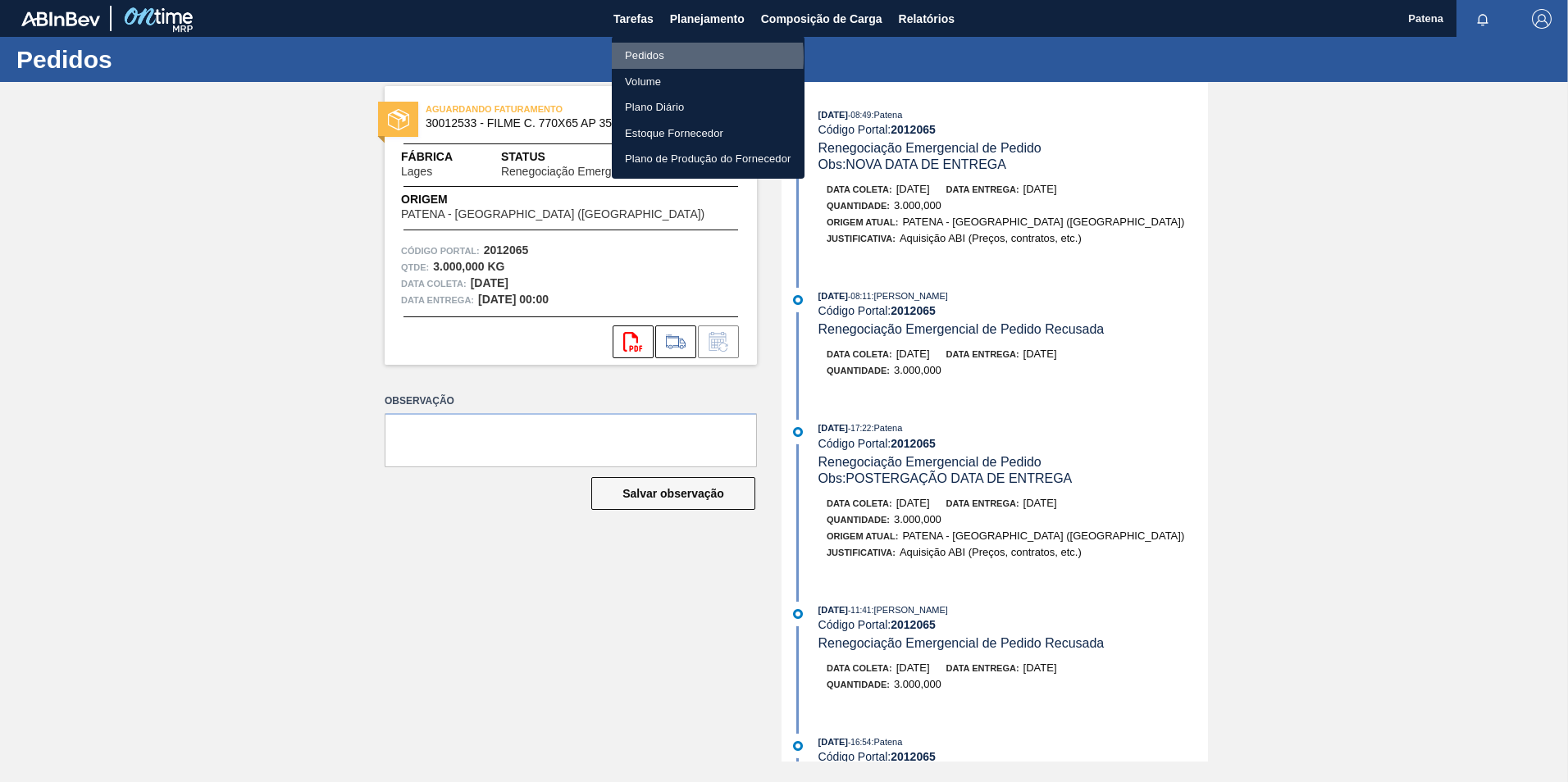
click at [656, 57] on li "Pedidos" at bounding box center [708, 56] width 193 height 27
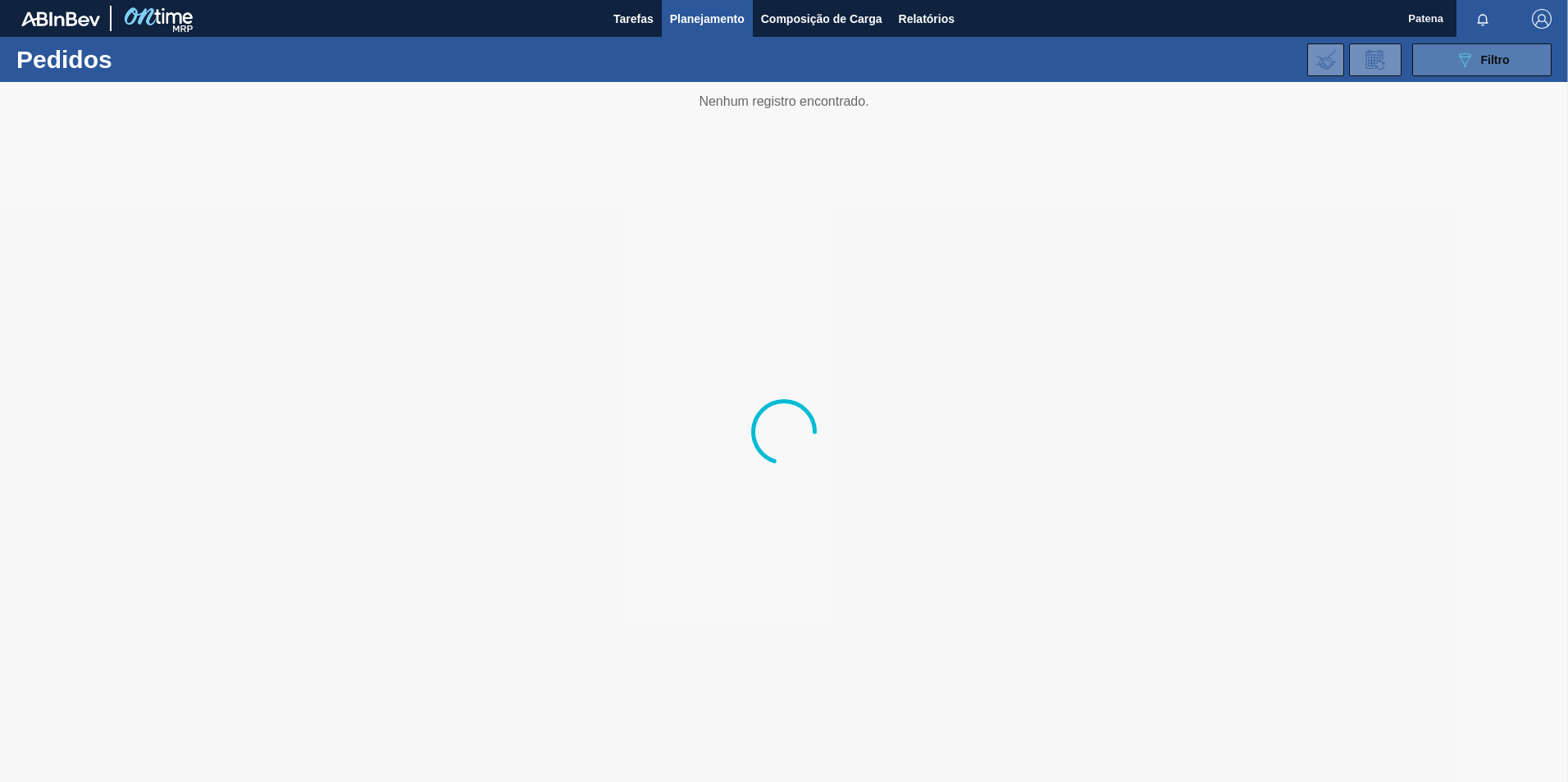
click at [1463, 64] on icon "089F7B8B-B2A5-4AFE-B5C0-19BA573D28AC" at bounding box center [1465, 60] width 20 height 20
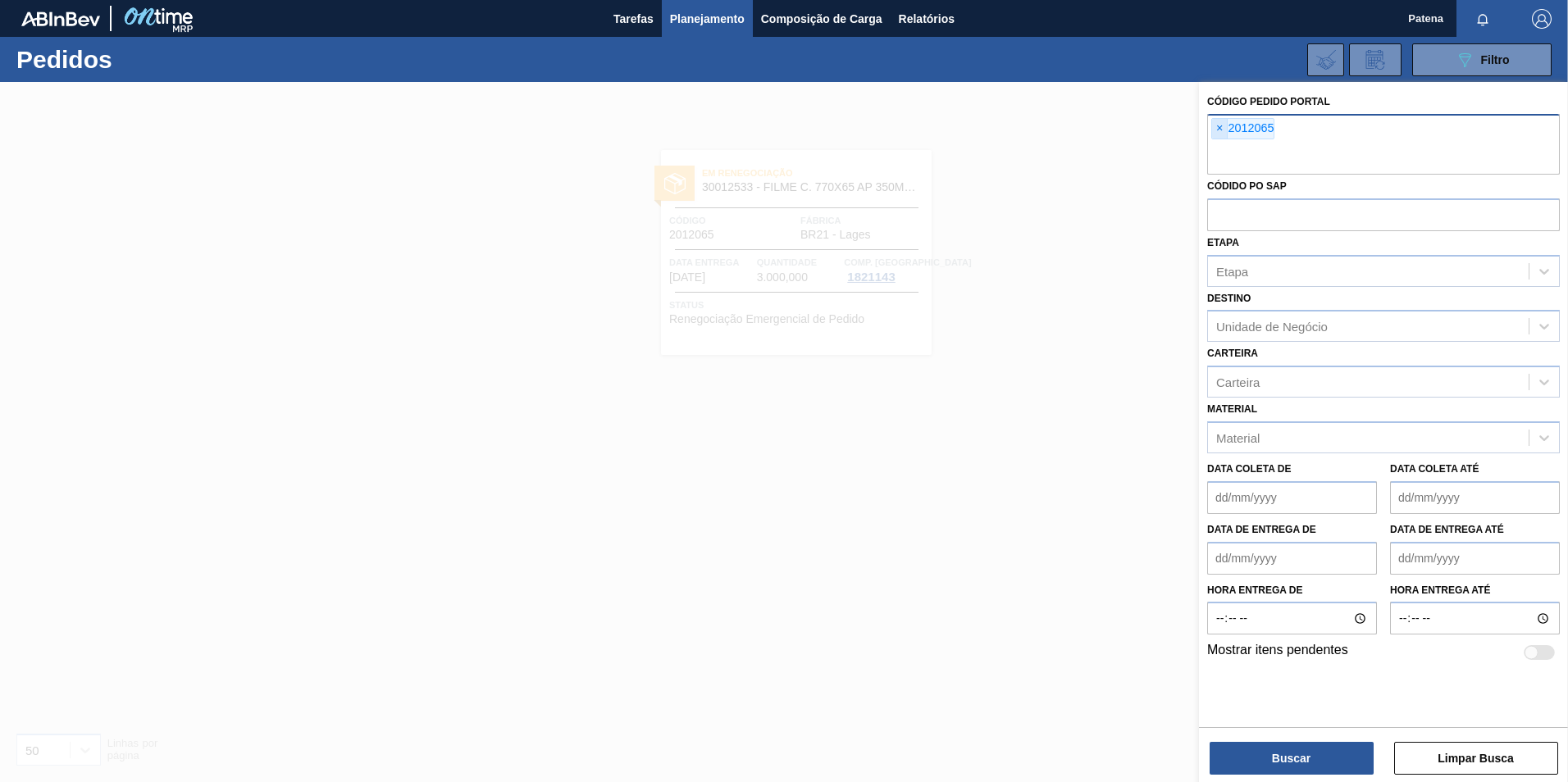
click at [1222, 127] on span "×" at bounding box center [1220, 128] width 16 height 20
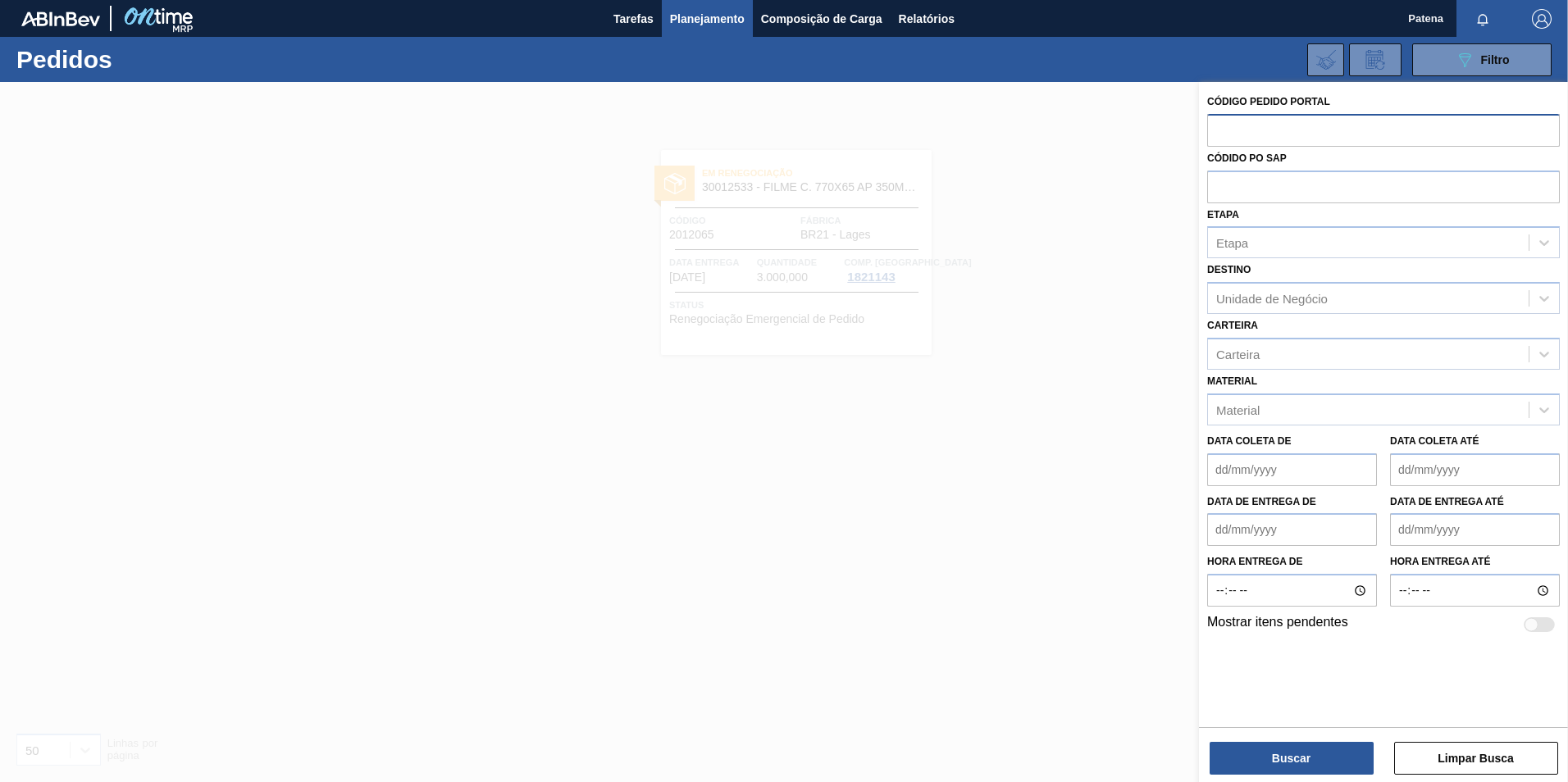
click at [1234, 134] on input "text" at bounding box center [1384, 130] width 353 height 31
type input "2032612"
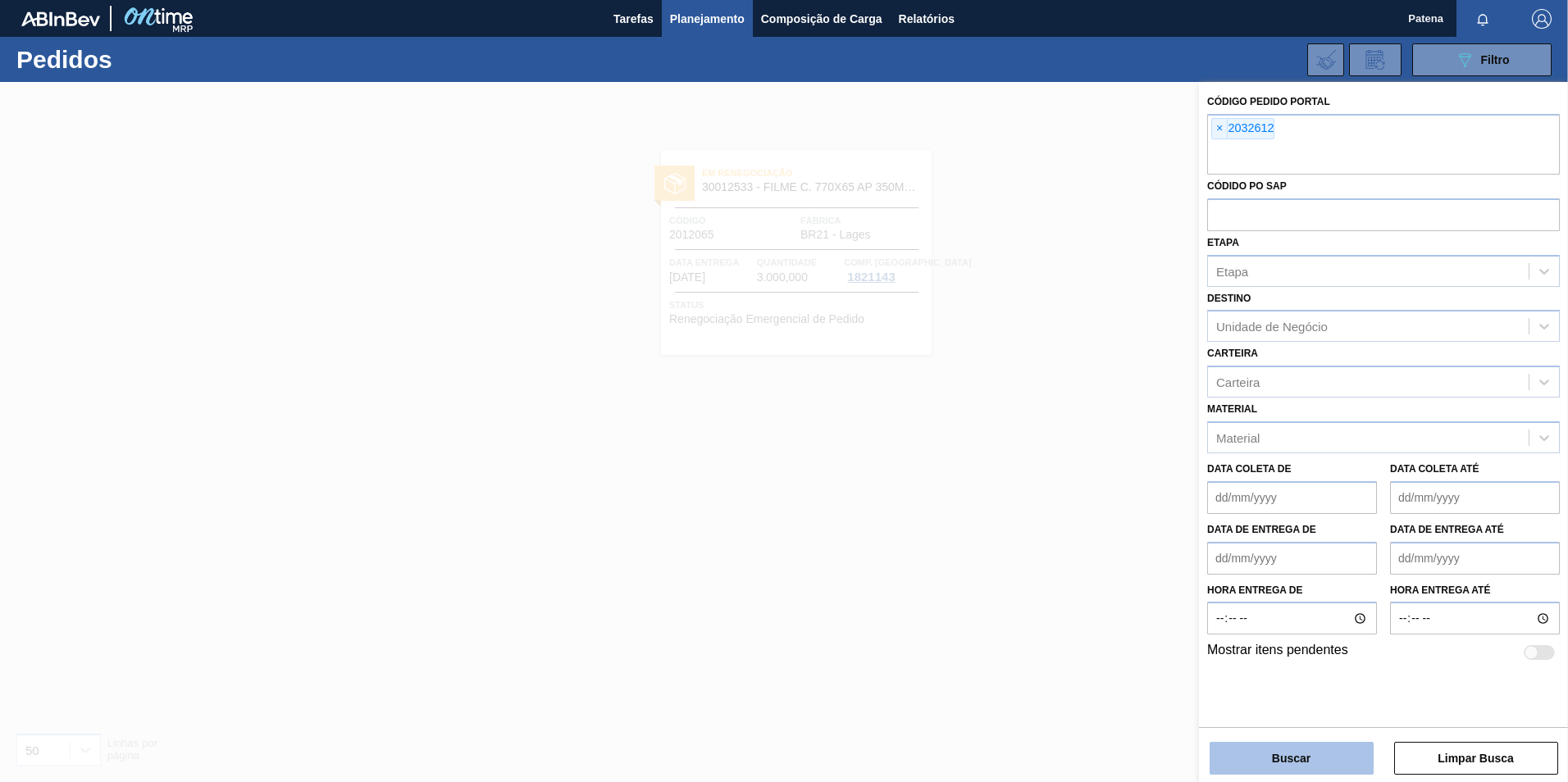
click at [1292, 746] on button "Buscar" at bounding box center [1292, 759] width 164 height 33
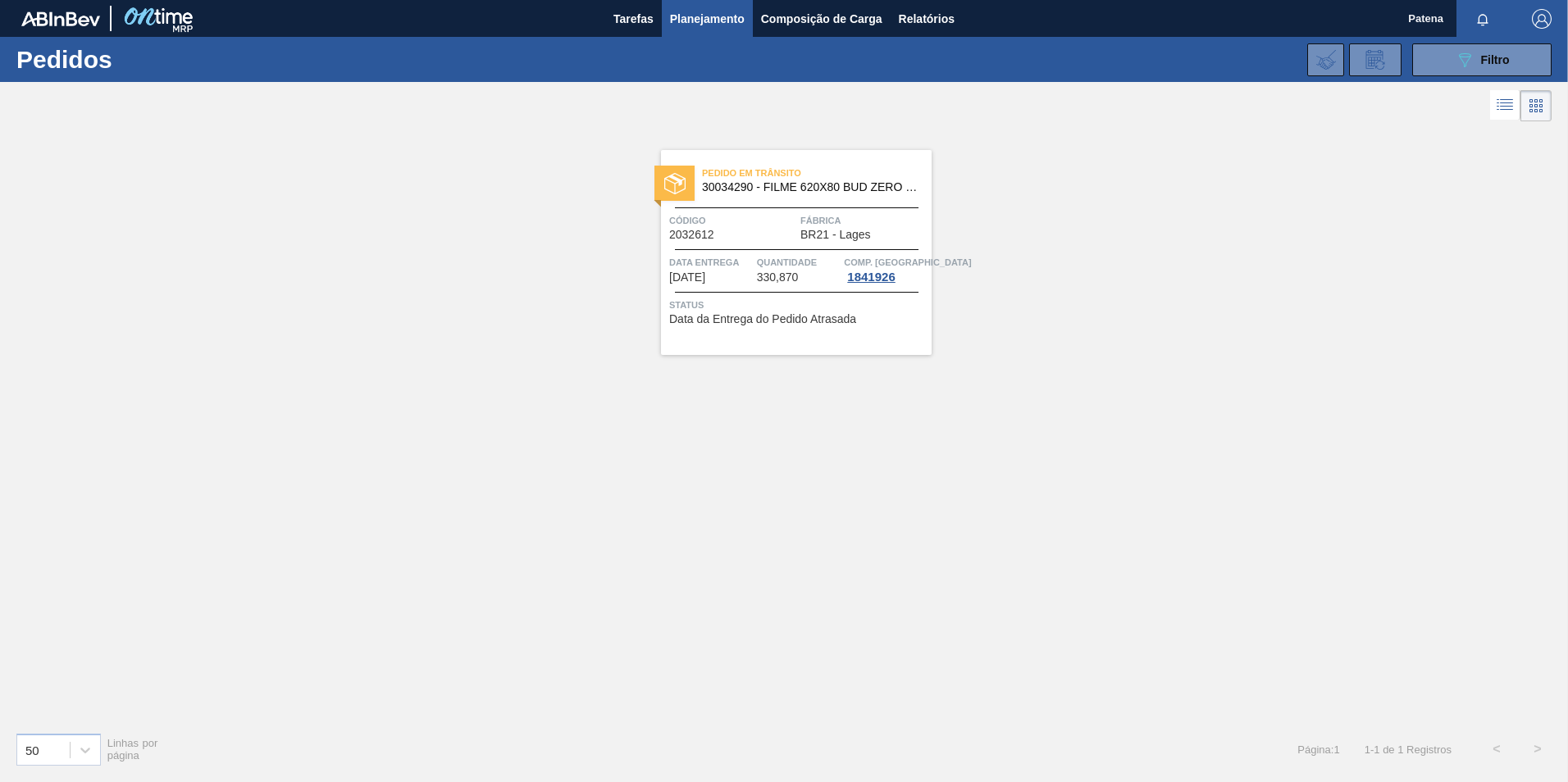
click at [779, 242] on div "Pedido em Trânsito 30034290 - FILME 620X80 BUD ZERO 350 SLK C8 Código 2032612 F…" at bounding box center [796, 252] width 271 height 205
